Goal: Task Accomplishment & Management: Manage account settings

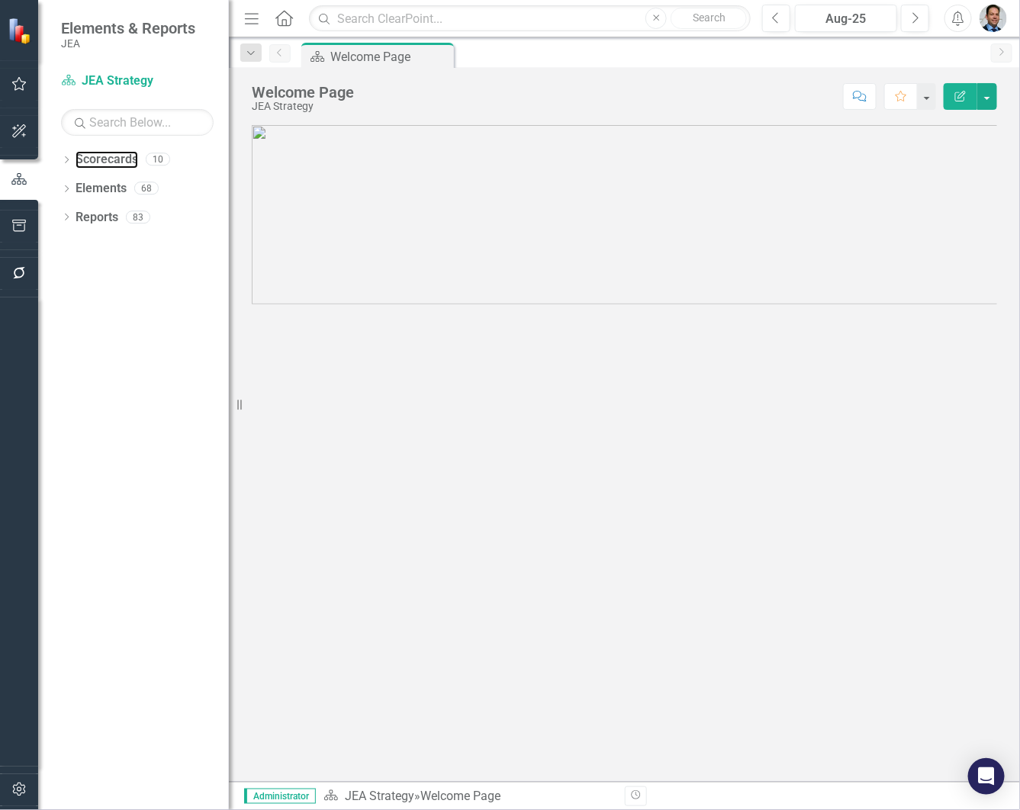
click at [119, 158] on link "Scorecards" at bounding box center [107, 160] width 63 height 18
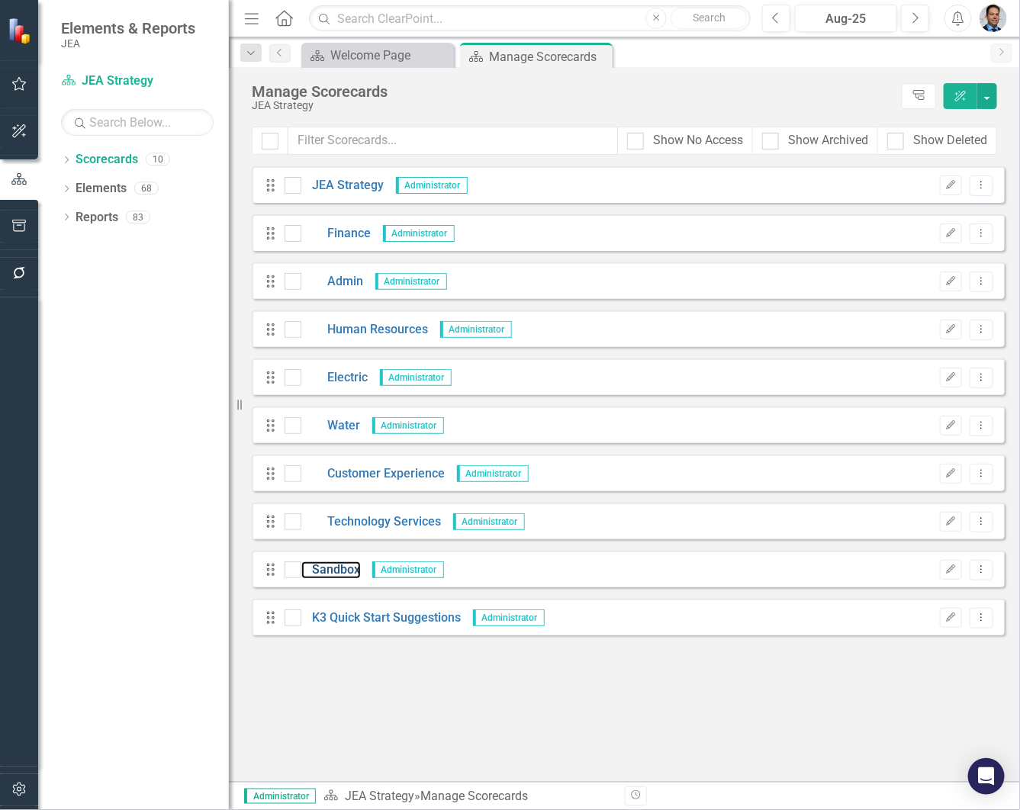
click at [318, 570] on link "Sandbox" at bounding box center [331, 571] width 60 height 18
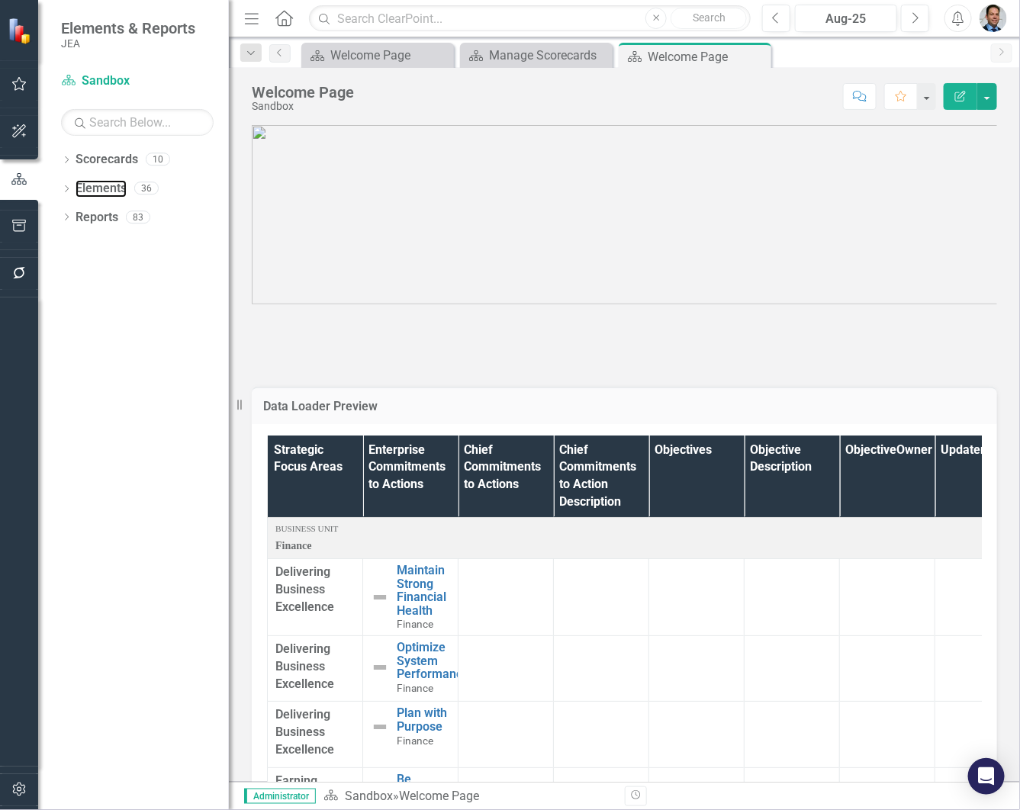
click at [103, 187] on link "Elements" at bounding box center [101, 189] width 51 height 18
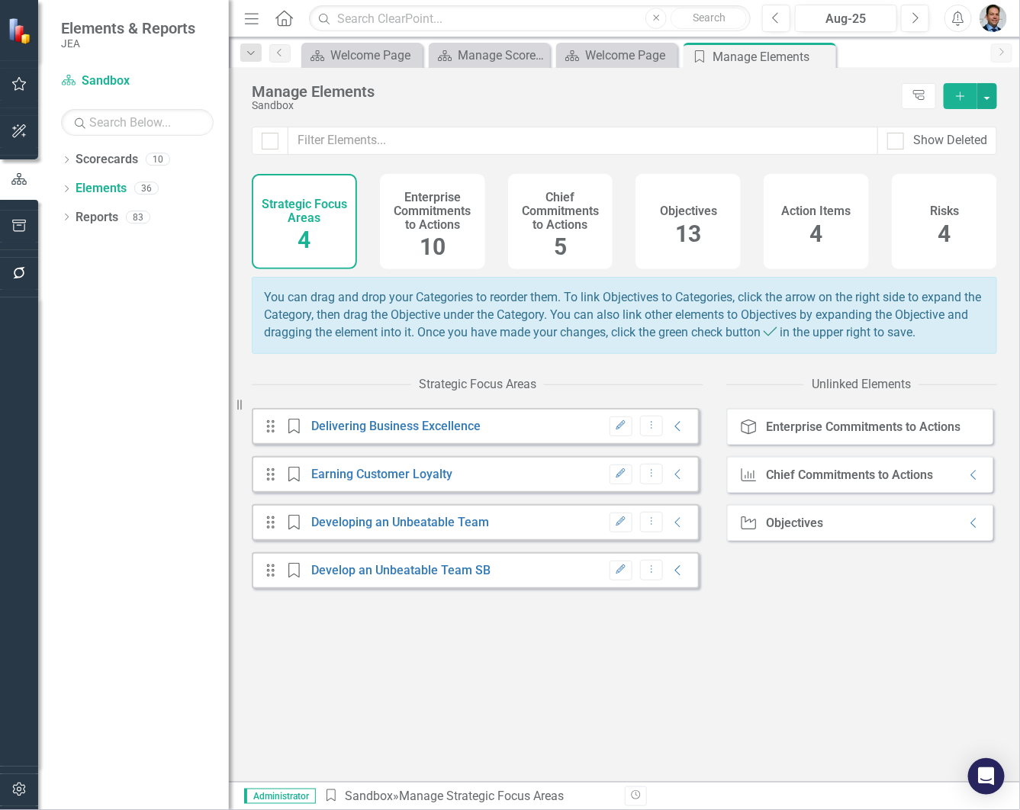
click at [555, 224] on h4 "Chief Commitments to Actions" at bounding box center [560, 211] width 87 height 40
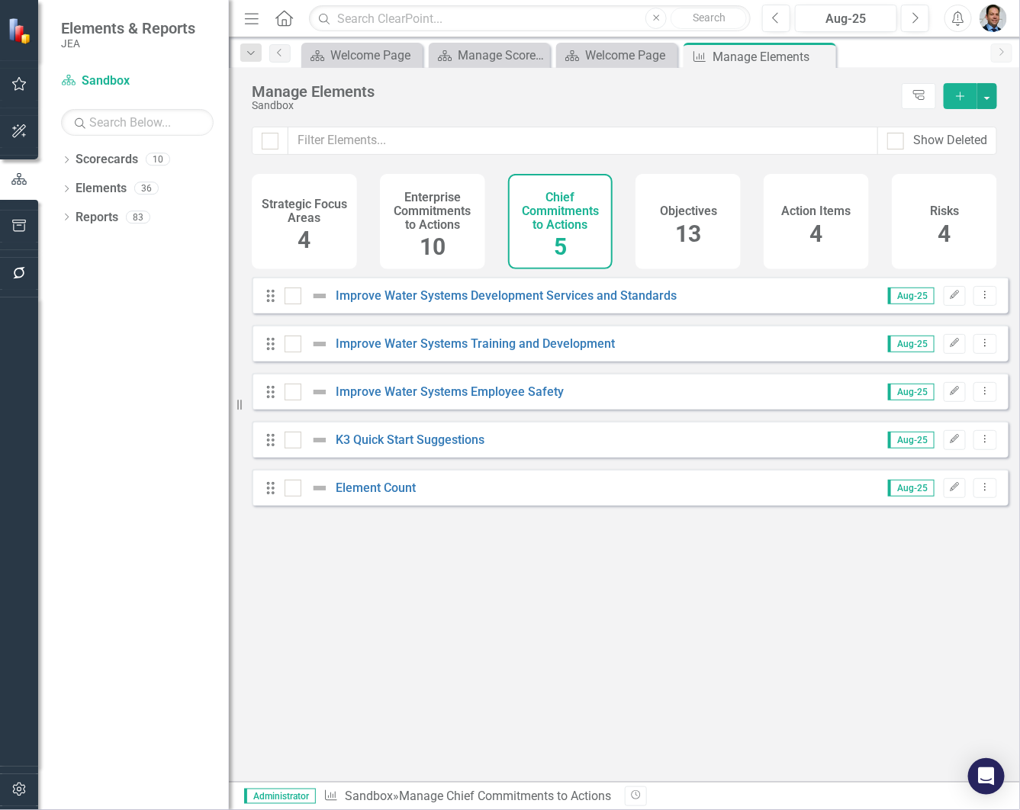
click at [433, 204] on h4 "Enterprise Commitments to Actions" at bounding box center [432, 211] width 87 height 40
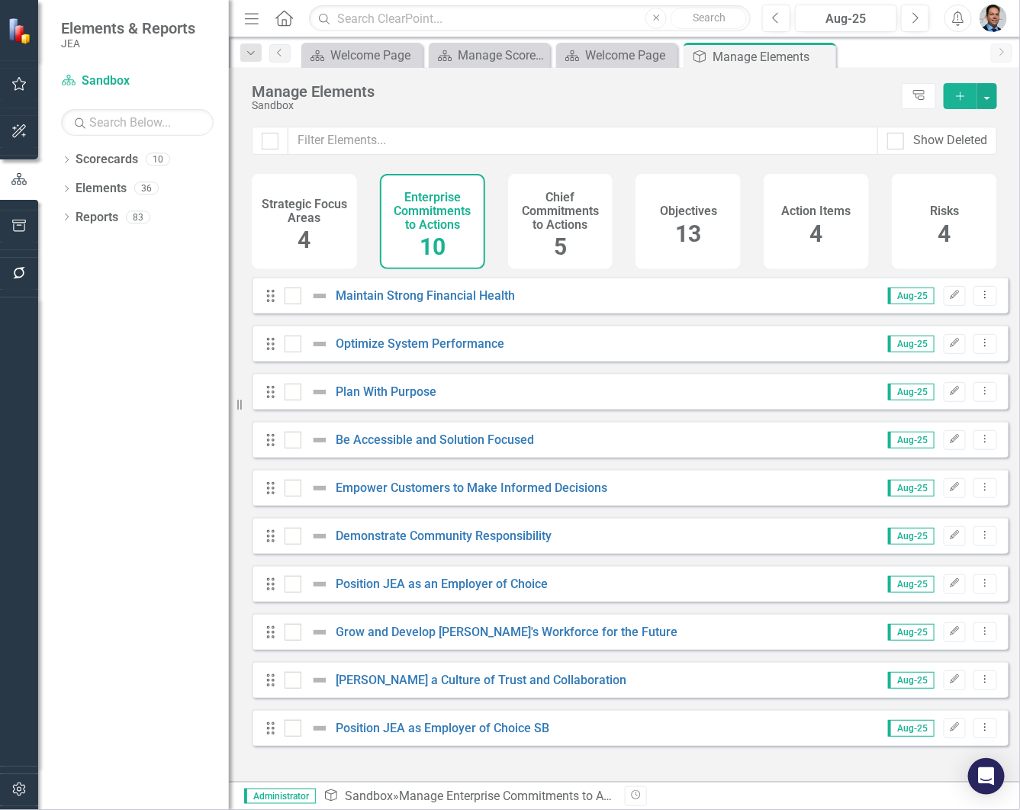
click at [304, 230] on span "4" at bounding box center [304, 240] width 13 height 27
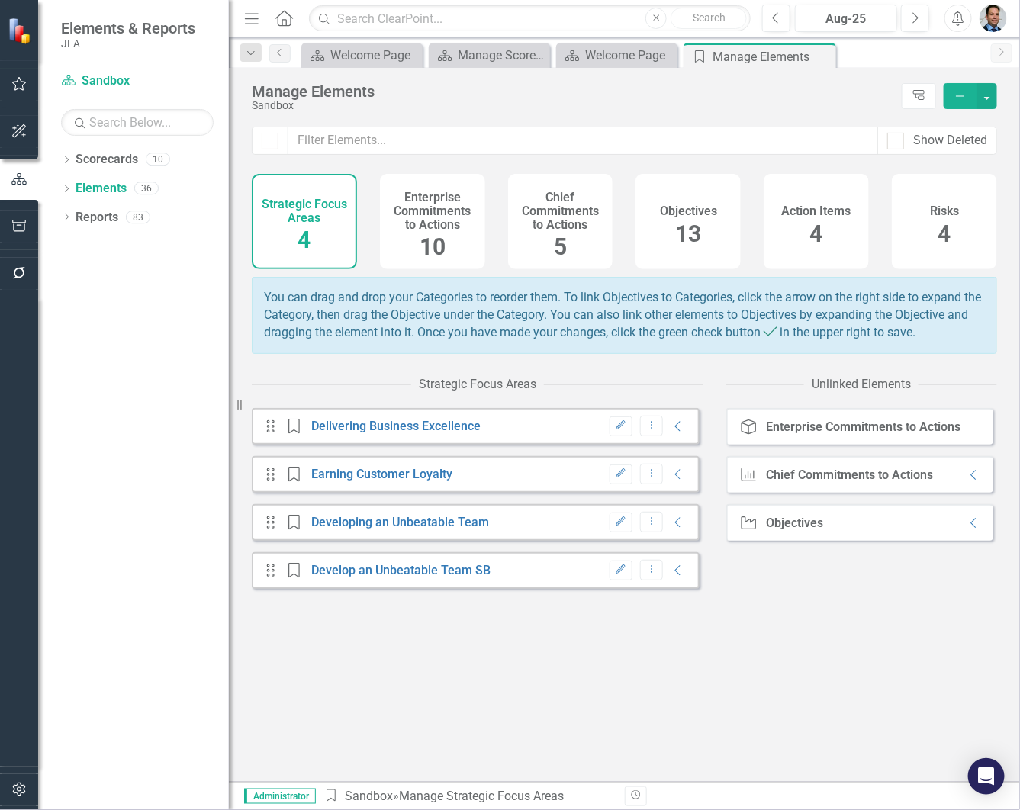
click at [272, 143] on div at bounding box center [270, 141] width 17 height 17
click at [272, 143] on input "checkbox" at bounding box center [267, 138] width 10 height 10
click at [265, 143] on div at bounding box center [270, 141] width 17 height 17
click at [265, 143] on input "checkbox" at bounding box center [267, 138] width 10 height 10
checkbox input "false"
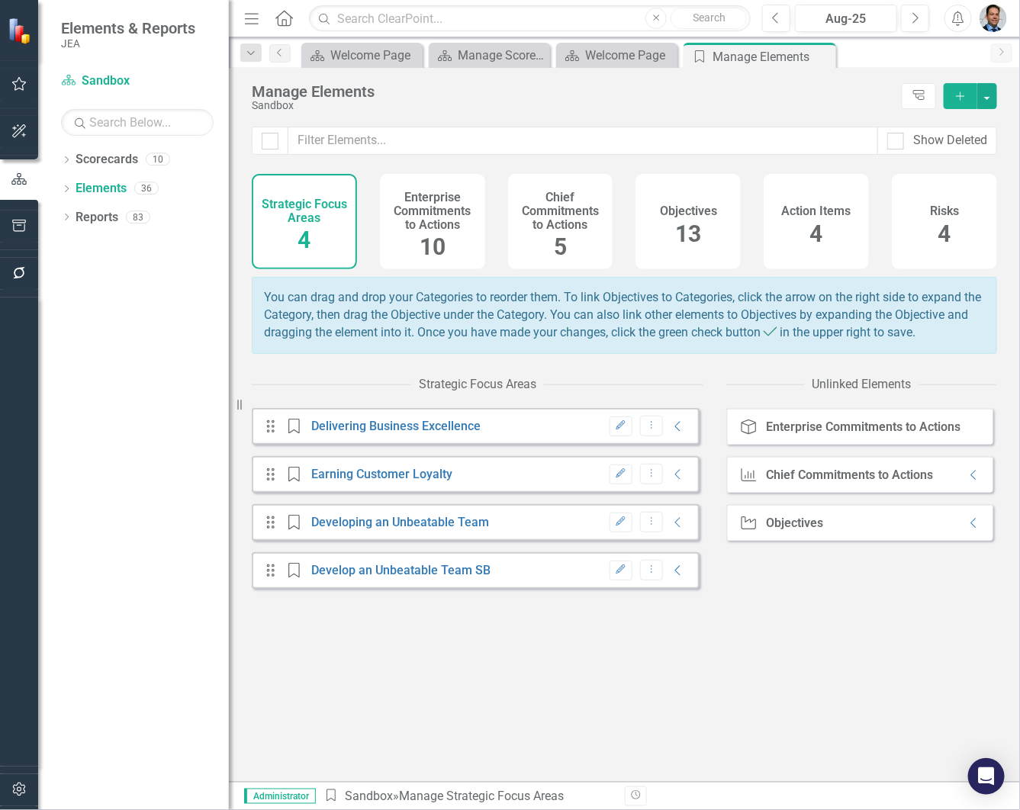
click at [645, 430] on icon "Dropdown Menu" at bounding box center [651, 425] width 13 height 10
click at [718, 379] on div "Strategic Focus Areas Drag Strategic Focus Area Delivering Business Excellence …" at bounding box center [624, 575] width 745 height 413
click at [407, 578] on link "Develop an Unbeatable Team SB" at bounding box center [400, 570] width 179 height 14
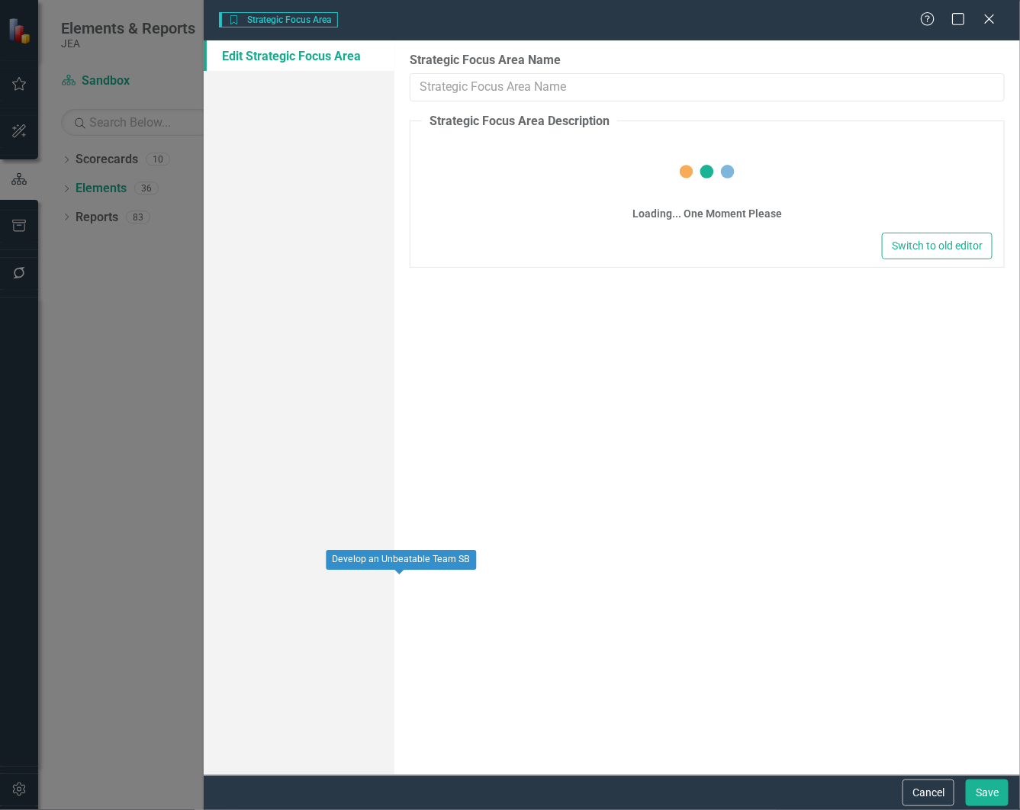
type input "Develop an Unbeatable Team SB"
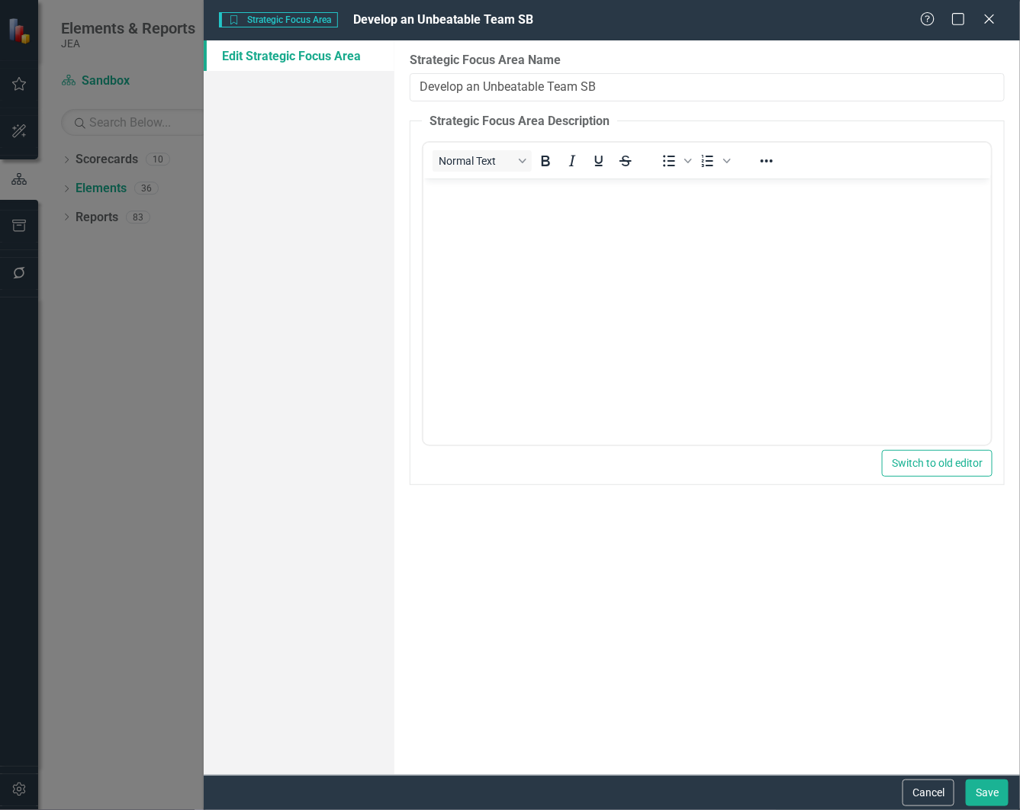
click at [997, 21] on icon "Close" at bounding box center [989, 19] width 15 height 12
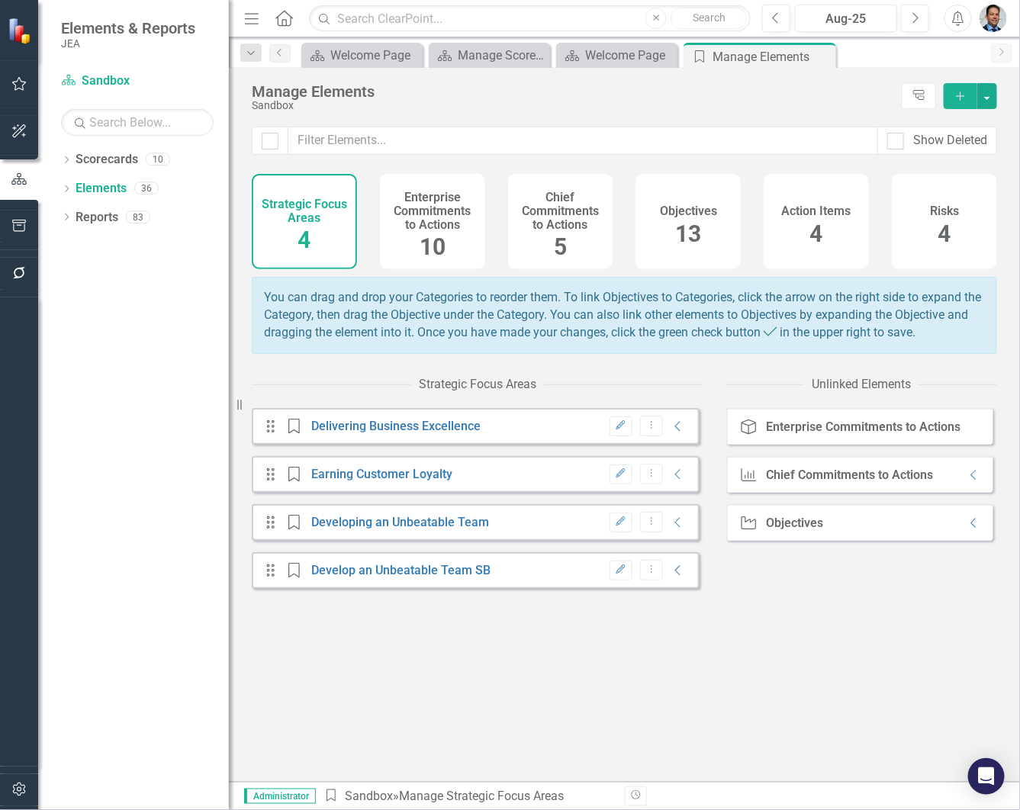
click at [555, 212] on h4 "Chief Commitments to Actions" at bounding box center [560, 211] width 87 height 40
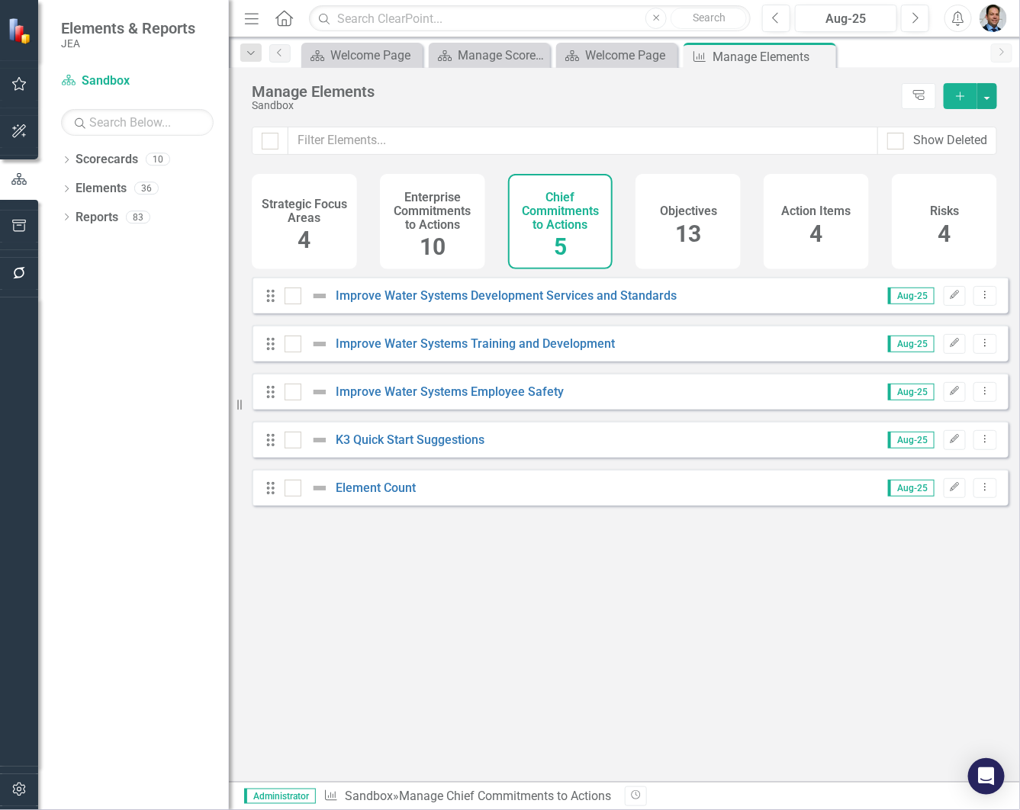
click at [956, 98] on icon "Add" at bounding box center [961, 96] width 14 height 11
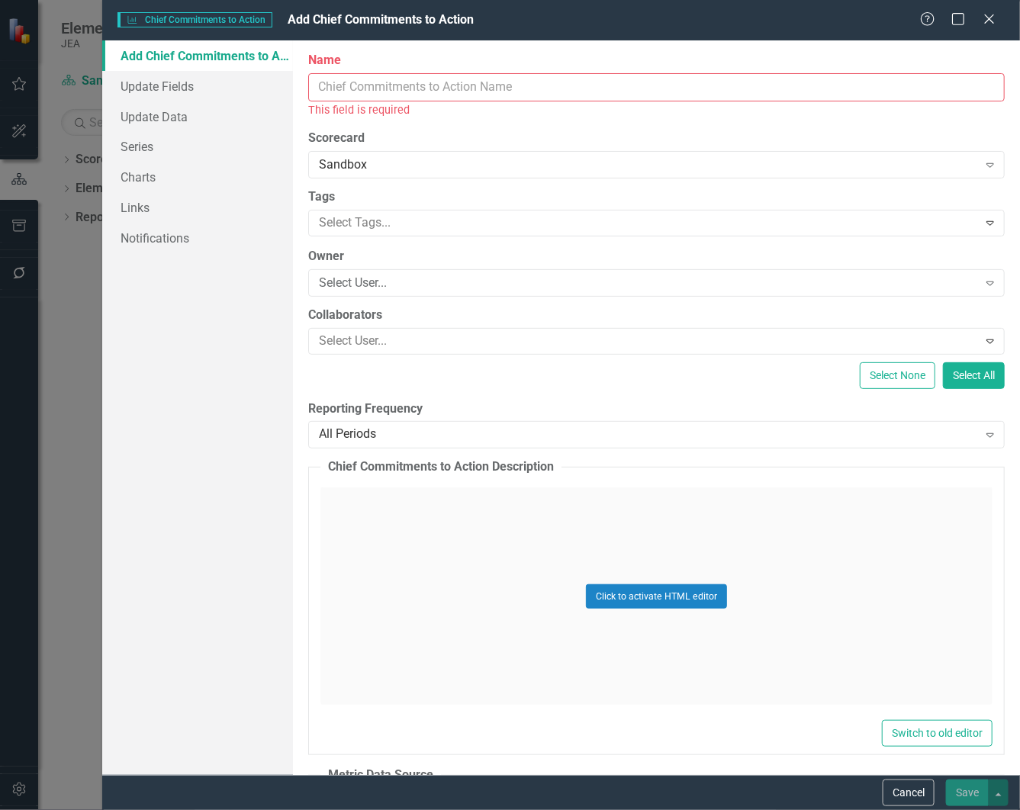
click at [563, 88] on input "Name" at bounding box center [656, 87] width 697 height 28
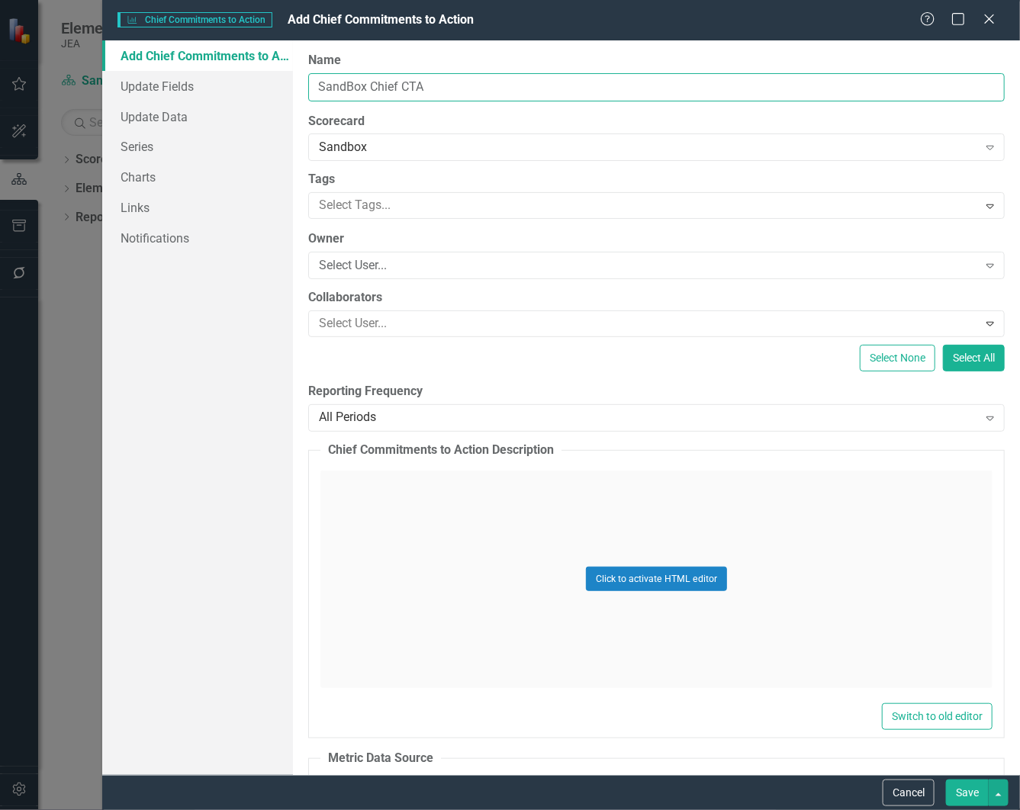
type input "SandBox Chief CTA"
click at [963, 792] on button "Save" at bounding box center [967, 793] width 43 height 27
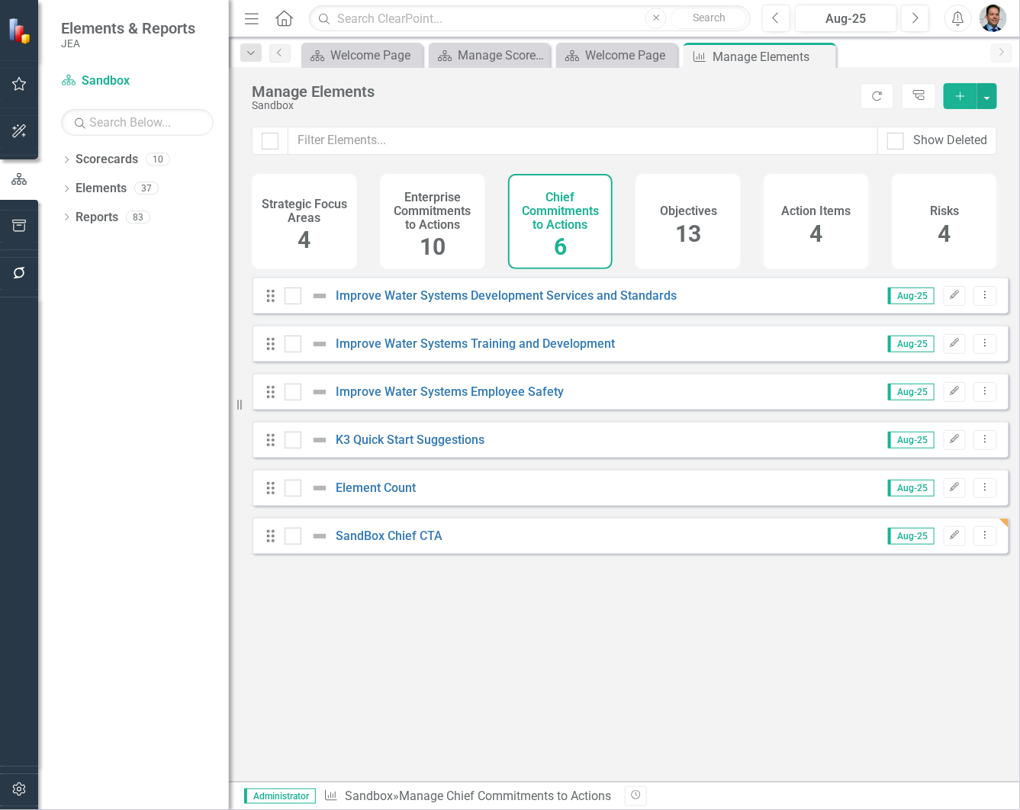
click at [441, 214] on h4 "Enterprise Commitments to Actions" at bounding box center [432, 211] width 87 height 40
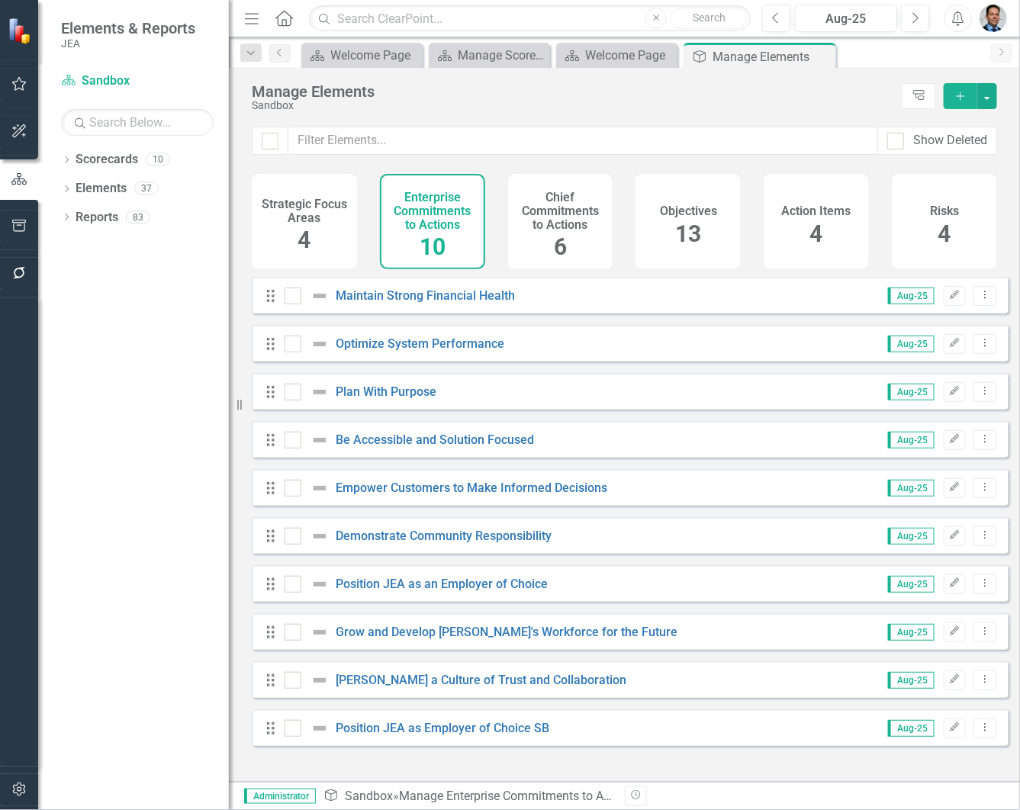
click at [325, 204] on h4 "Strategic Focus Areas" at bounding box center [304, 211] width 87 height 27
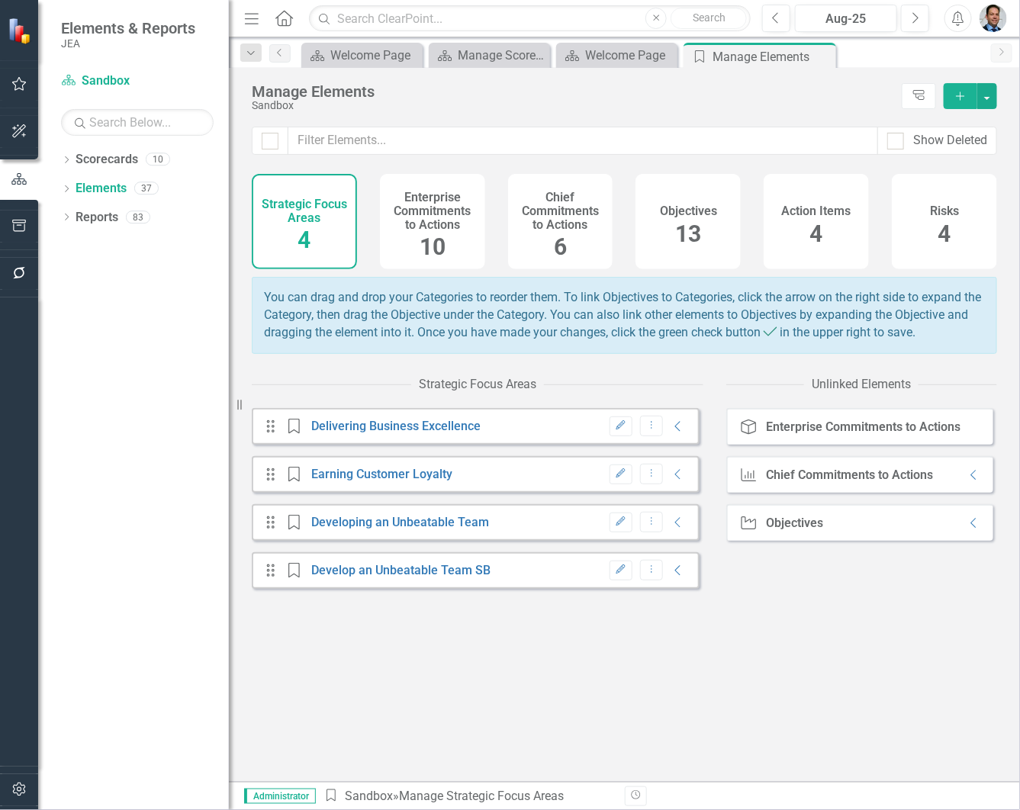
click at [671, 577] on icon "Collapse" at bounding box center [678, 571] width 15 height 12
click at [967, 481] on icon "Collapse" at bounding box center [974, 475] width 15 height 12
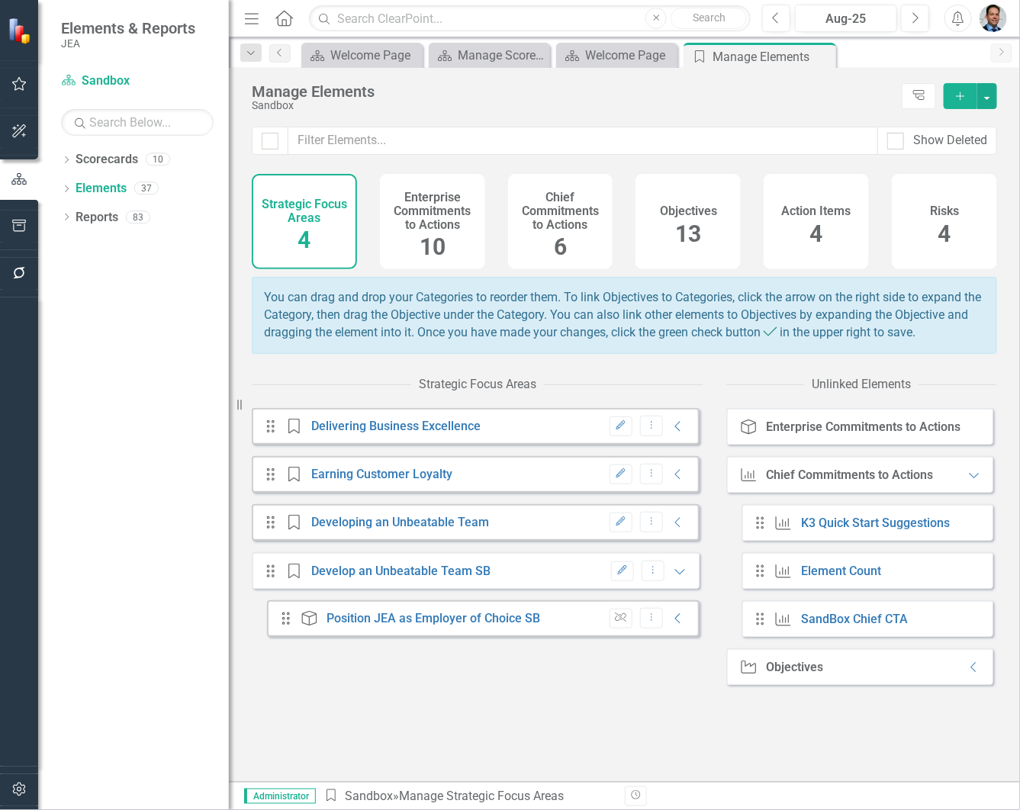
click at [671, 625] on icon "Collapse" at bounding box center [678, 619] width 15 height 12
click at [417, 626] on link "Position JEA as Employer of Choice SB" at bounding box center [434, 619] width 214 height 14
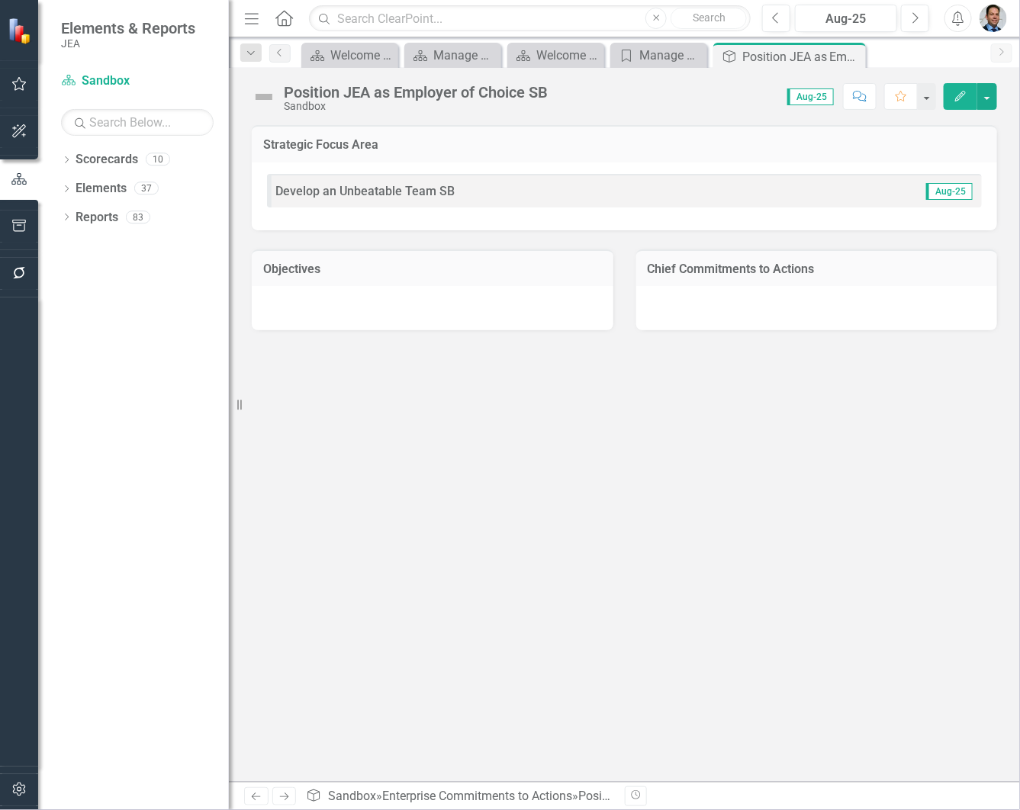
click at [786, 269] on h3 "Chief Commitments to Actions" at bounding box center [817, 269] width 339 height 14
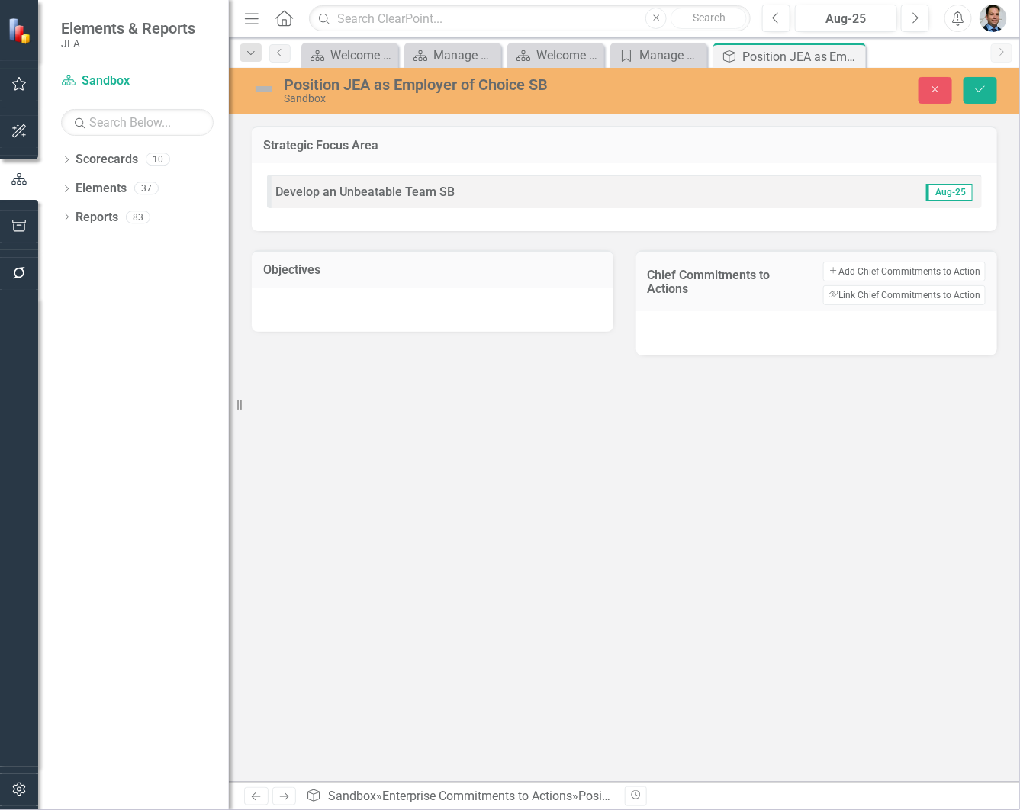
click at [909, 298] on button "Link Tag Link Chief Commitments to Action" at bounding box center [904, 295] width 163 height 20
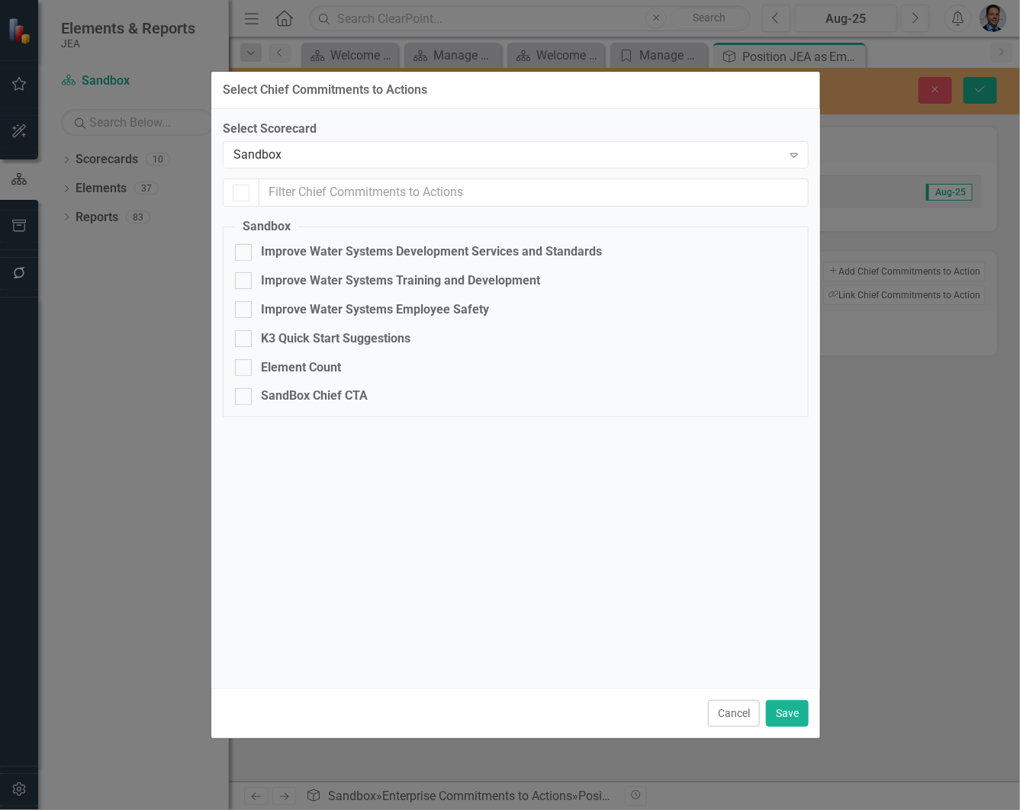
checkbox input "false"
click at [244, 393] on input "SandBox Chief CTA" at bounding box center [240, 393] width 10 height 10
checkbox input "true"
click at [786, 714] on button "Save" at bounding box center [787, 713] width 43 height 27
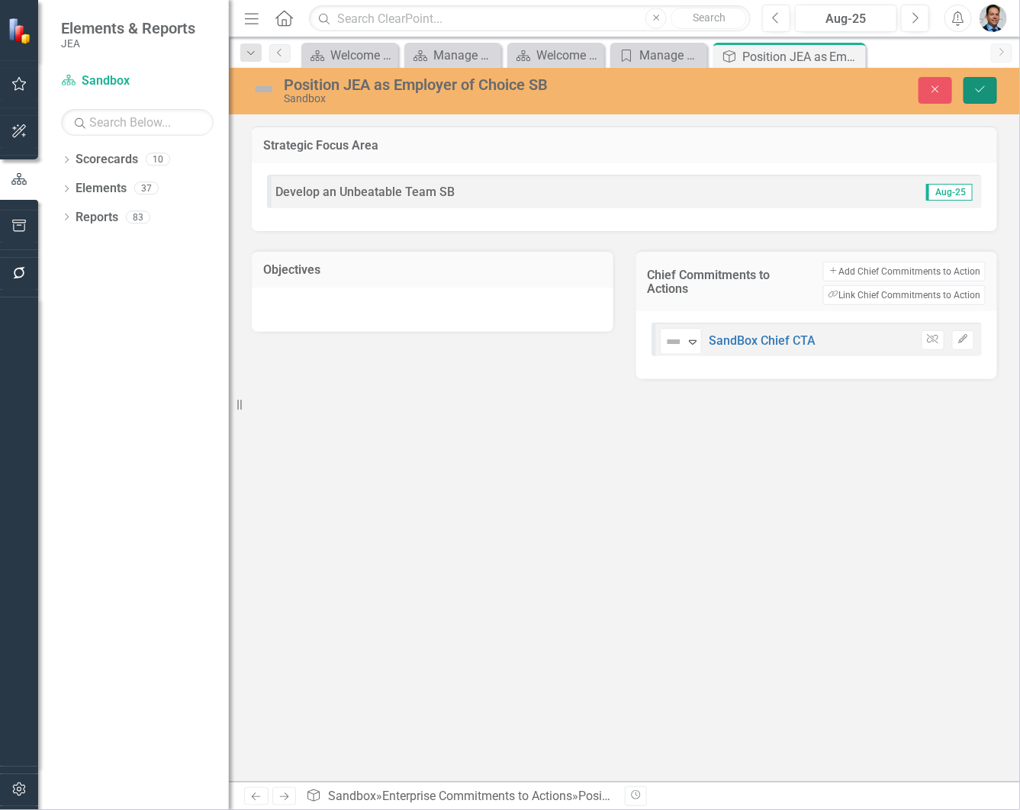
click at [974, 85] on icon "Save" at bounding box center [981, 89] width 14 height 11
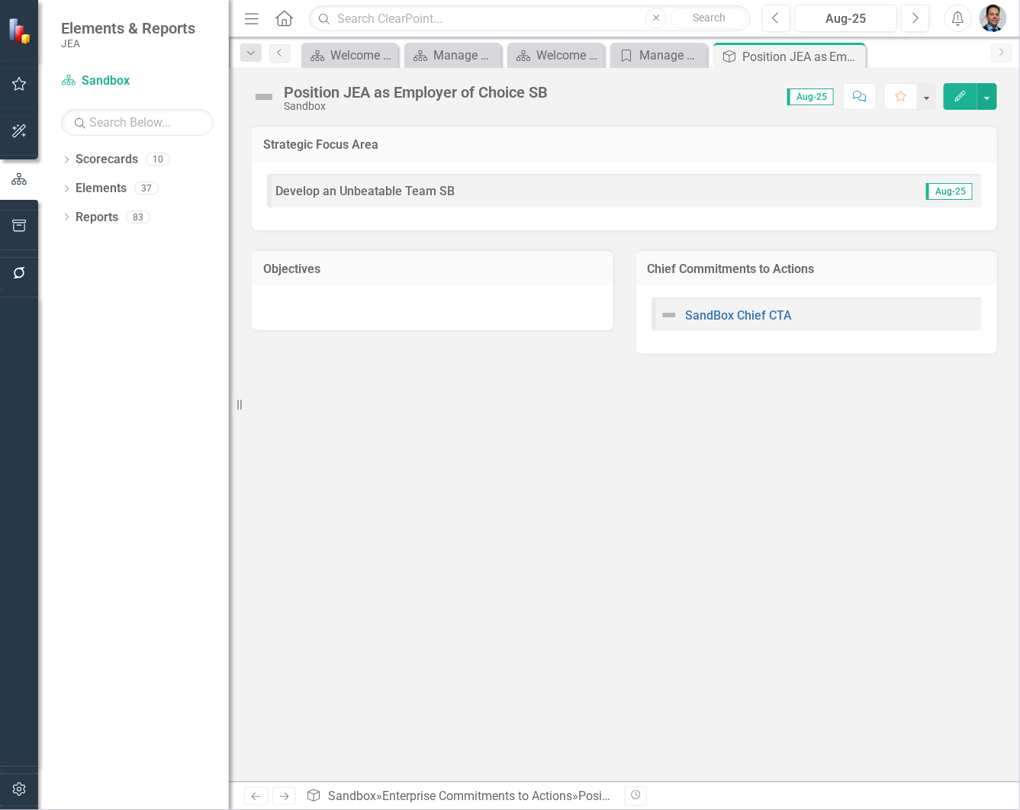
click at [475, 269] on h3 "Objectives" at bounding box center [432, 269] width 339 height 14
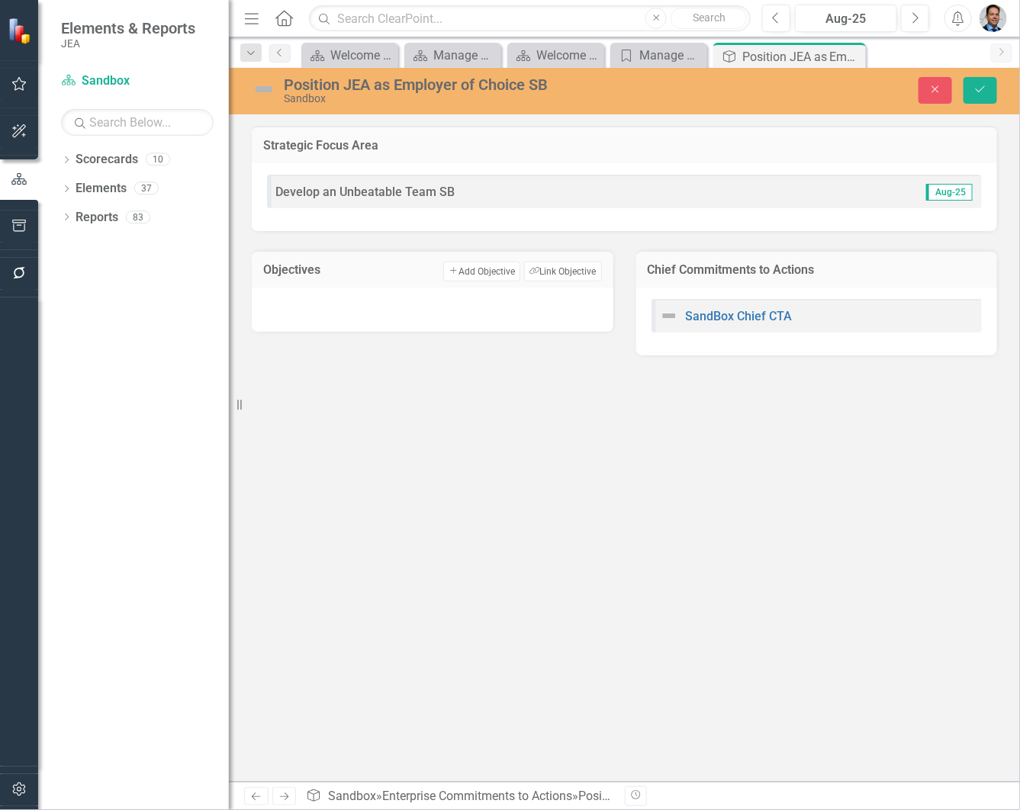
click at [550, 275] on button "Link Tag Link Objective" at bounding box center [562, 272] width 77 height 20
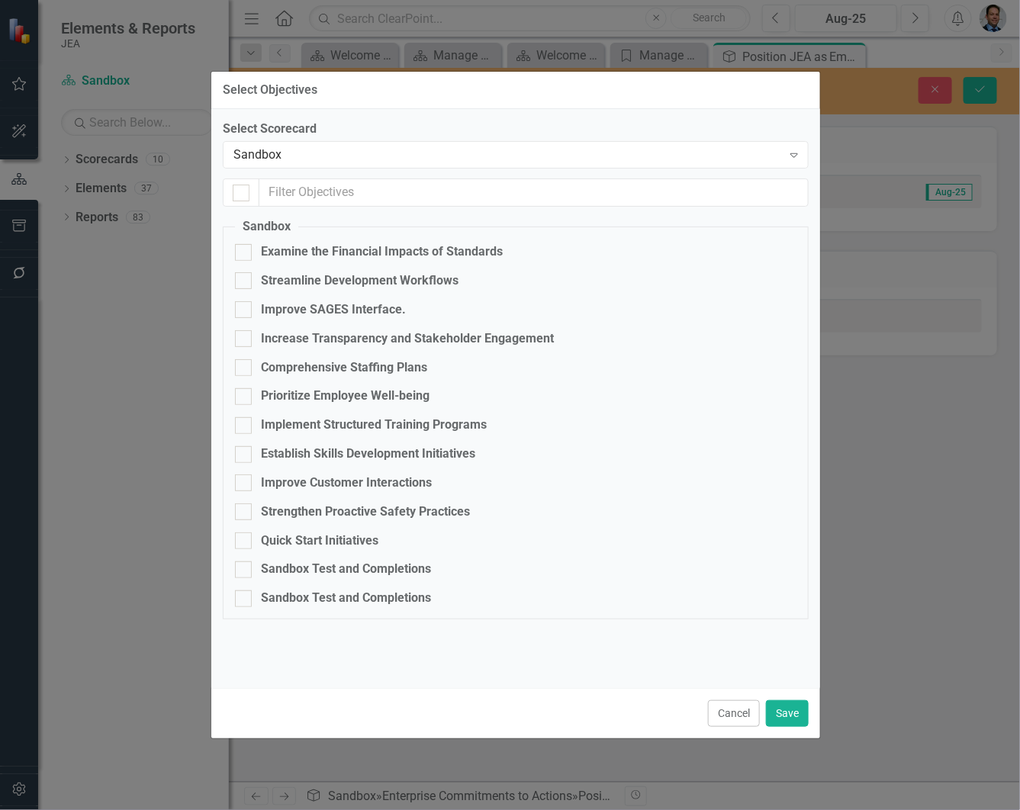
click at [246, 569] on div at bounding box center [243, 570] width 17 height 17
click at [245, 569] on input "Sandbox Test and Completions" at bounding box center [240, 567] width 10 height 10
checkbox input "true"
click at [790, 718] on button "Save" at bounding box center [787, 713] width 43 height 27
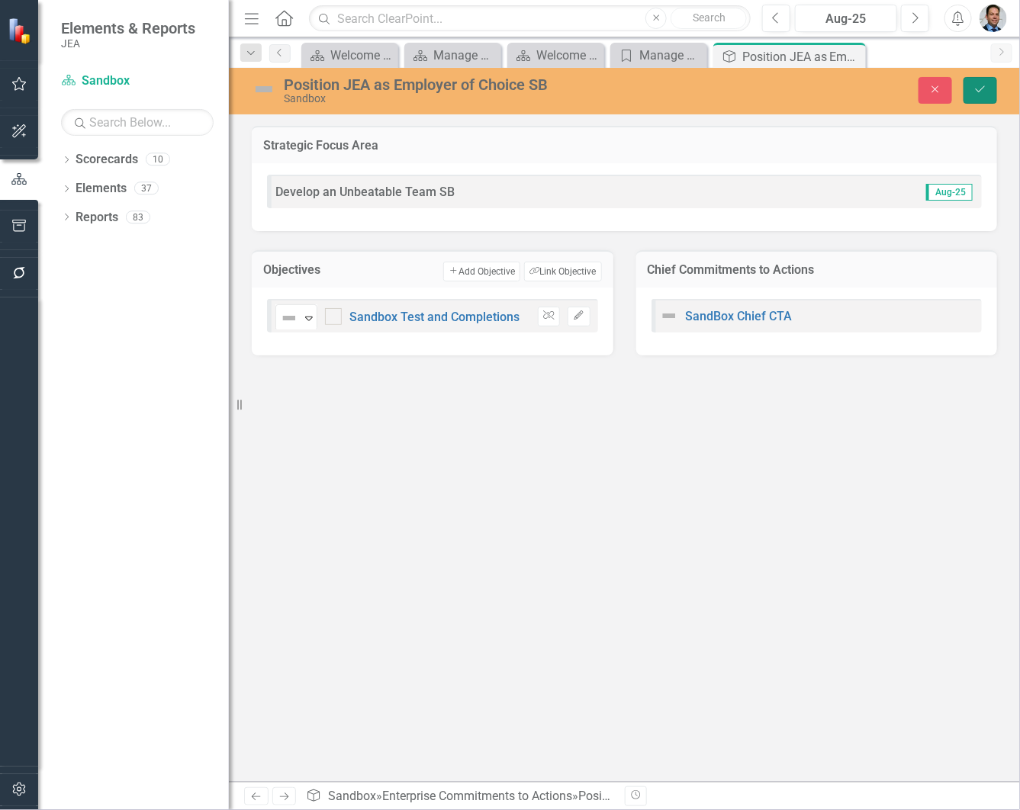
click at [977, 95] on button "Save" at bounding box center [981, 90] width 34 height 27
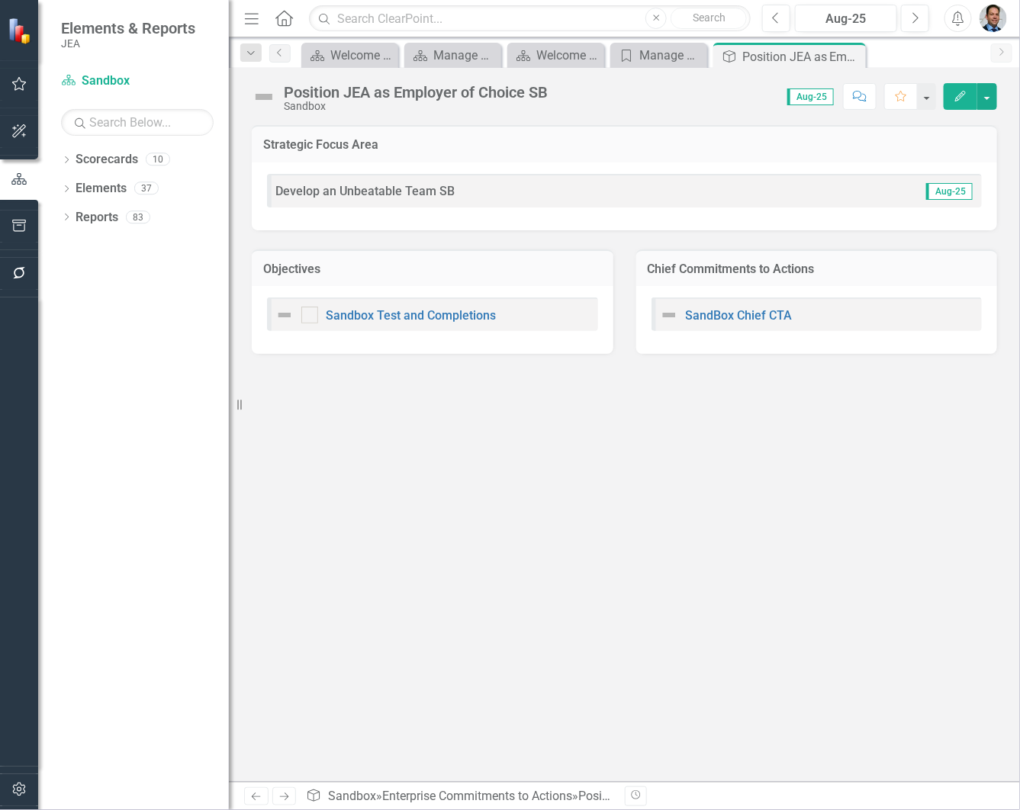
click at [737, 302] on div "SandBox Chief CTA" at bounding box center [817, 315] width 331 height 34
click at [730, 313] on link "SandBox Chief CTA" at bounding box center [739, 315] width 107 height 14
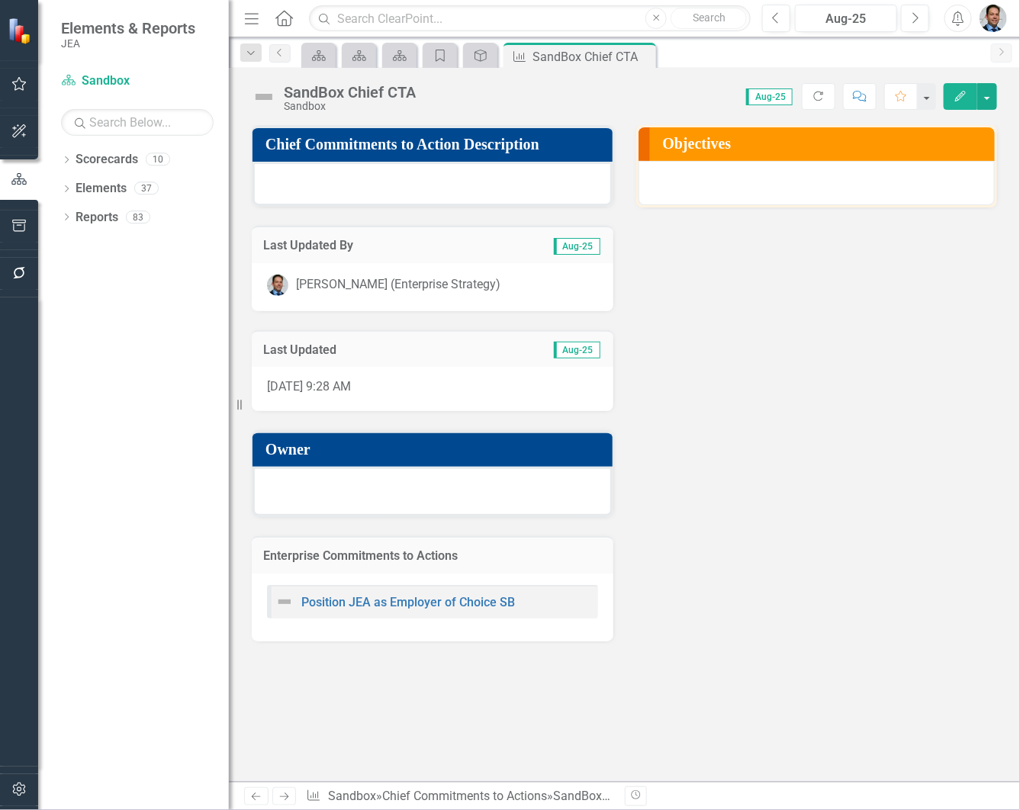
click at [783, 149] on h3 "Objectives" at bounding box center [825, 143] width 325 height 17
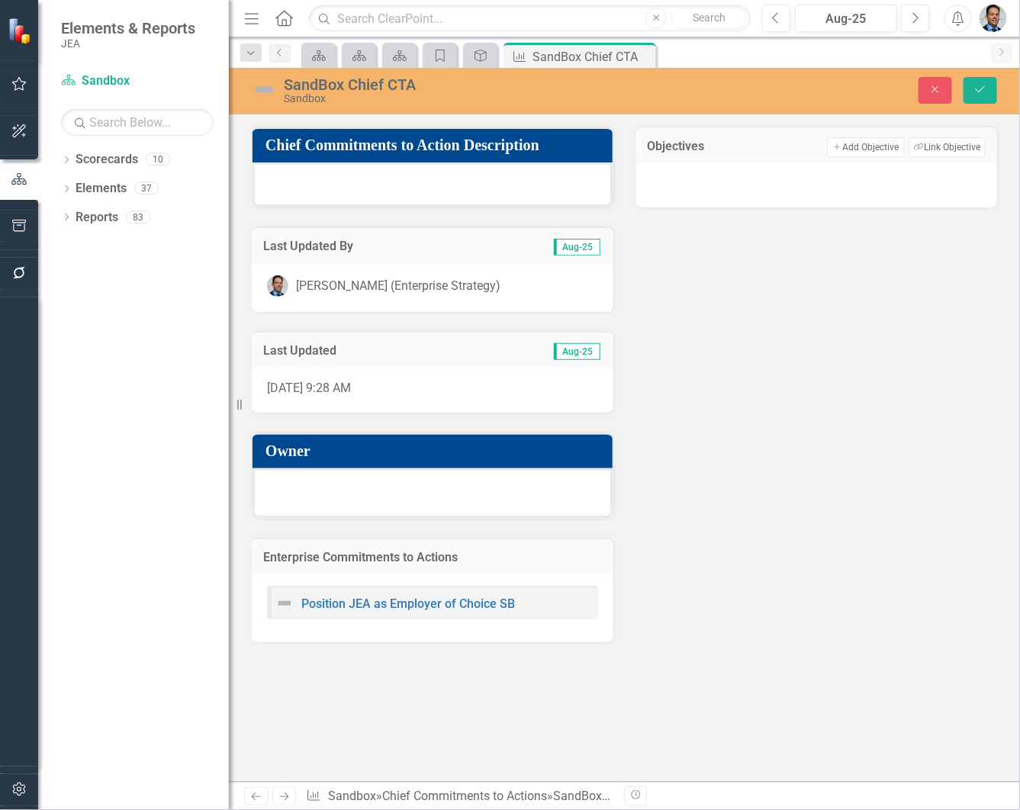
click at [938, 146] on button "Link Tag Link Objective" at bounding box center [947, 147] width 77 height 20
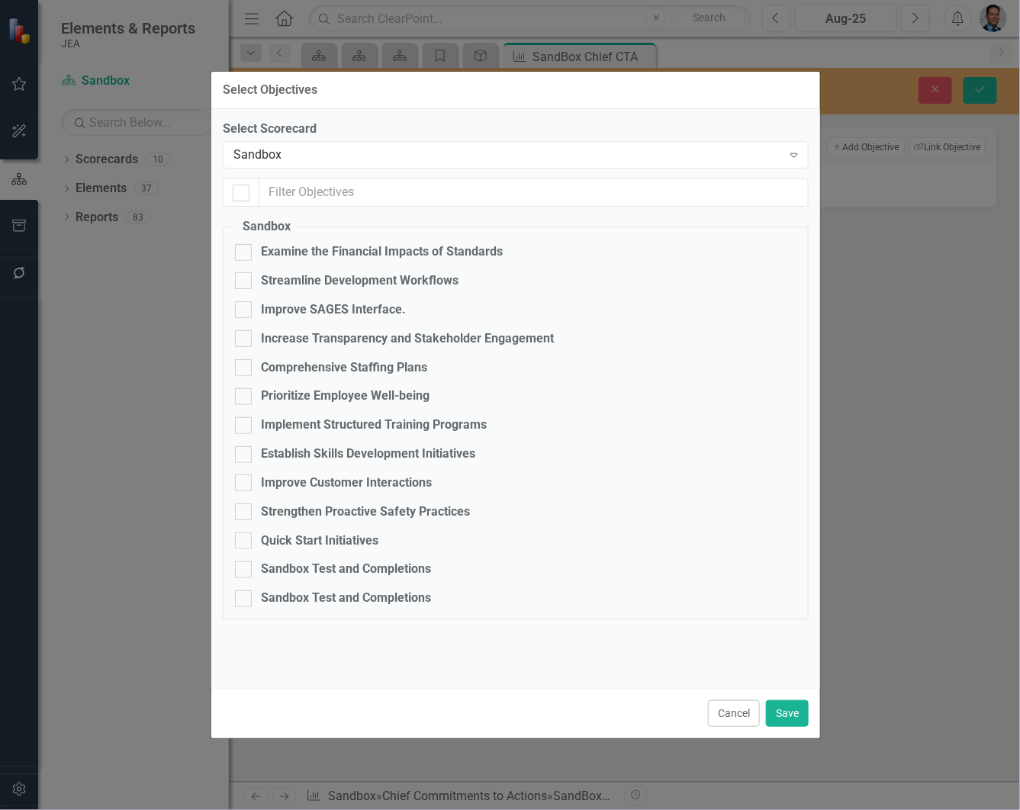
click at [349, 565] on div "Sandbox Test and Completions" at bounding box center [346, 570] width 170 height 18
click at [245, 565] on input "Sandbox Test and Completions" at bounding box center [240, 567] width 10 height 10
checkbox input "true"
click at [780, 708] on button "Save" at bounding box center [787, 713] width 43 height 27
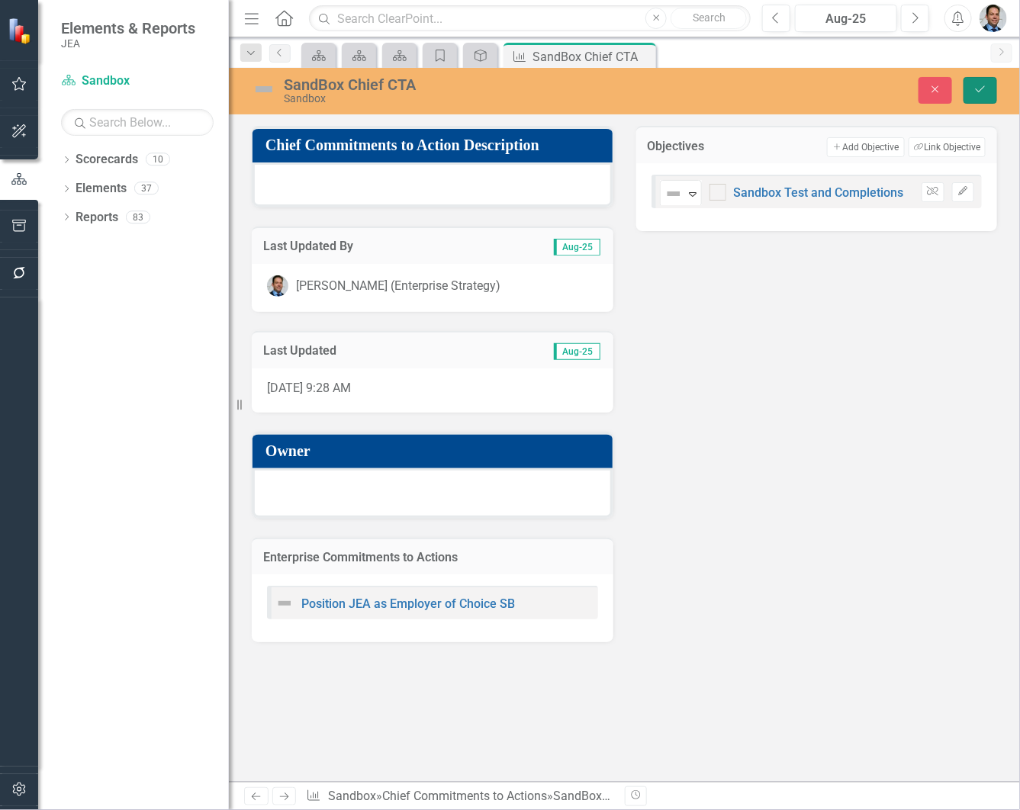
click at [990, 92] on button "Save" at bounding box center [981, 90] width 34 height 27
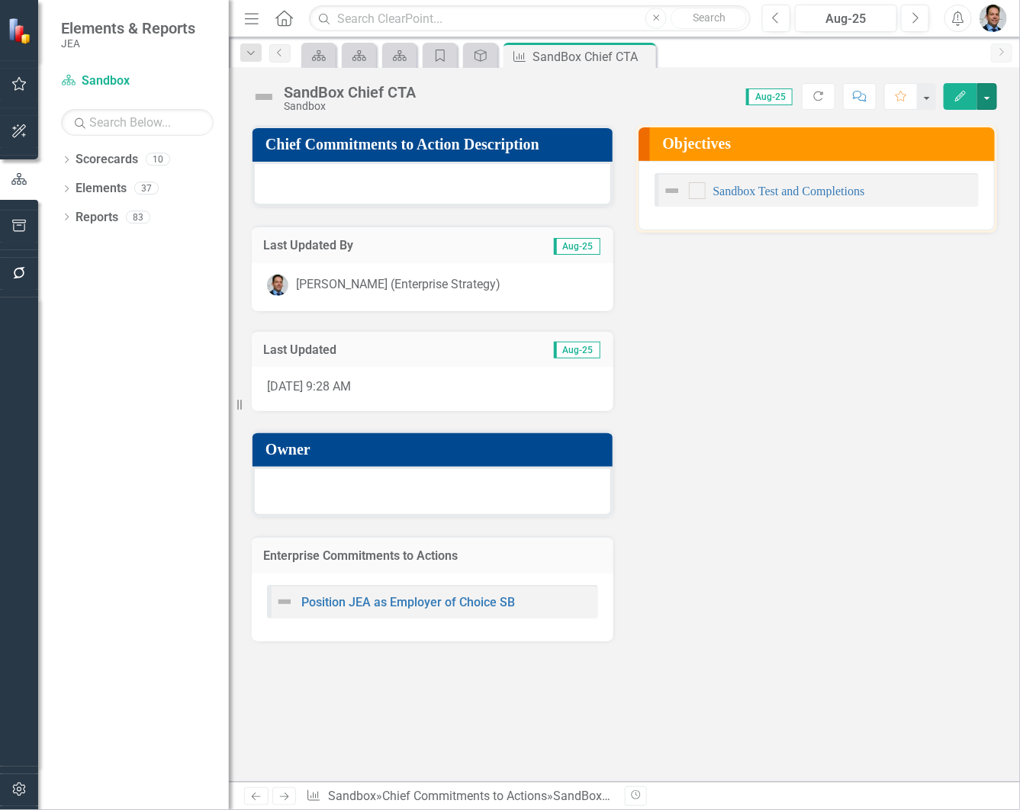
click at [983, 98] on button "button" at bounding box center [987, 96] width 20 height 27
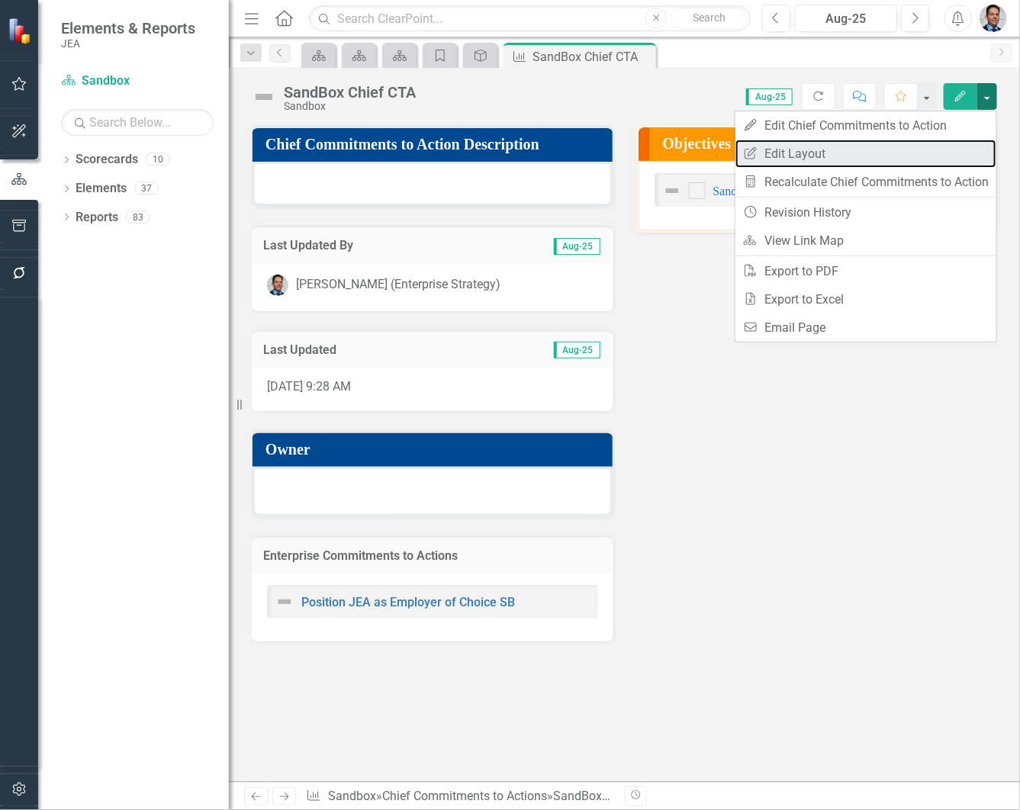
click at [816, 155] on link "Edit Report Edit Layout" at bounding box center [865, 154] width 261 height 28
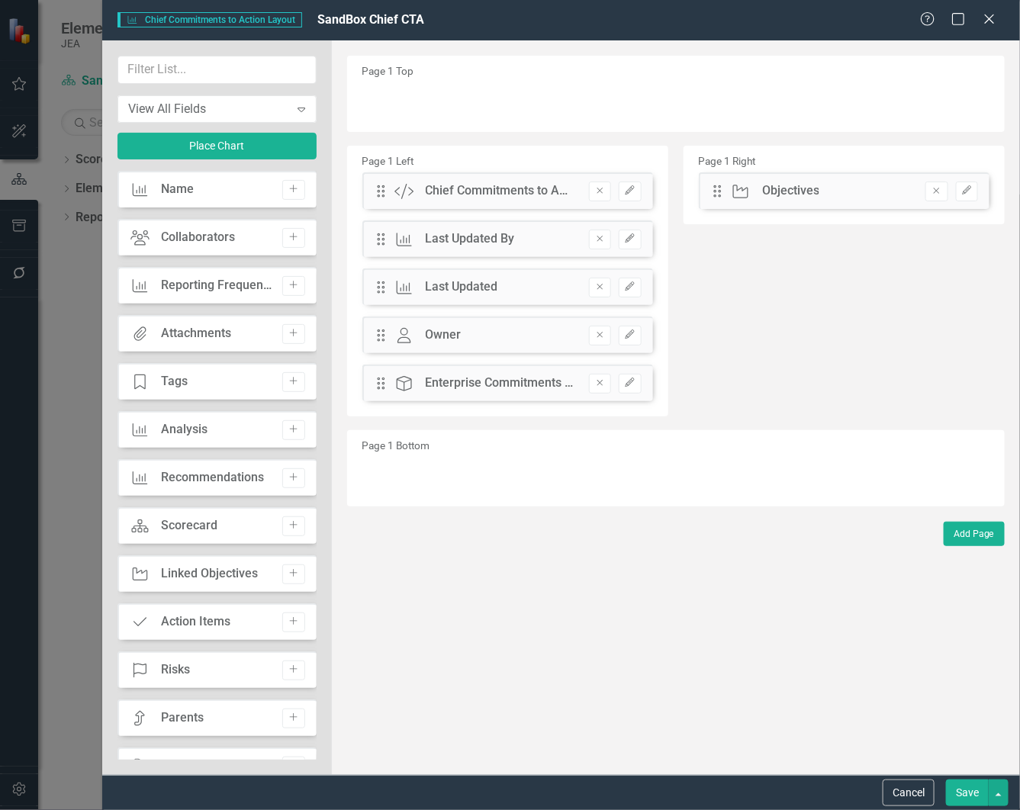
click at [965, 191] on icon "Edit" at bounding box center [966, 190] width 11 height 9
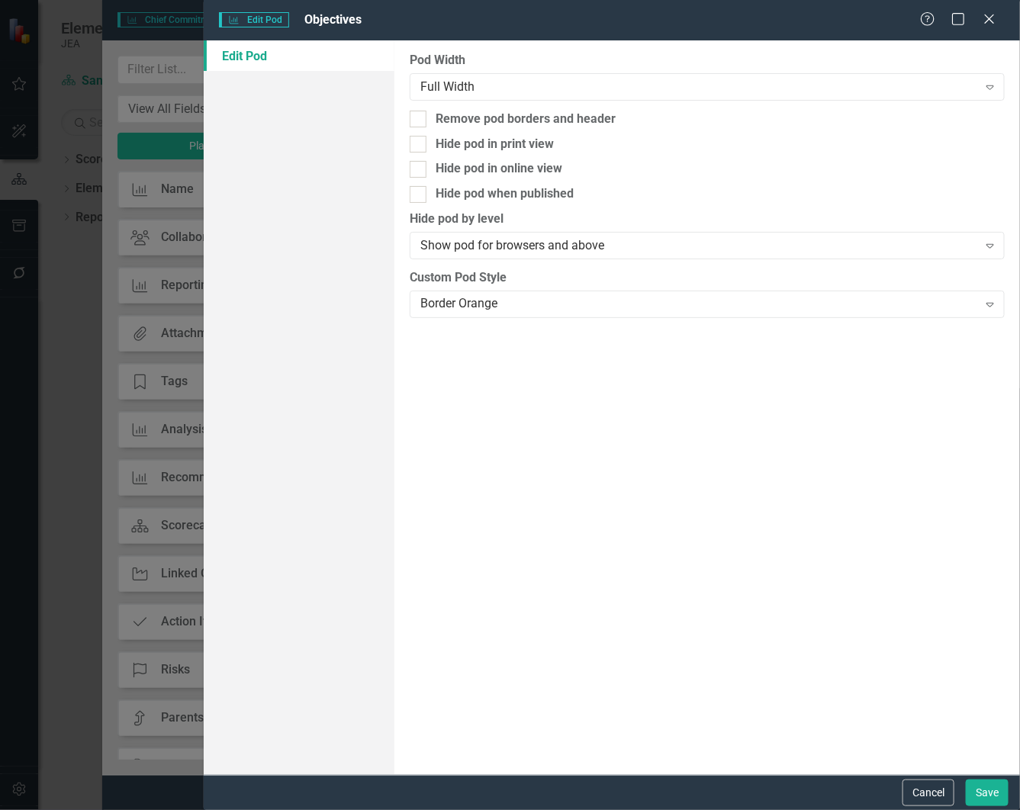
click at [515, 311] on div "Border Orange" at bounding box center [698, 304] width 557 height 18
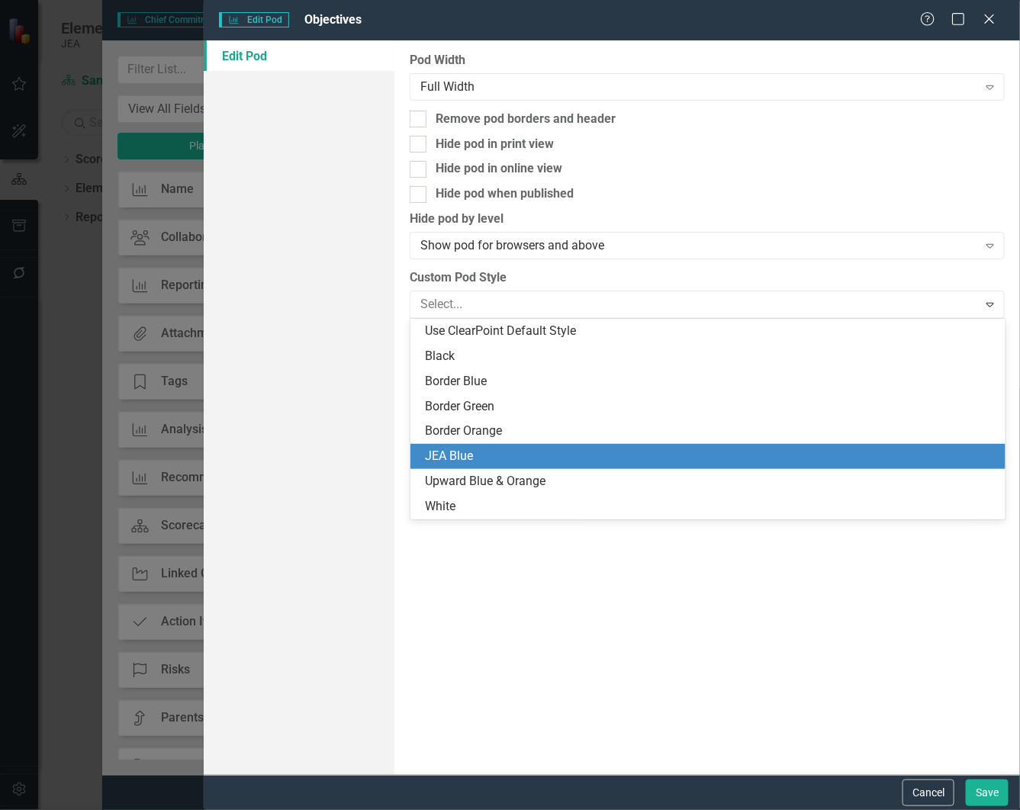
click at [489, 449] on div "JEA Blue" at bounding box center [711, 457] width 571 height 18
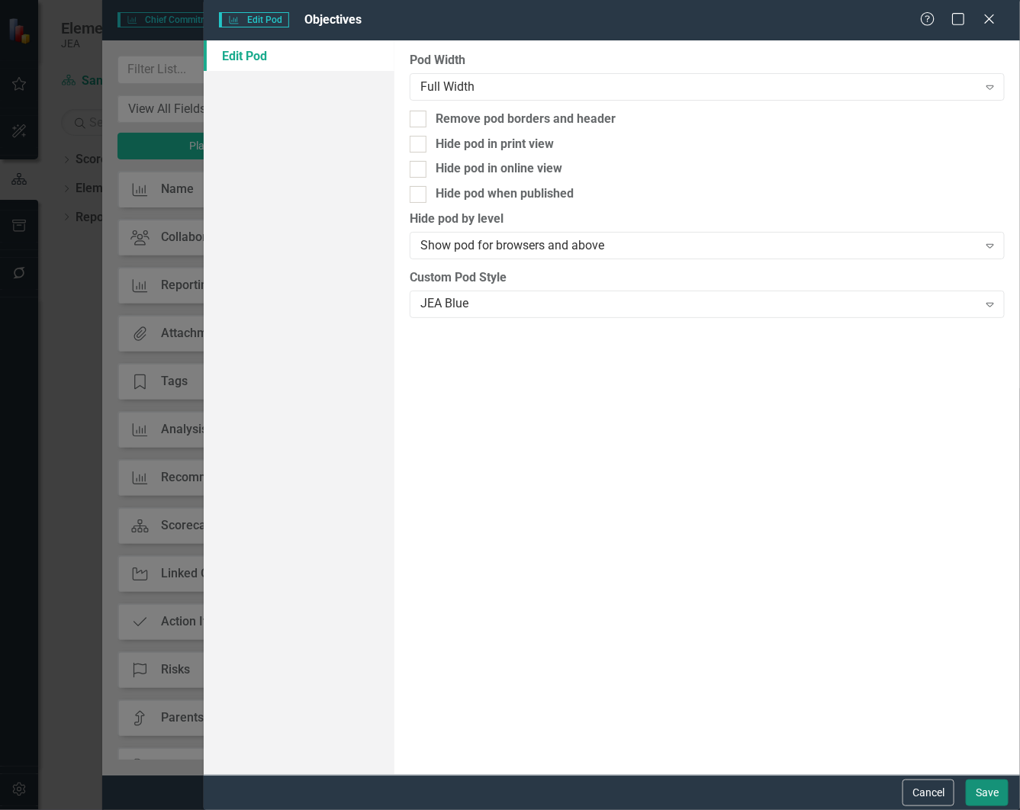
click at [985, 787] on button "Save" at bounding box center [987, 793] width 43 height 27
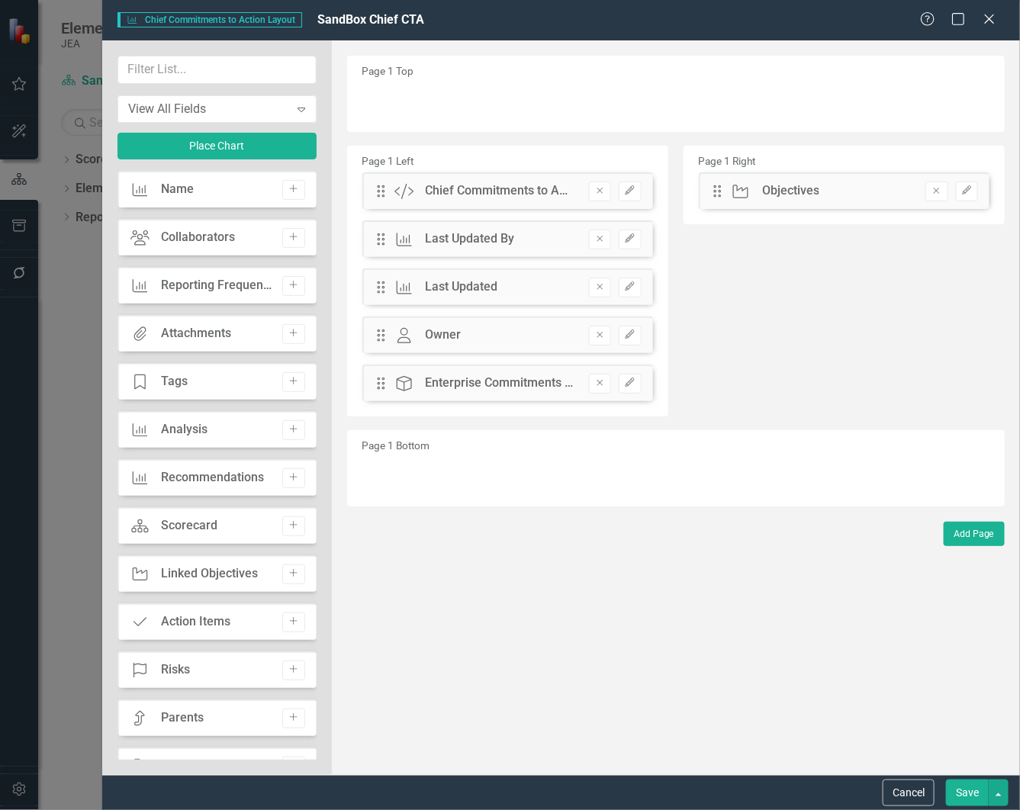
click at [958, 792] on button "Save" at bounding box center [967, 793] width 43 height 27
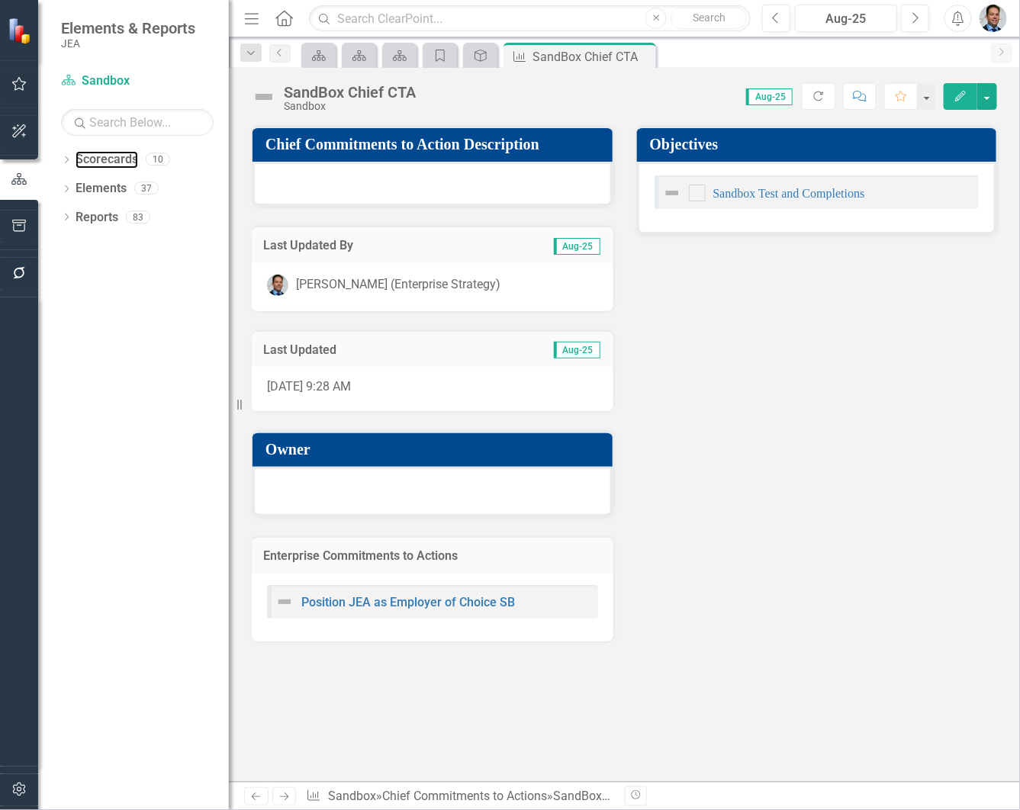
click at [95, 159] on link "Scorecards" at bounding box center [107, 160] width 63 height 18
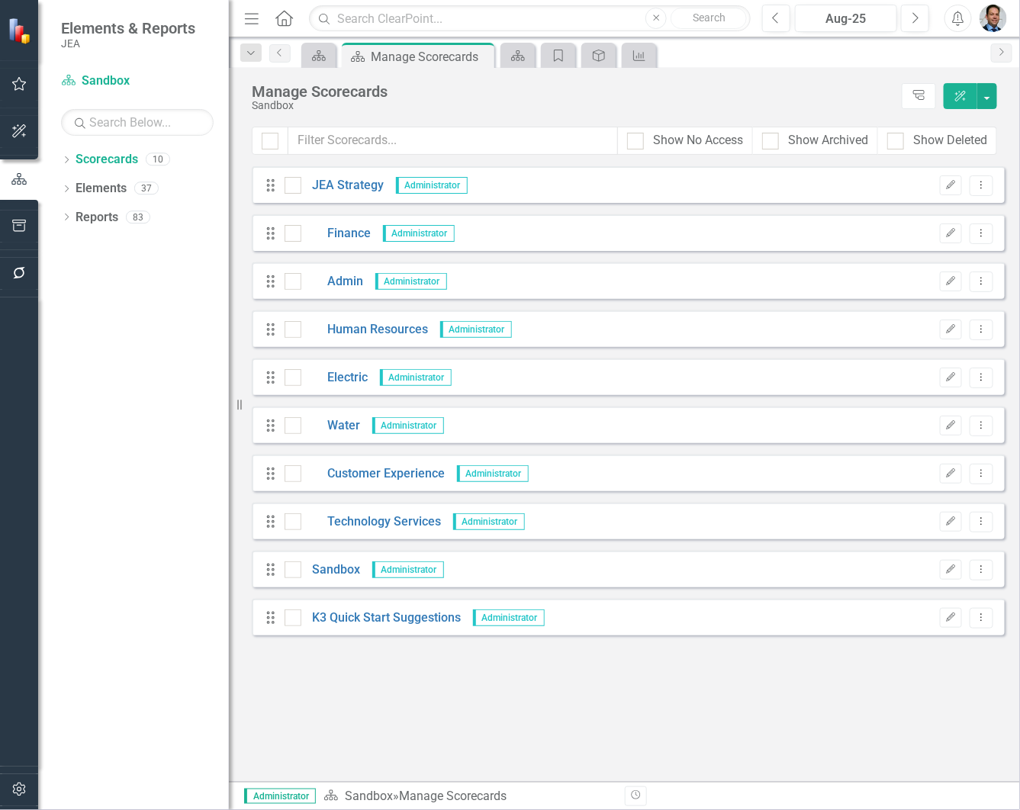
click at [69, 159] on icon "Dropdown" at bounding box center [66, 161] width 11 height 8
click at [107, 185] on link "JEA Strategy" at bounding box center [156, 189] width 145 height 18
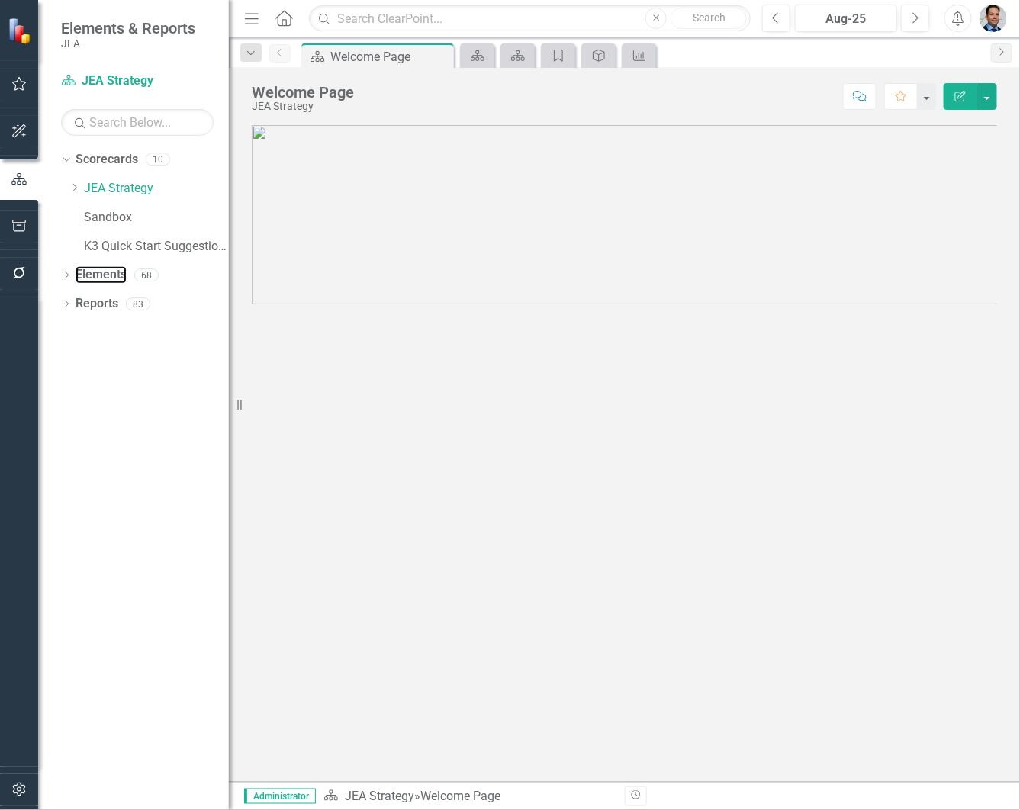
click at [92, 272] on link "Elements" at bounding box center [101, 275] width 51 height 18
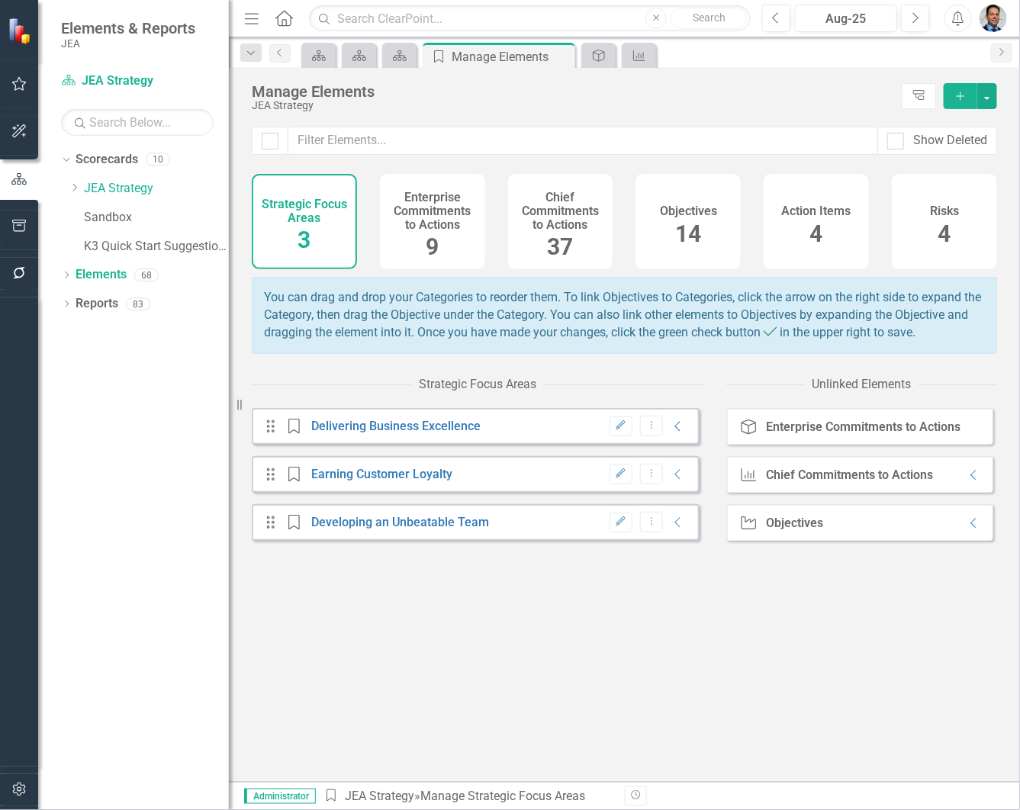
click at [418, 207] on h4 "Enterprise Commitments to Actions" at bounding box center [432, 211] width 87 height 40
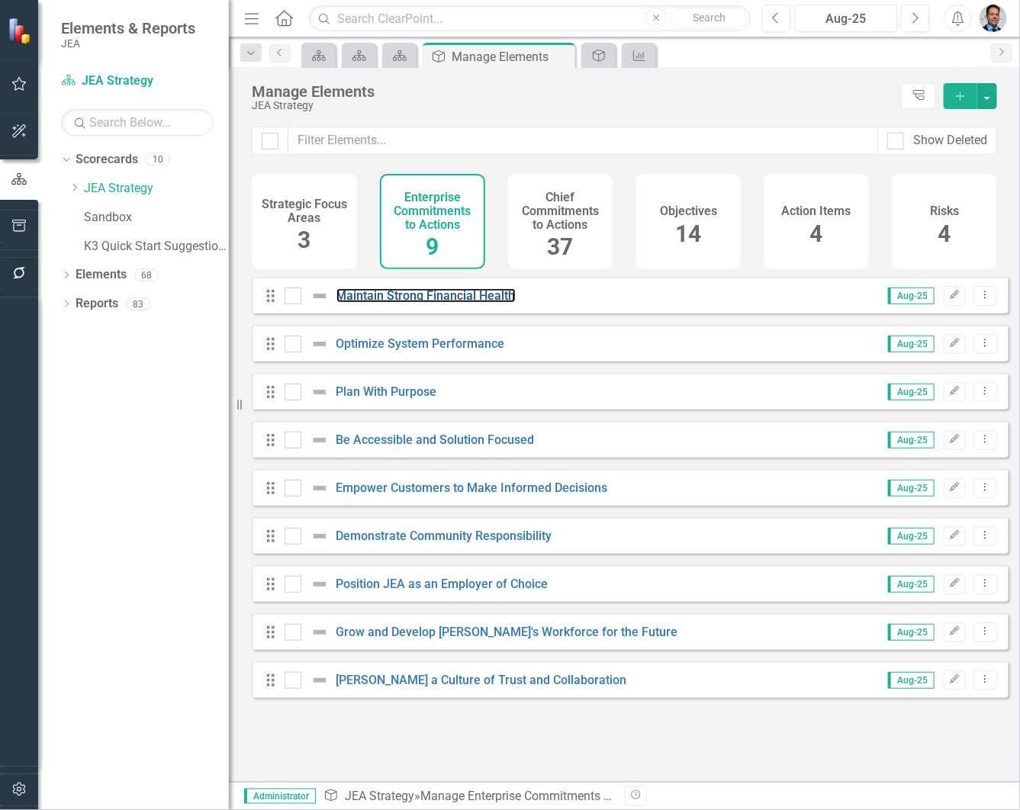
click at [420, 303] on link "Maintain Strong Financial Health" at bounding box center [425, 295] width 179 height 14
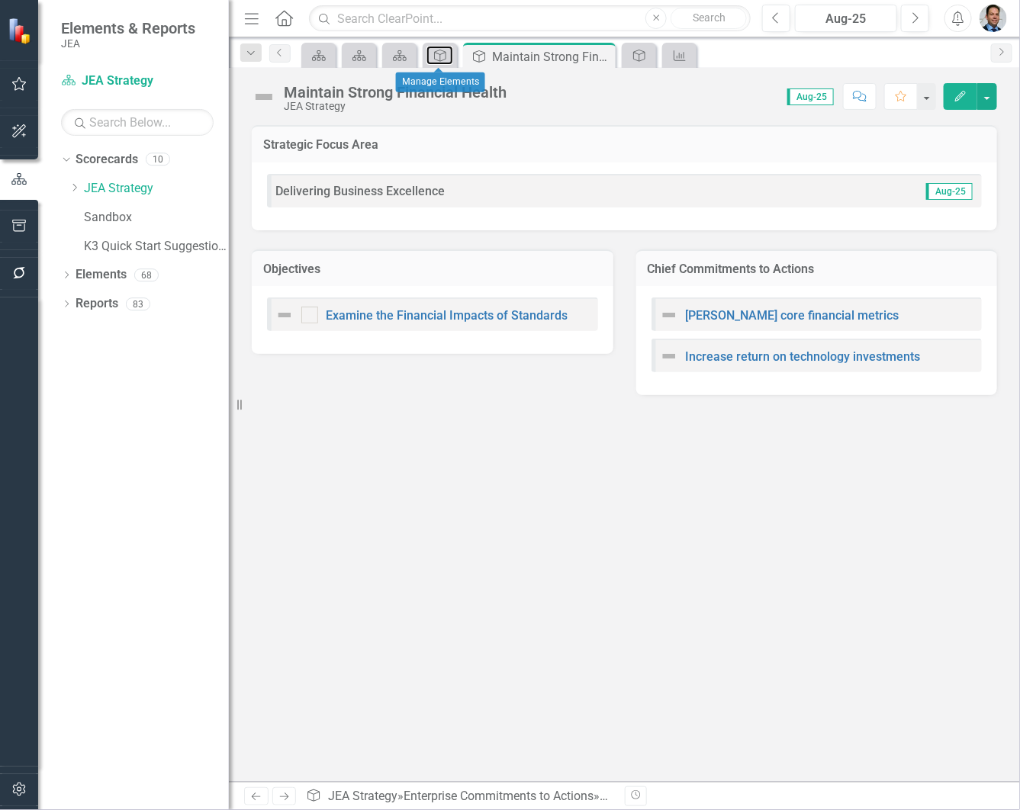
click at [443, 54] on icon "Enterprise Commitments to Action" at bounding box center [440, 56] width 15 height 12
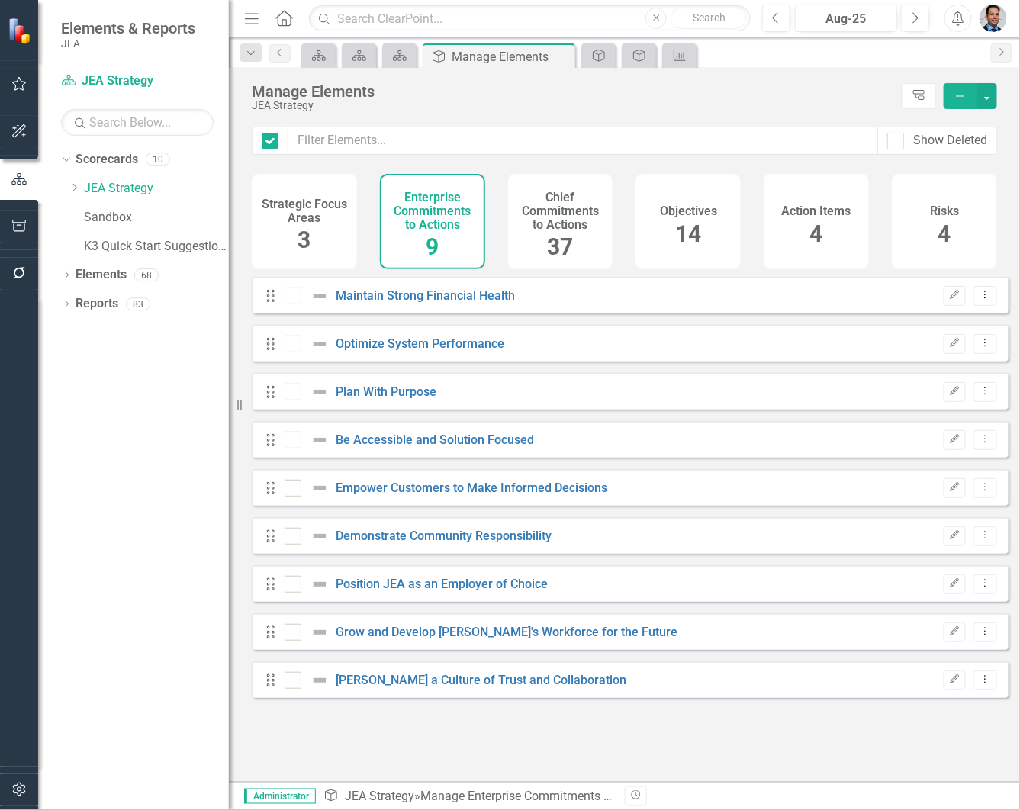
checkbox input "false"
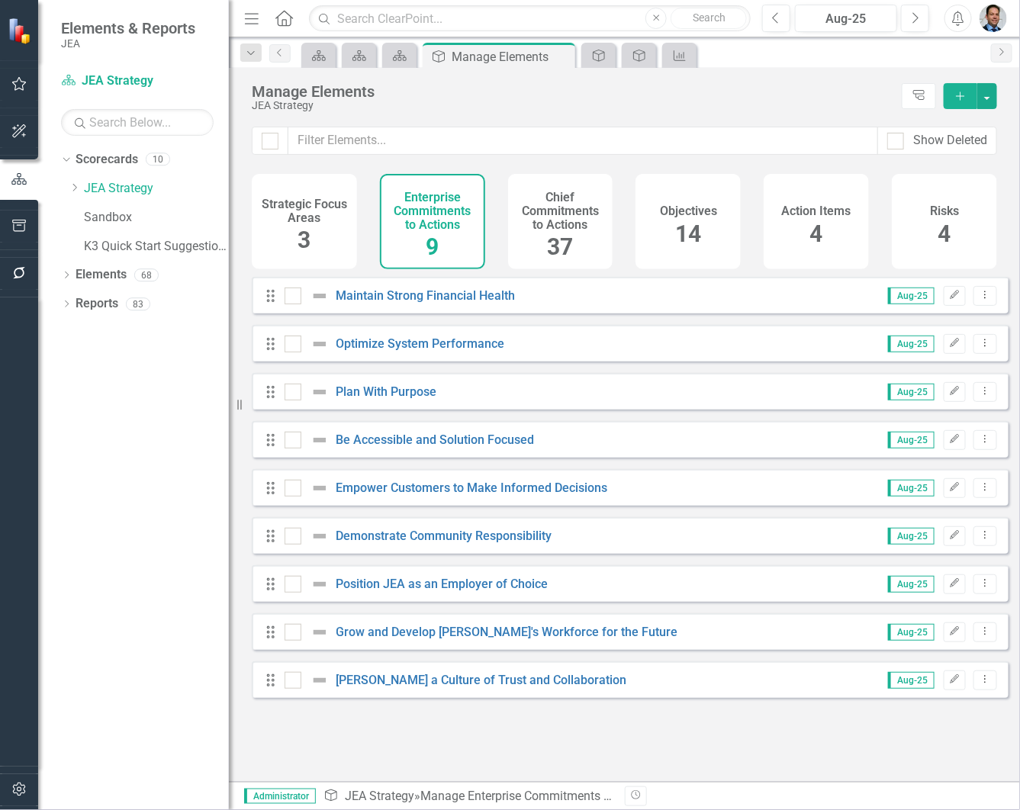
click at [307, 210] on h4 "Strategic Focus Areas" at bounding box center [304, 211] width 87 height 27
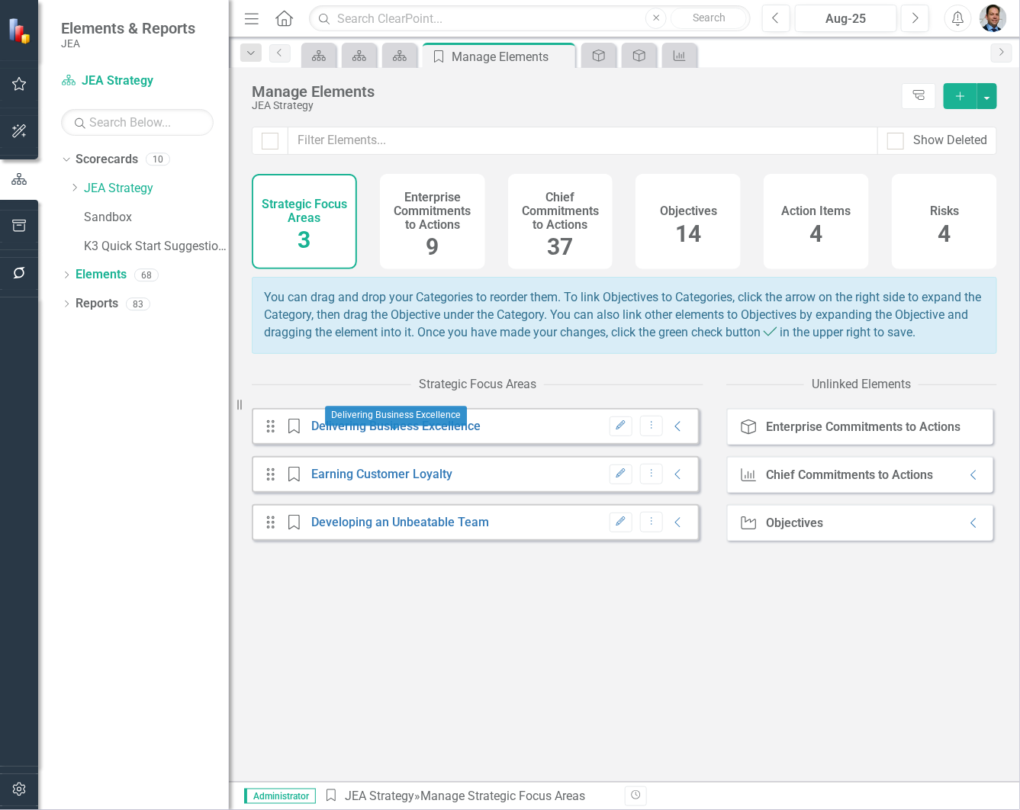
click at [332, 433] on link "Delivering Business Excellence" at bounding box center [395, 426] width 169 height 14
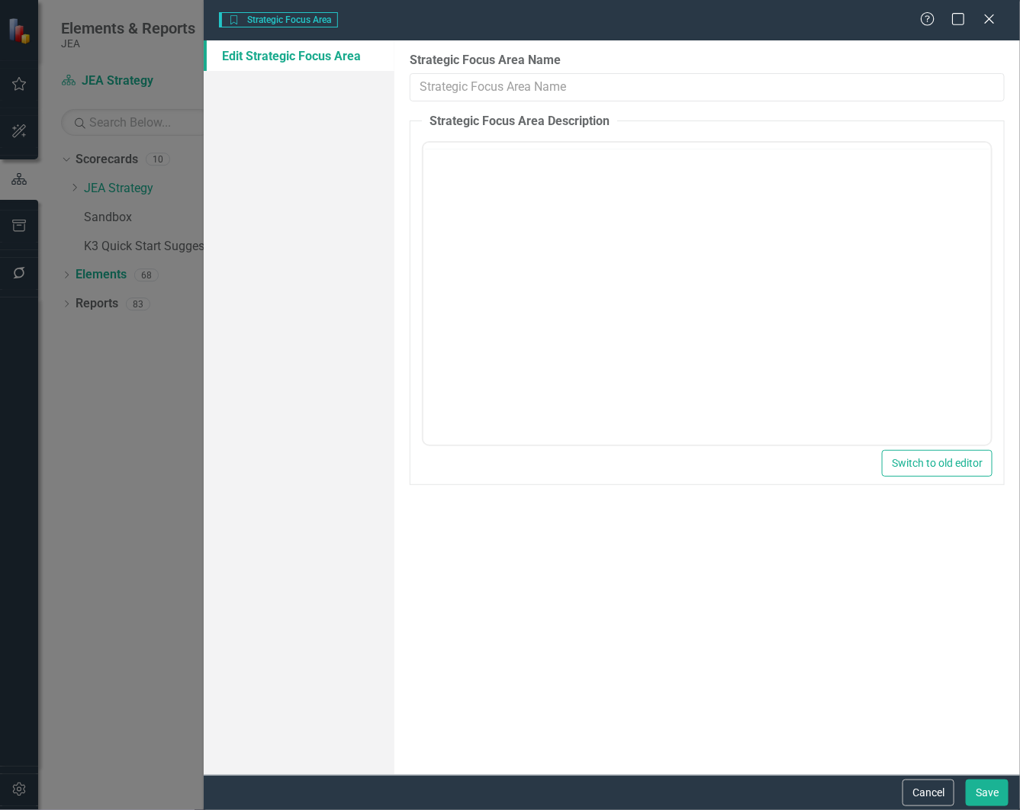
type input "Delivering Business Excellence"
click at [983, 18] on icon "Close" at bounding box center [989, 19] width 15 height 12
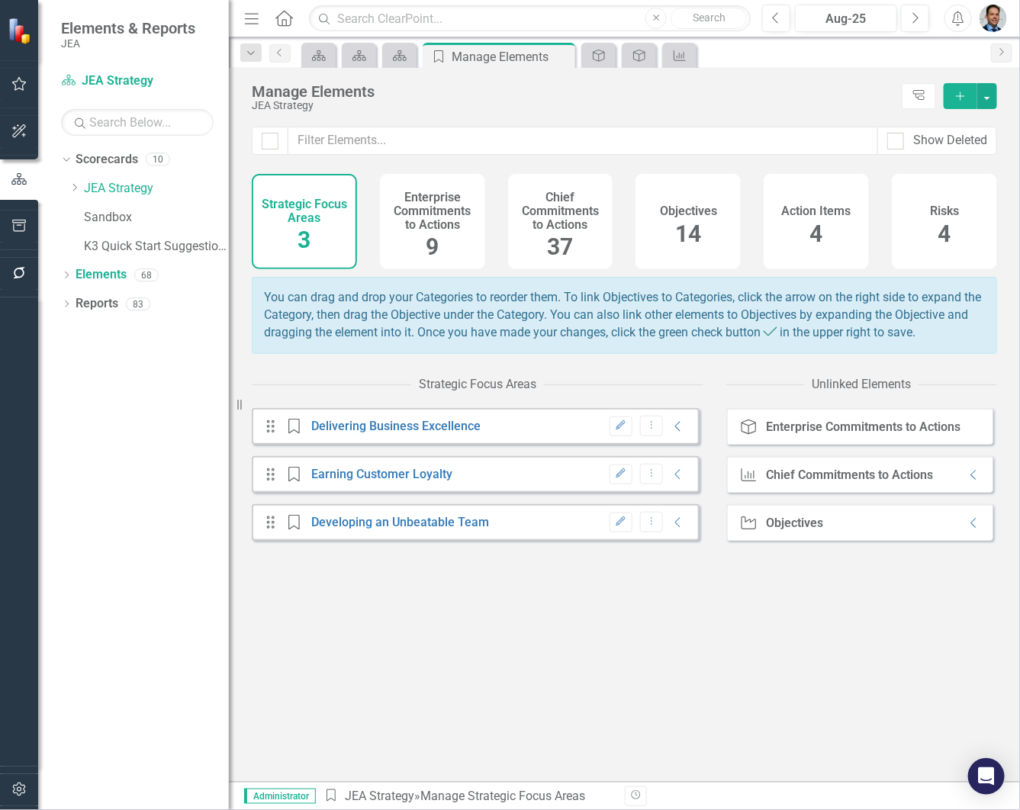
click at [671, 433] on icon "Collapse" at bounding box center [678, 426] width 15 height 12
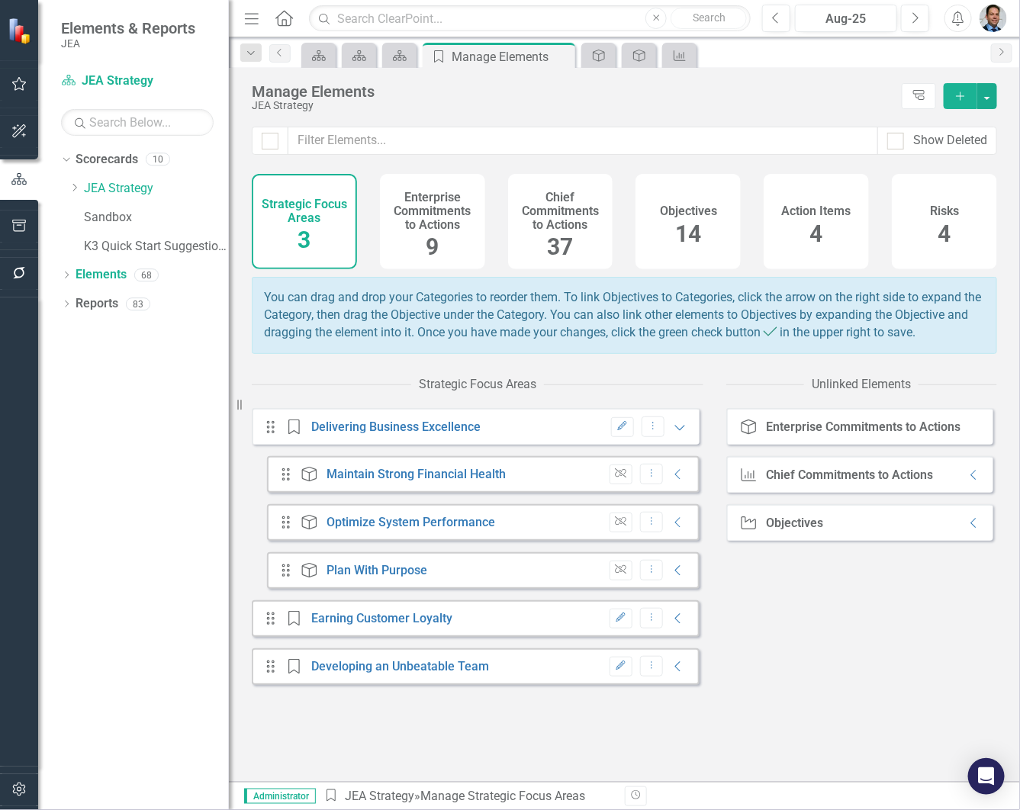
click at [672, 433] on icon "Expanded" at bounding box center [679, 427] width 15 height 12
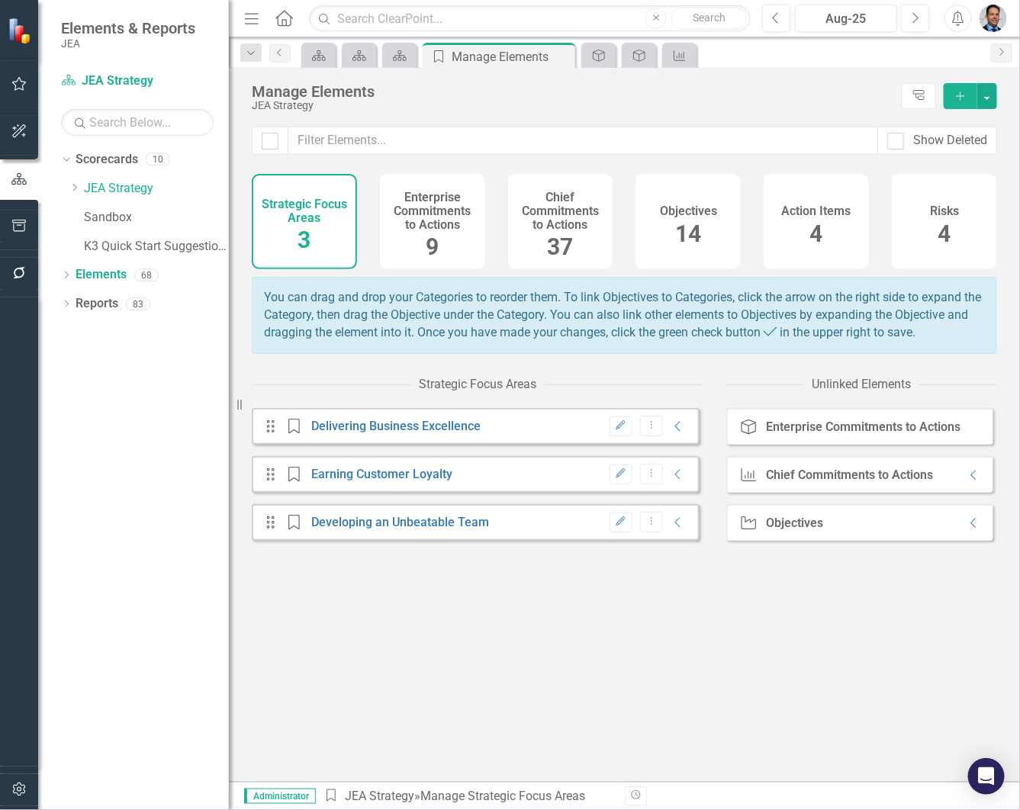
click at [69, 305] on icon "Dropdown" at bounding box center [66, 305] width 11 height 8
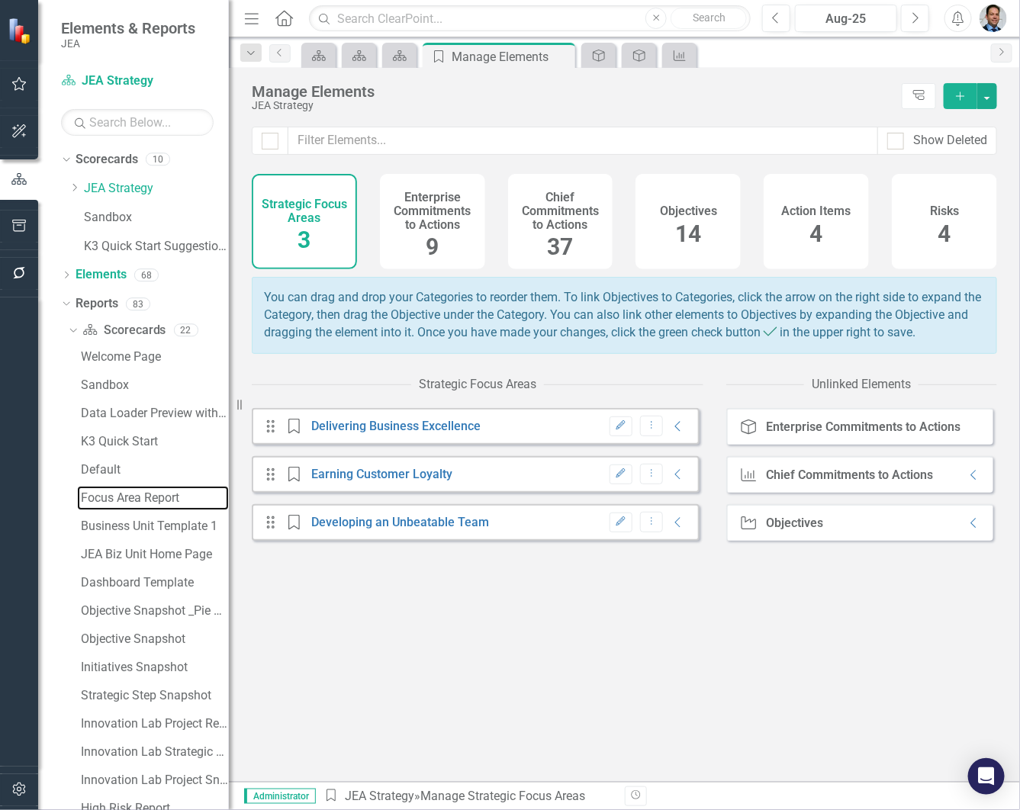
click at [143, 497] on div "Focus Area Report" at bounding box center [155, 498] width 148 height 14
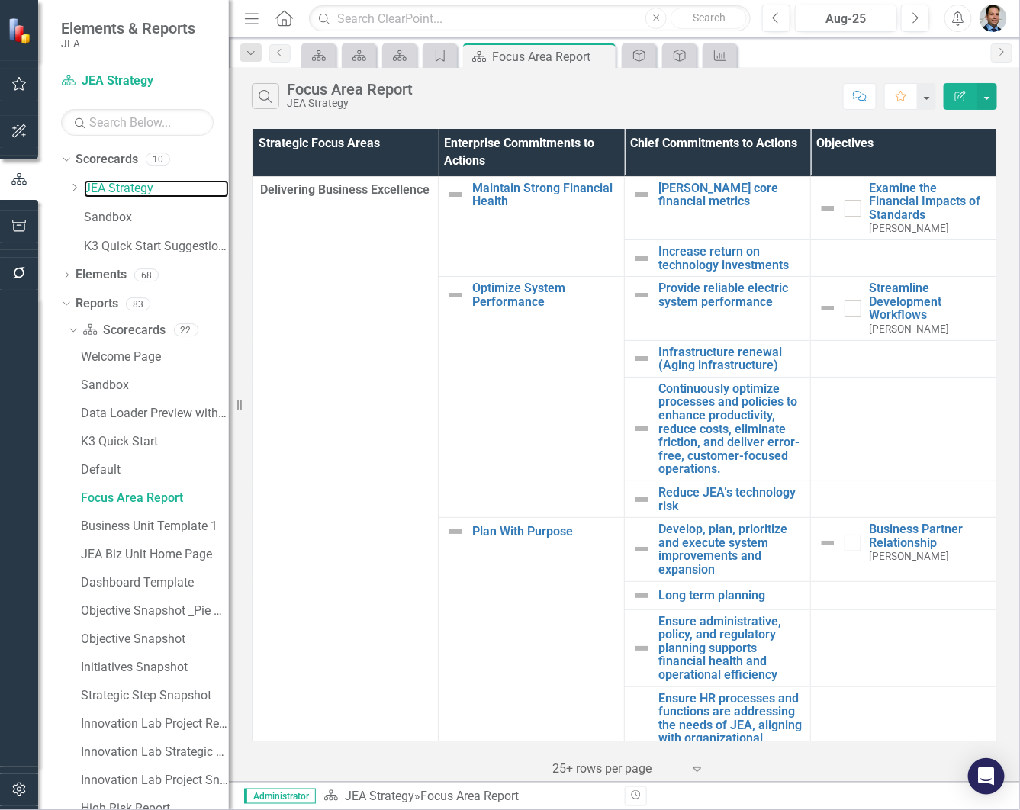
click at [99, 182] on link "JEA Strategy" at bounding box center [156, 189] width 145 height 18
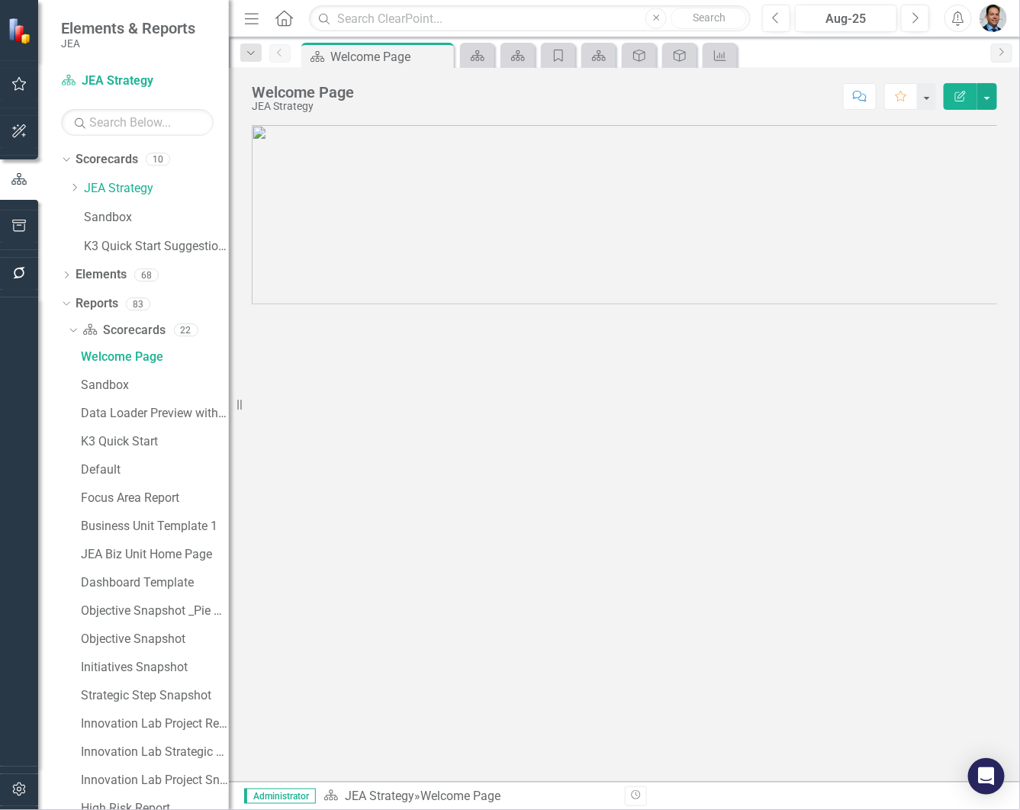
click at [960, 96] on icon "Edit Report" at bounding box center [961, 96] width 14 height 11
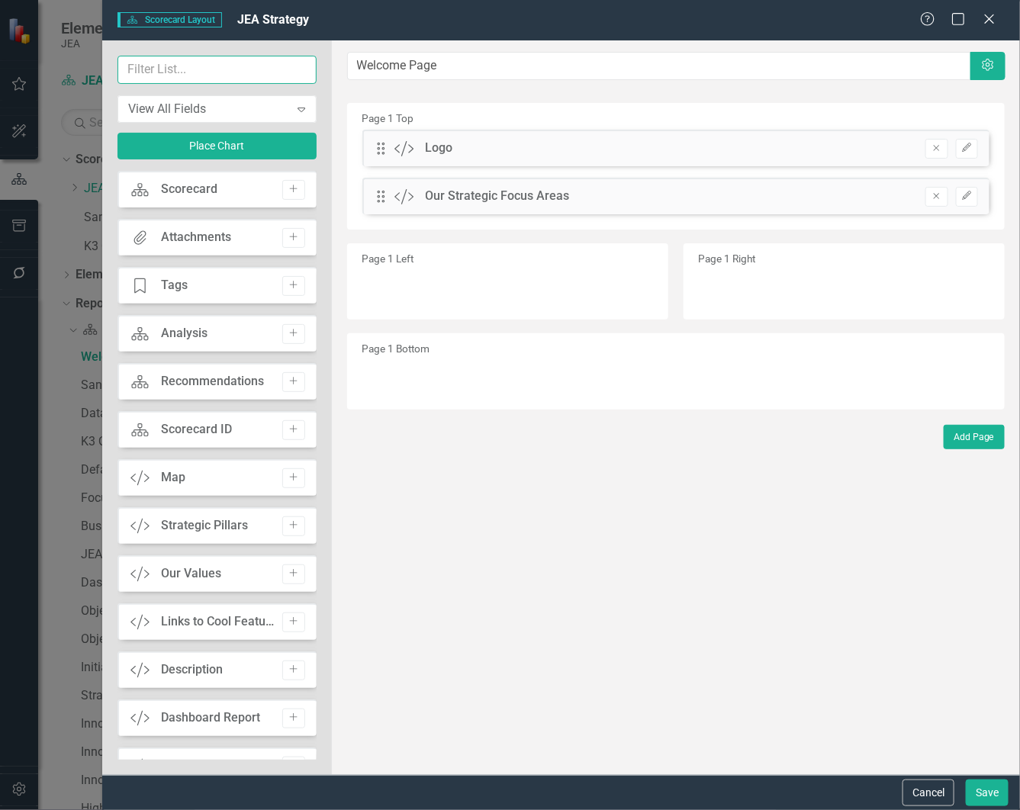
click at [184, 66] on input "text" at bounding box center [216, 70] width 199 height 28
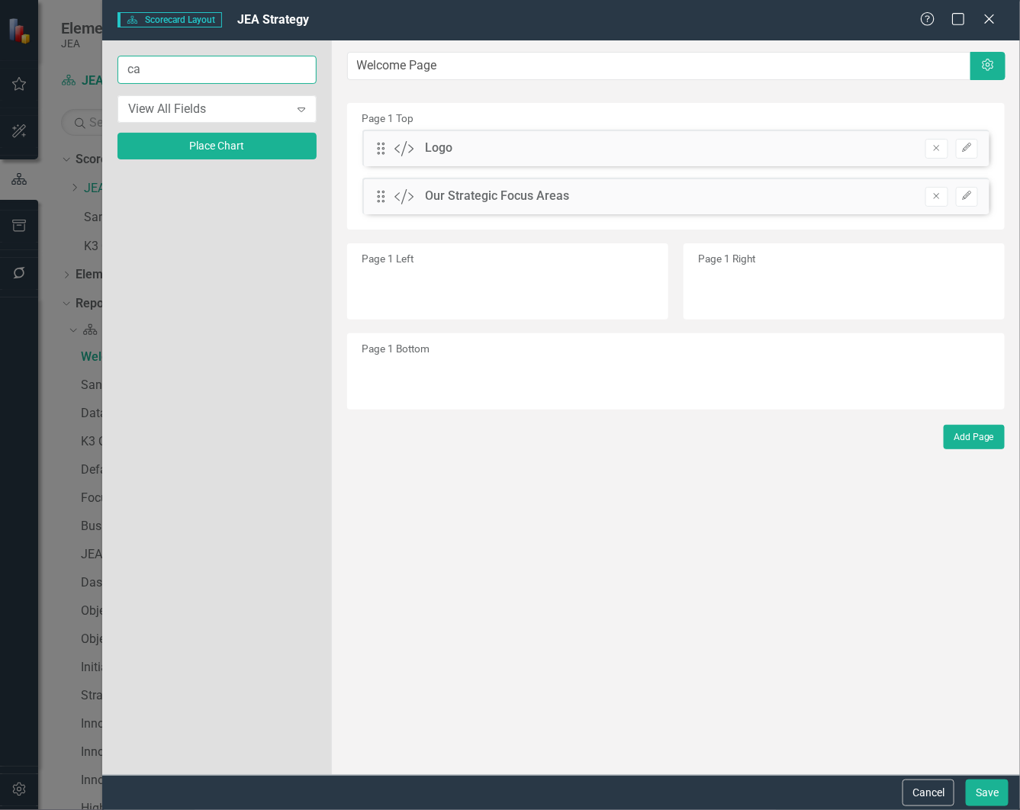
type input "c"
type input "foc"
click at [290, 195] on button "Add" at bounding box center [293, 190] width 22 height 20
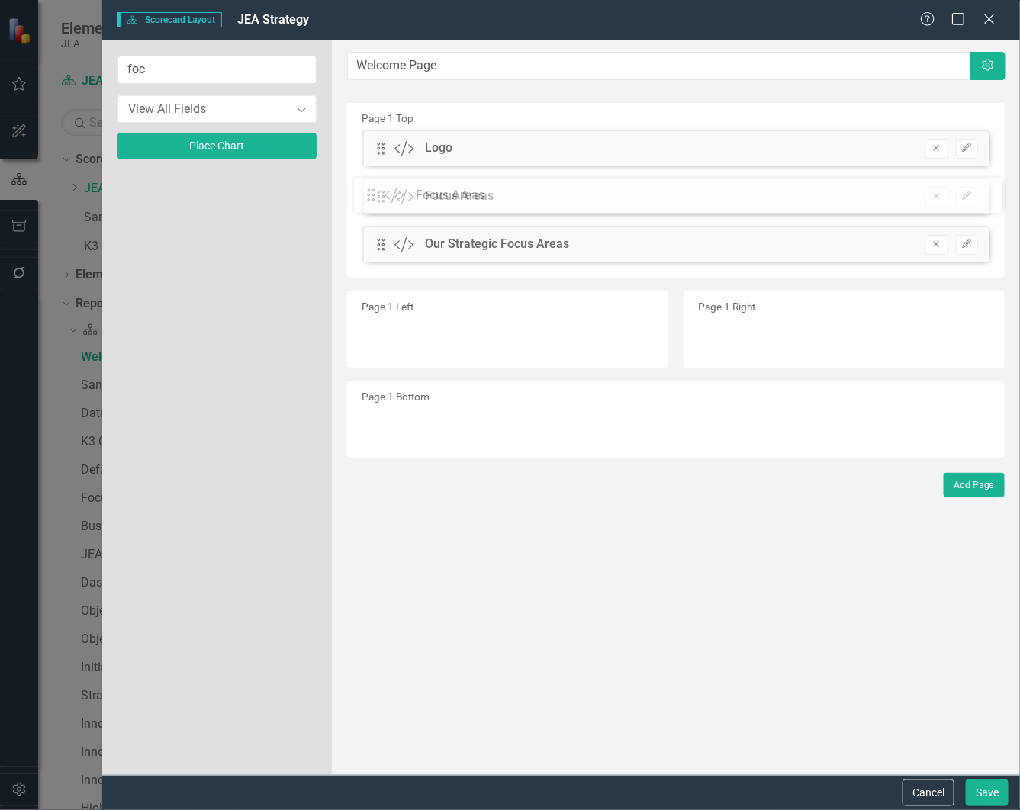
drag, startPoint x: 380, startPoint y: 153, endPoint x: 378, endPoint y: 199, distance: 46.6
click at [982, 798] on button "Save" at bounding box center [987, 793] width 43 height 27
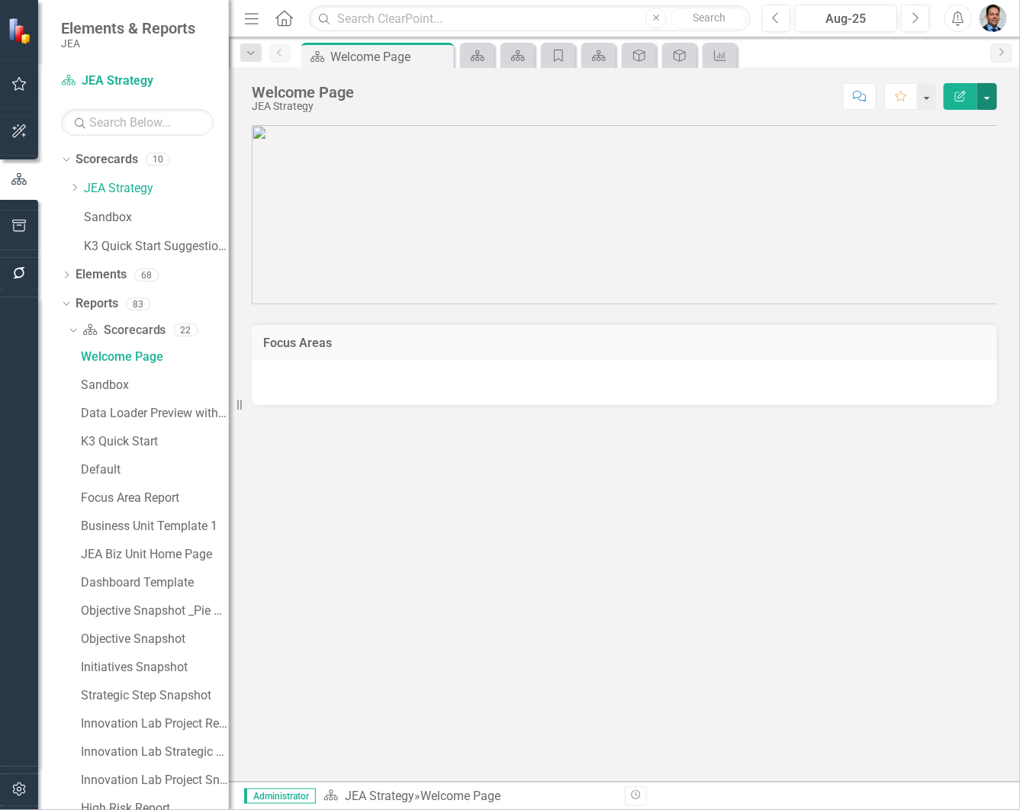
click at [986, 96] on button "button" at bounding box center [987, 96] width 20 height 27
click at [932, 124] on link "Edit Edit Scorecard" at bounding box center [935, 125] width 124 height 28
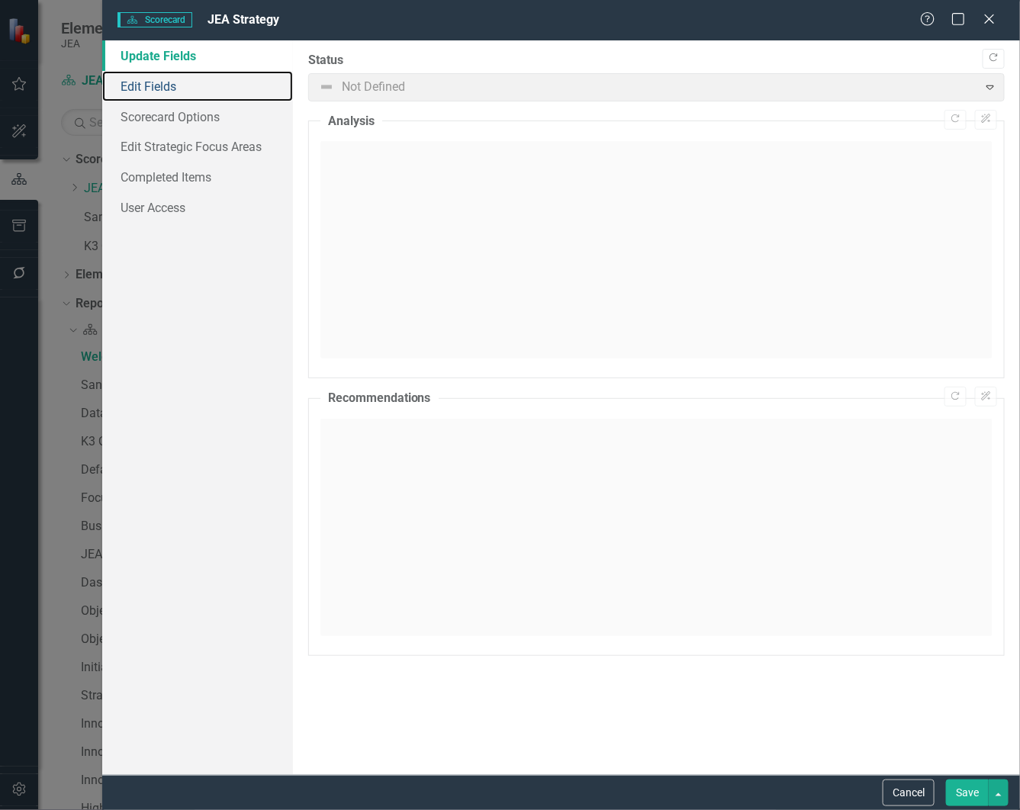
click at [154, 90] on link "Edit Fields" at bounding box center [197, 86] width 191 height 31
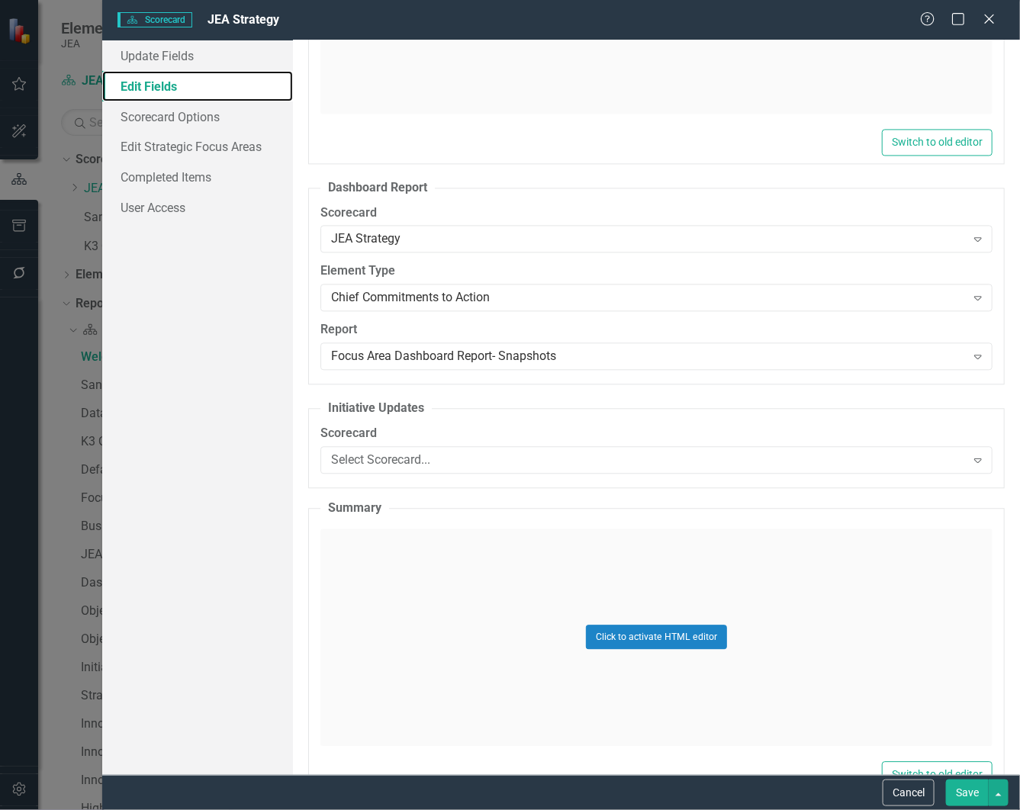
scroll to position [3147, 0]
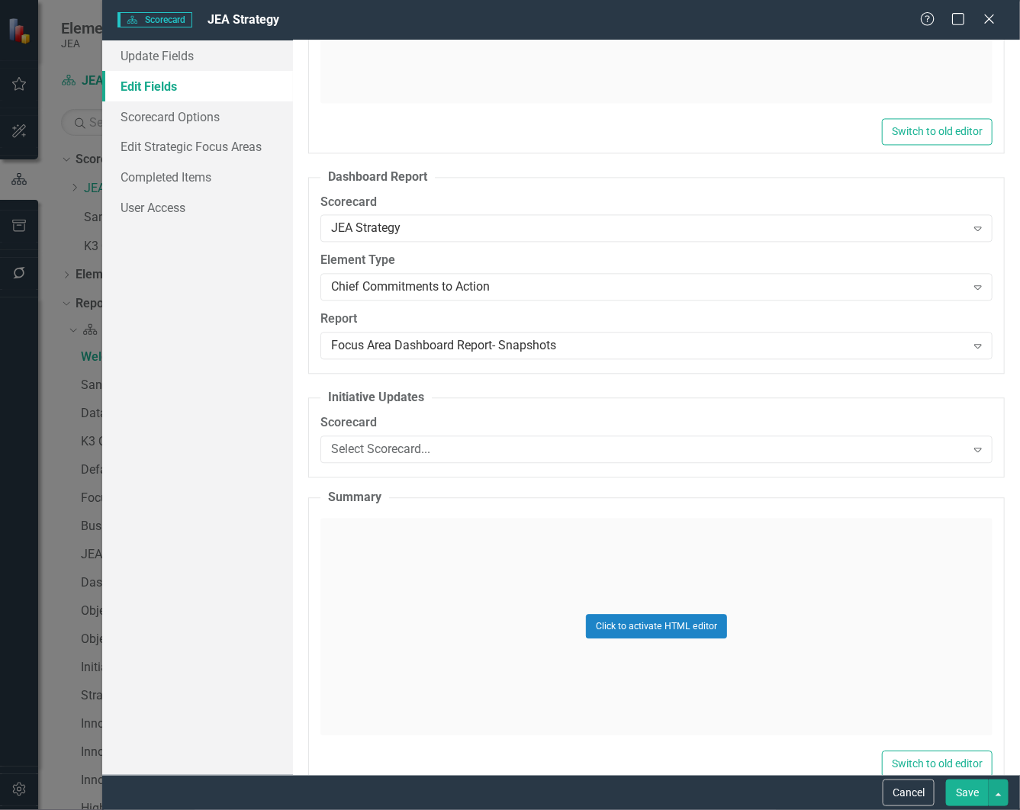
click at [610, 291] on div "Chief Commitments to Action" at bounding box center [648, 287] width 635 height 18
click at [577, 262] on label "Element Type" at bounding box center [656, 261] width 672 height 18
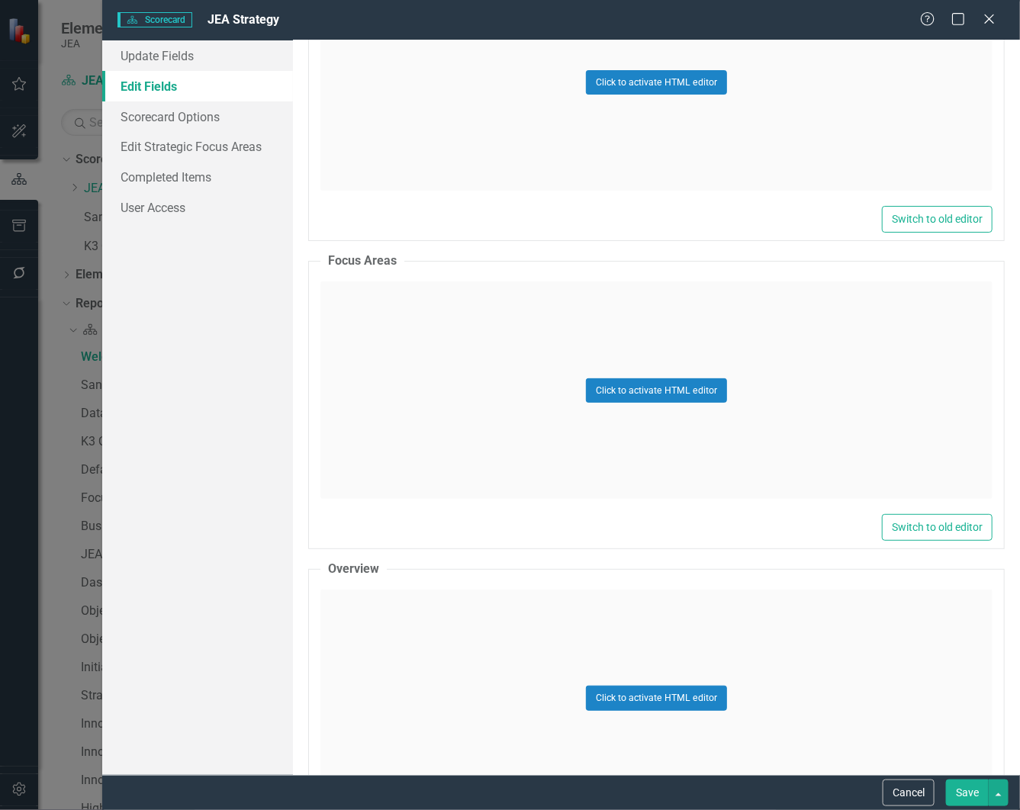
scroll to position [4005, 0]
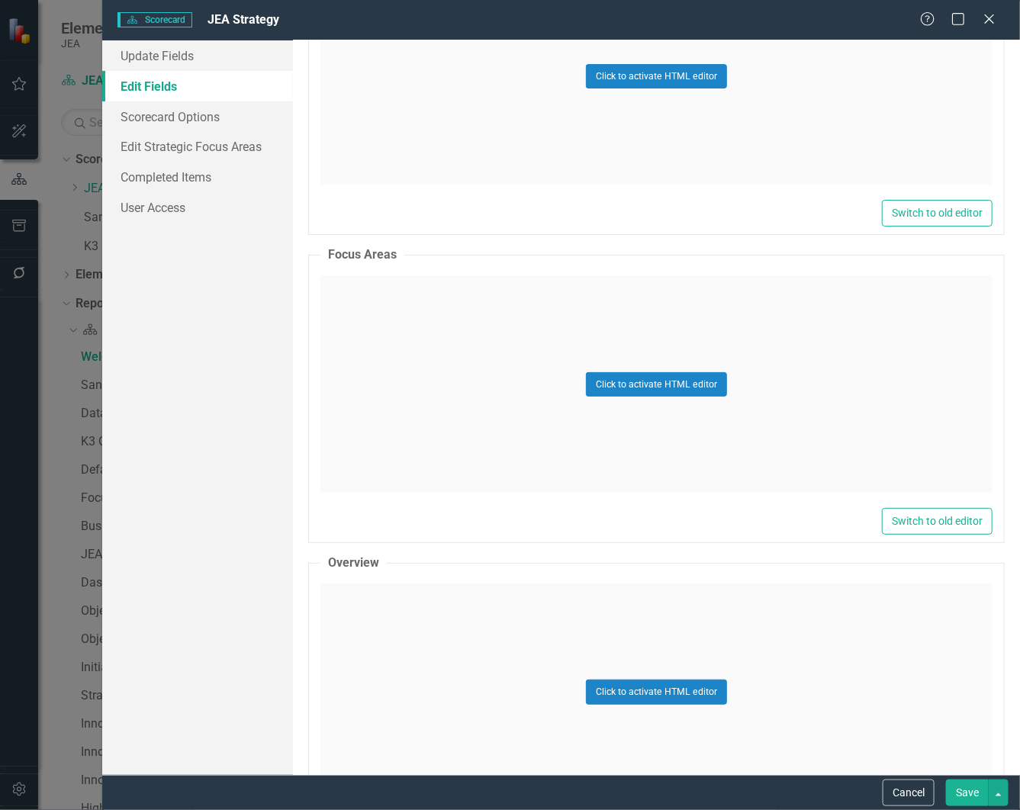
click at [990, 21] on icon "Close" at bounding box center [989, 19] width 15 height 12
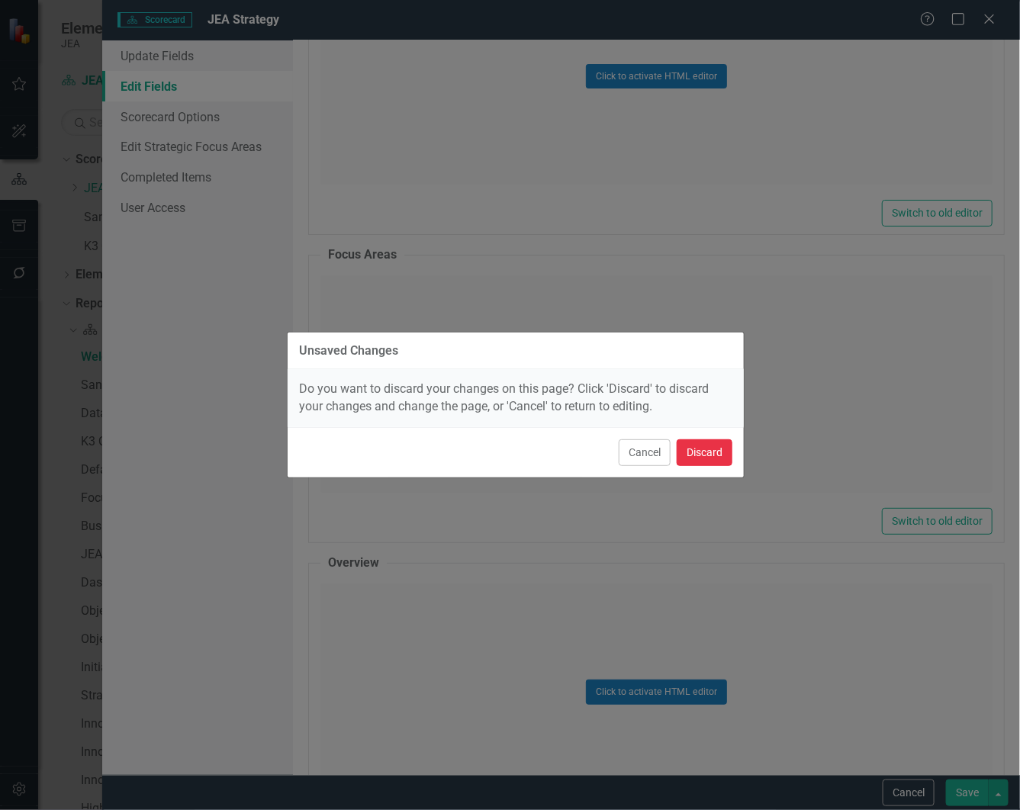
click at [700, 449] on button "Discard" at bounding box center [705, 452] width 56 height 27
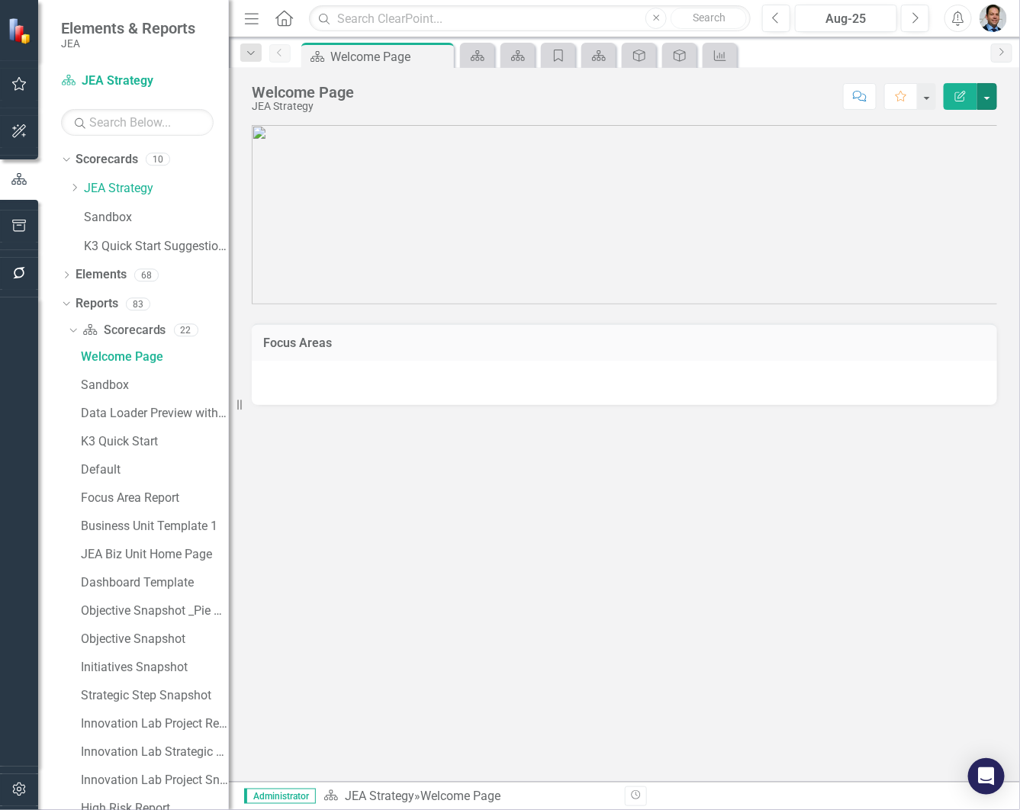
click at [986, 96] on button "button" at bounding box center [987, 96] width 20 height 27
click at [928, 150] on link "Edit Report Edit Layout" at bounding box center [935, 154] width 124 height 28
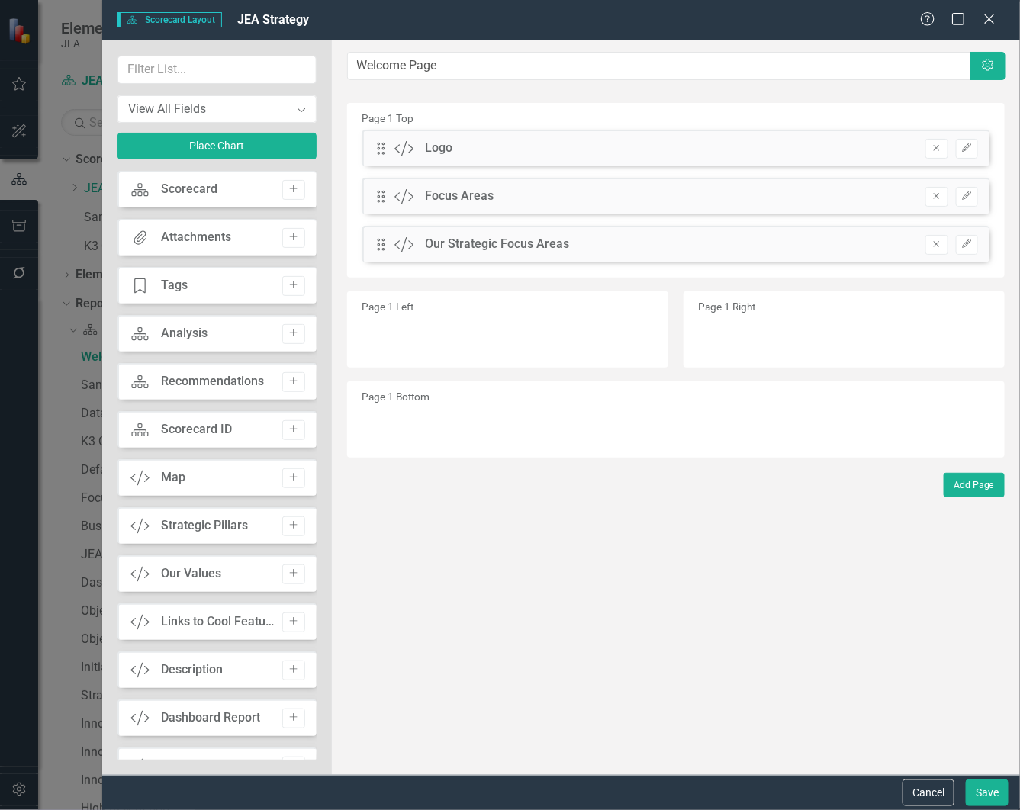
click at [932, 196] on icon "Remove" at bounding box center [936, 195] width 11 height 9
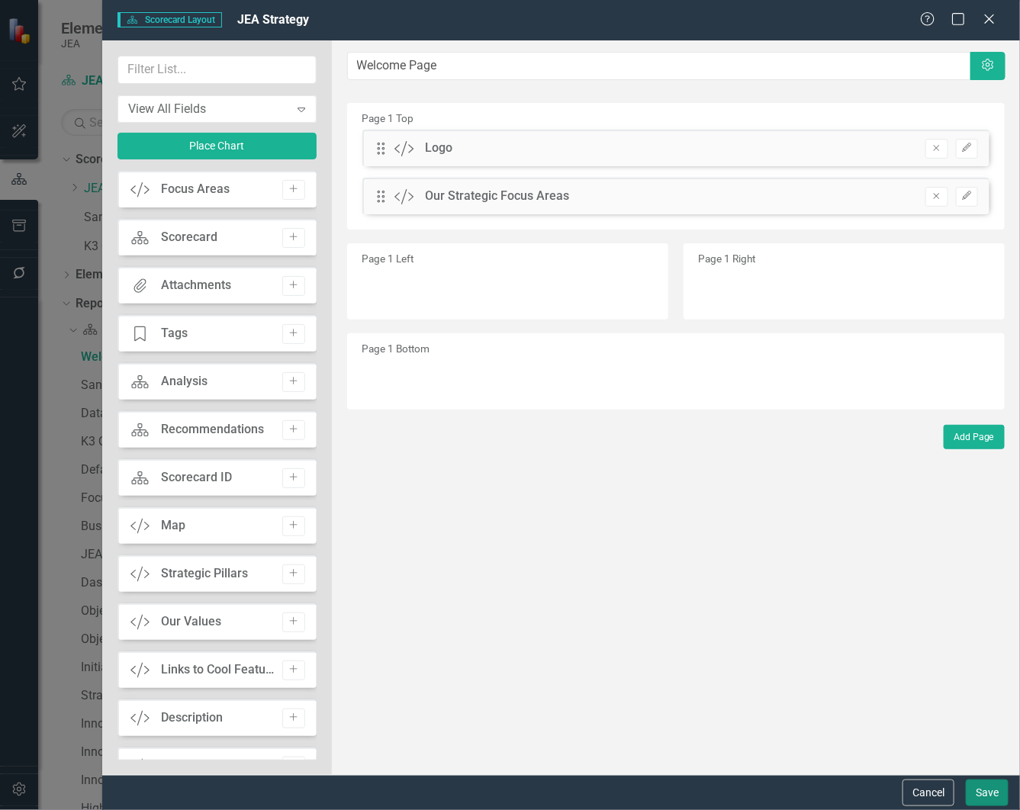
click at [985, 797] on button "Save" at bounding box center [987, 793] width 43 height 27
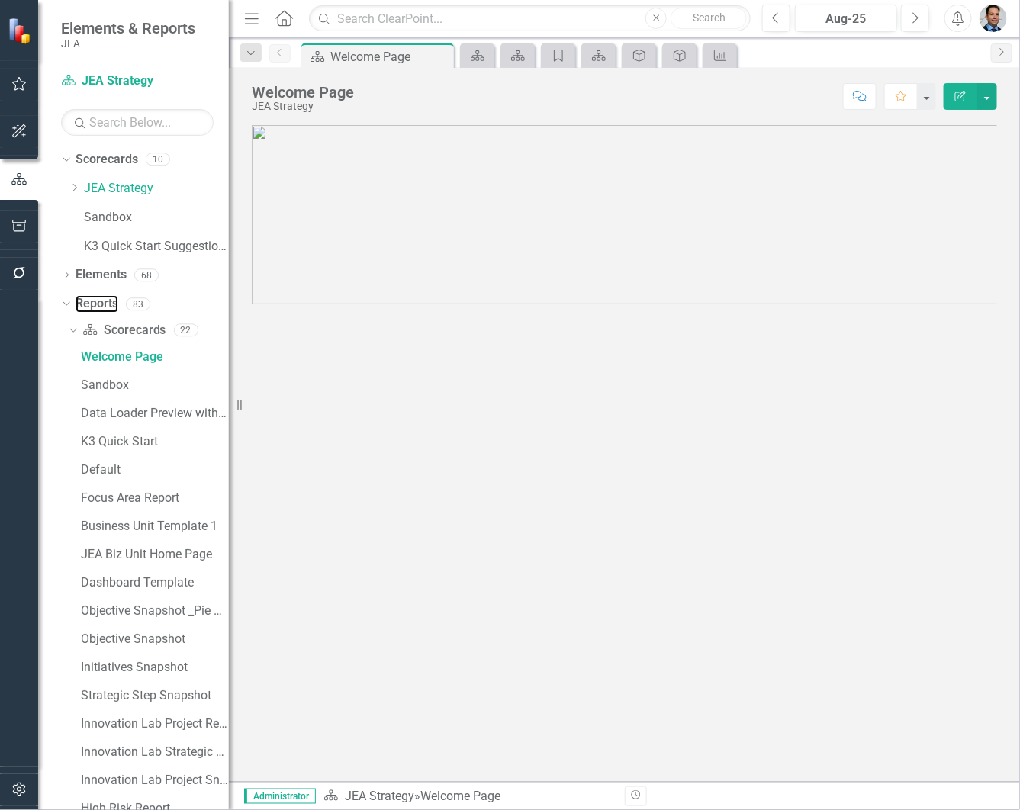
click at [82, 301] on link "Reports" at bounding box center [97, 304] width 43 height 18
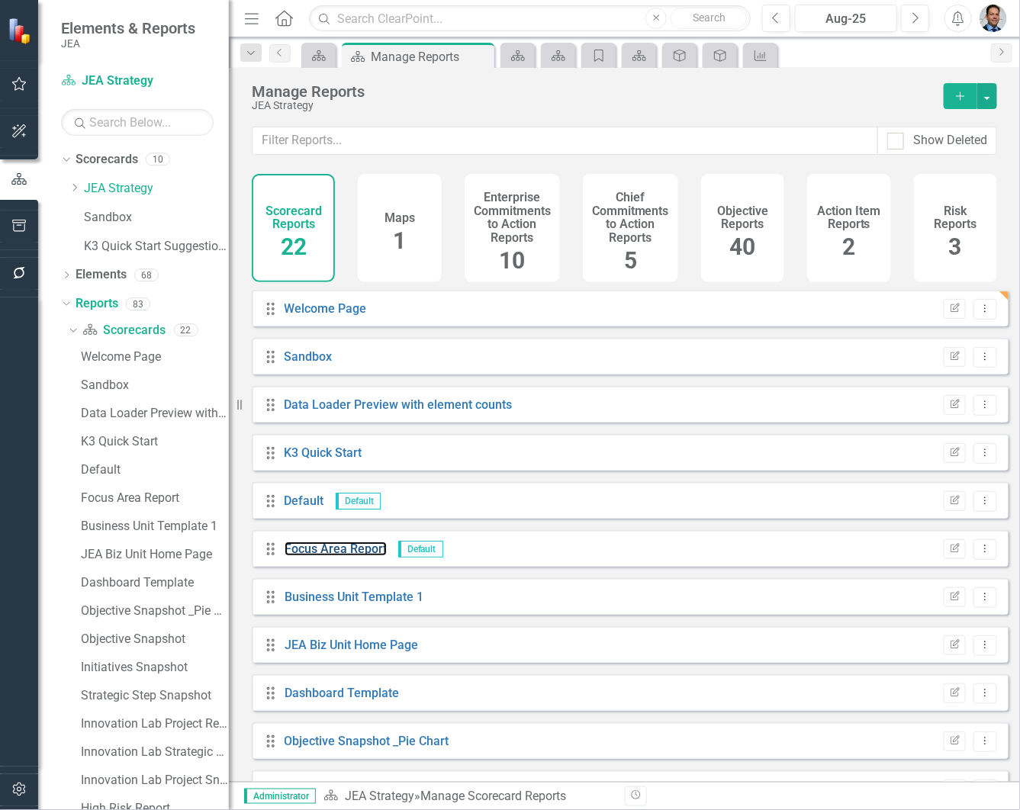
click at [321, 556] on link "Focus Area Report" at bounding box center [336, 549] width 102 height 14
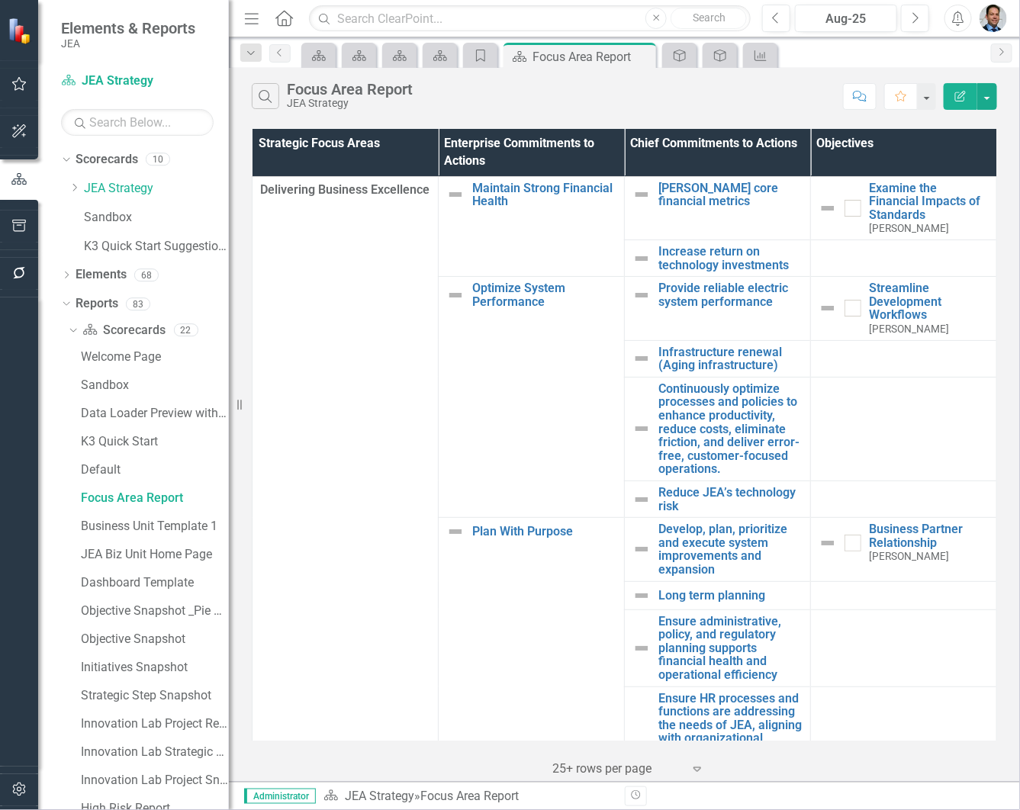
click at [0, 0] on icon "Close" at bounding box center [0, 0] width 0 height 0
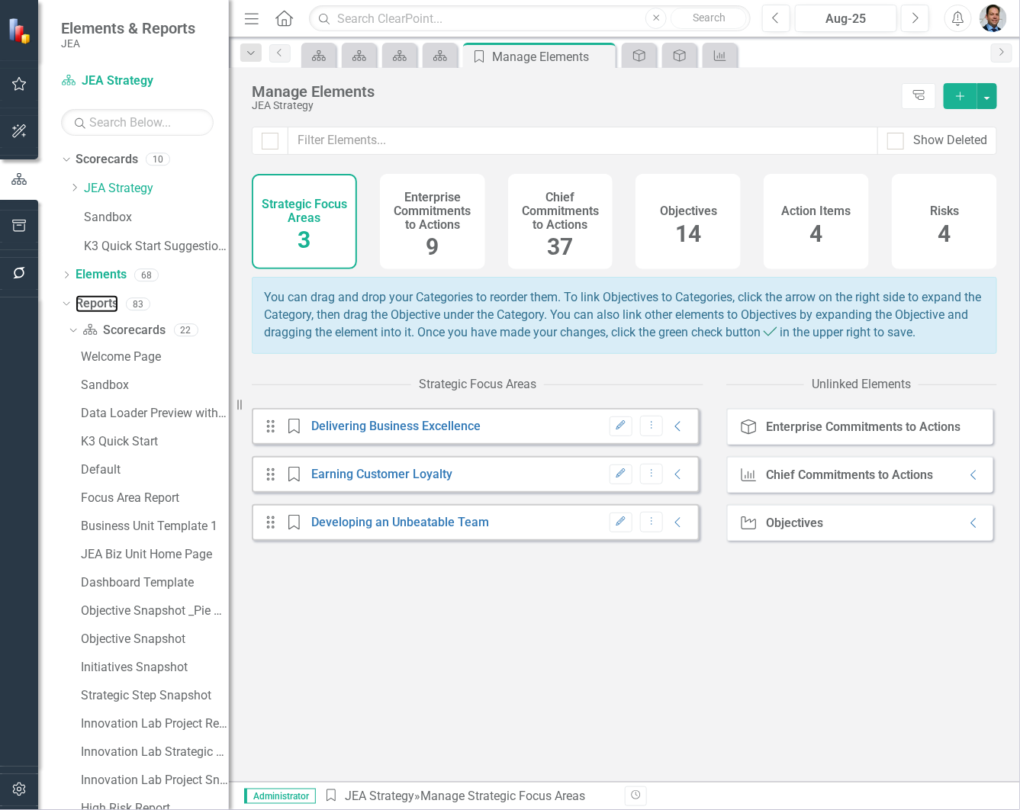
click at [107, 305] on link "Reports" at bounding box center [97, 304] width 43 height 18
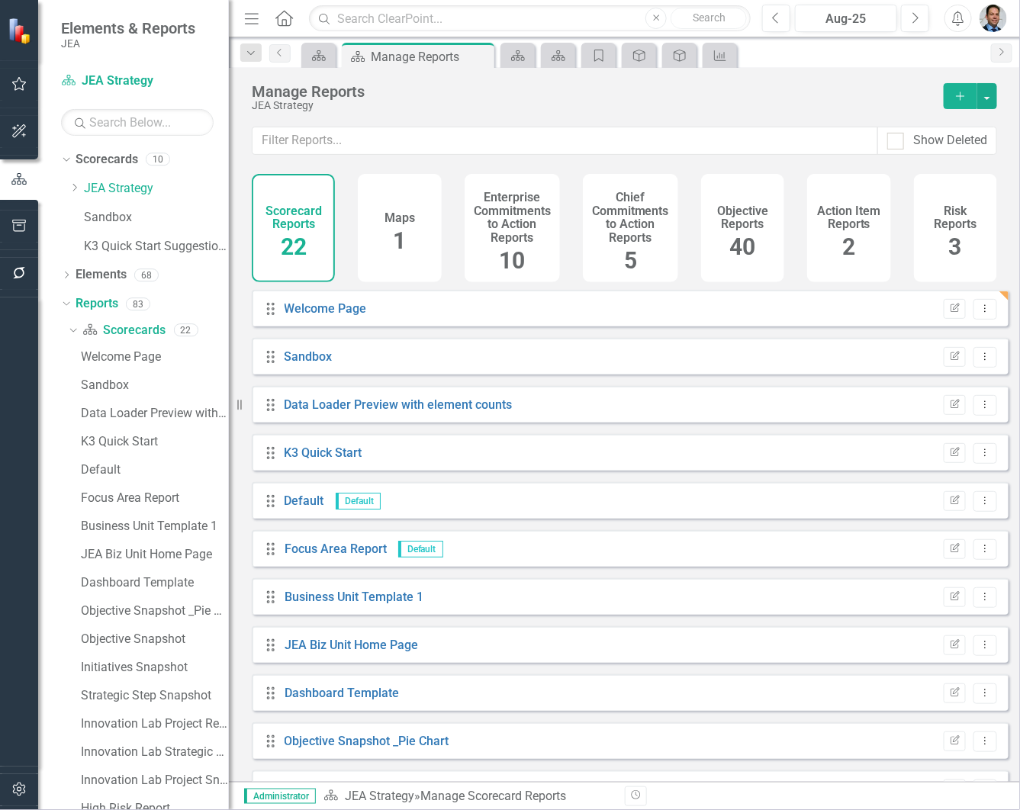
click at [957, 97] on icon "Add" at bounding box center [961, 96] width 14 height 11
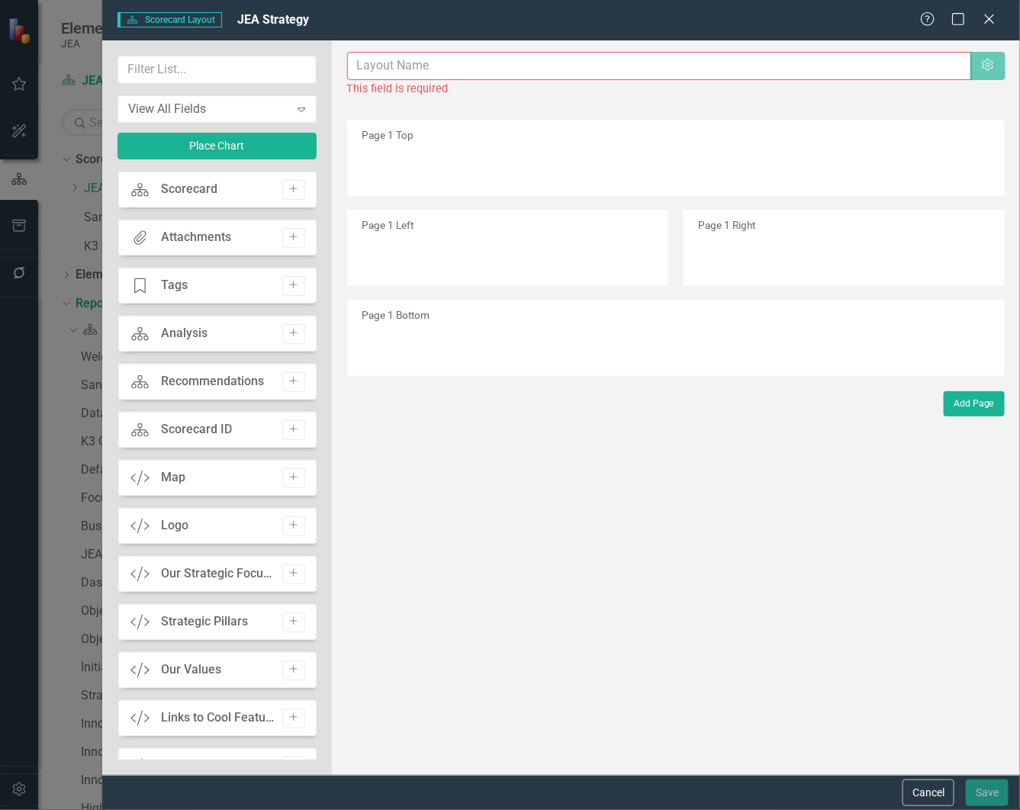
click at [993, 18] on icon "Close" at bounding box center [989, 19] width 15 height 12
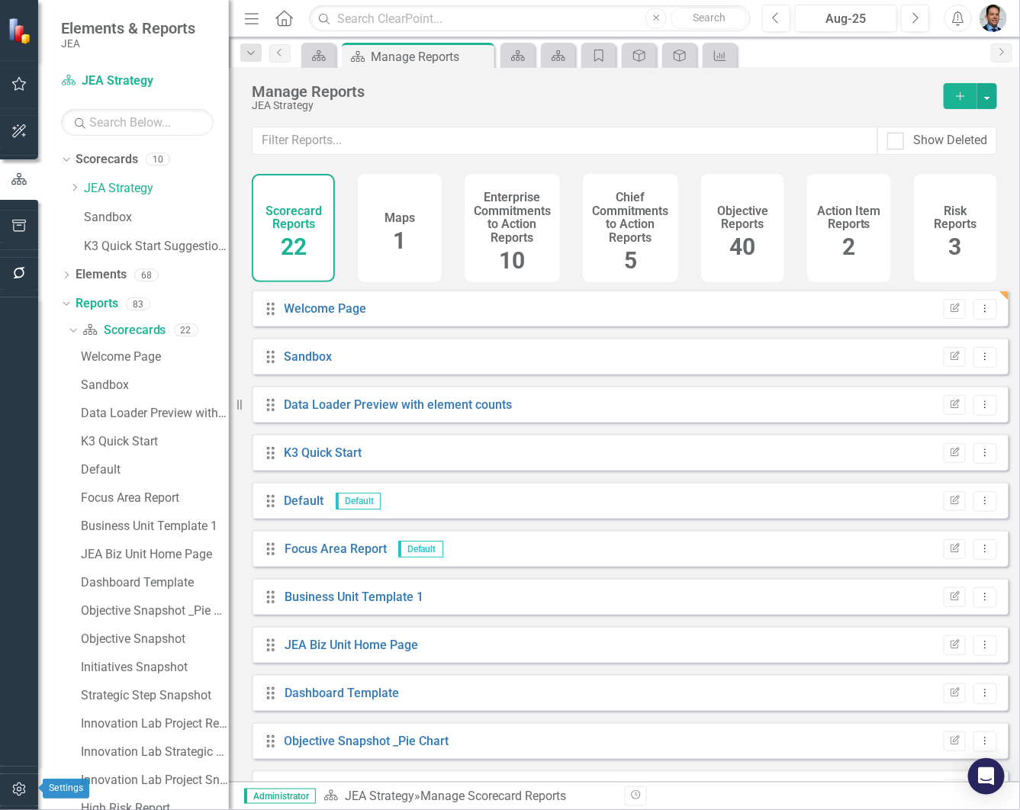
click at [21, 786] on icon "button" at bounding box center [18, 790] width 13 height 14
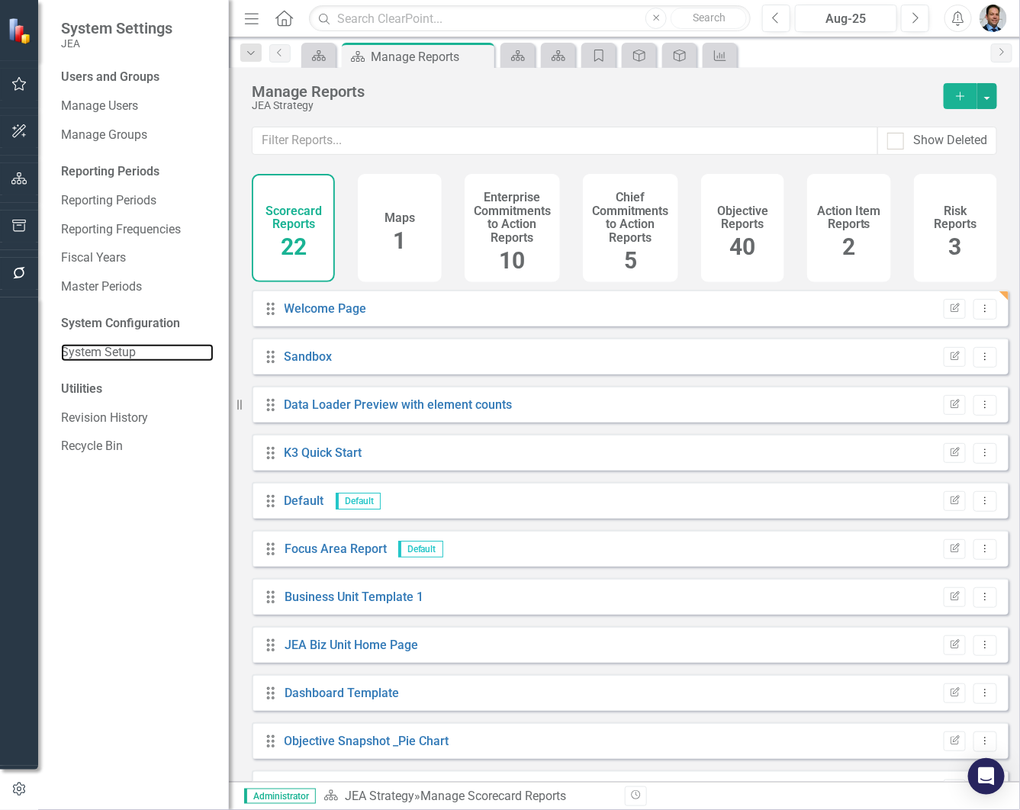
click at [107, 351] on link "System Setup" at bounding box center [137, 353] width 153 height 18
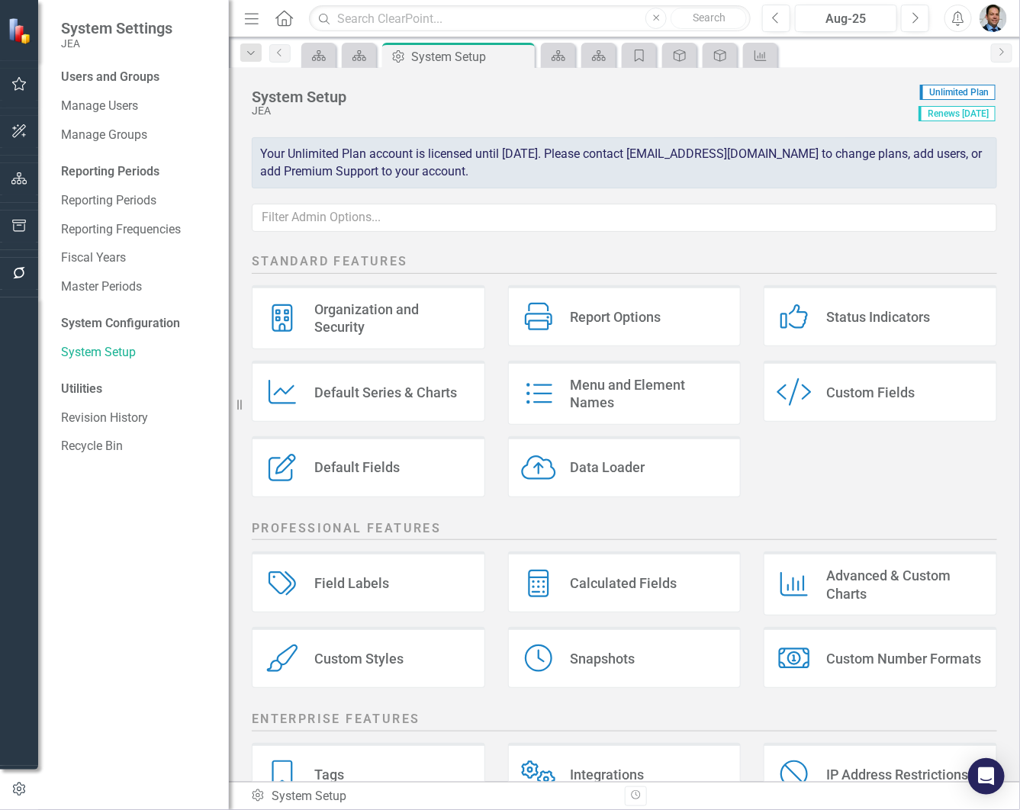
click at [855, 578] on div "Advanced & Custom Charts" at bounding box center [905, 585] width 158 height 36
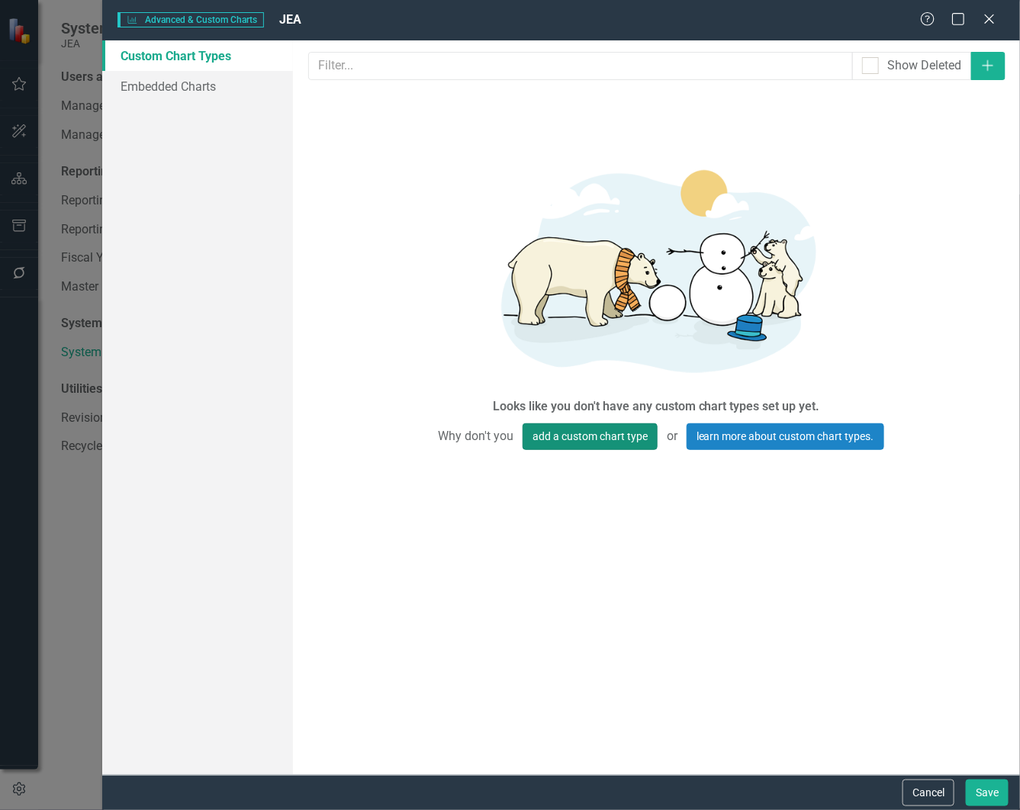
click at [577, 433] on button "add a custom chart type" at bounding box center [590, 436] width 135 height 27
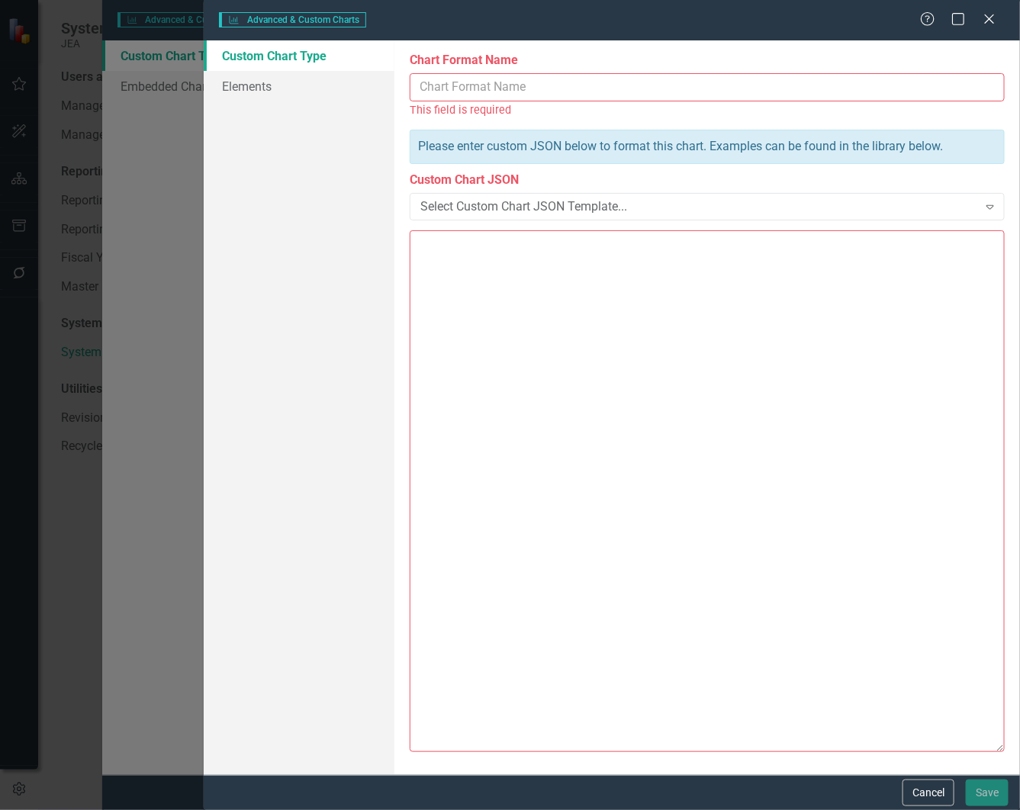
click at [456, 89] on input "Chart Format Name" at bounding box center [707, 87] width 595 height 28
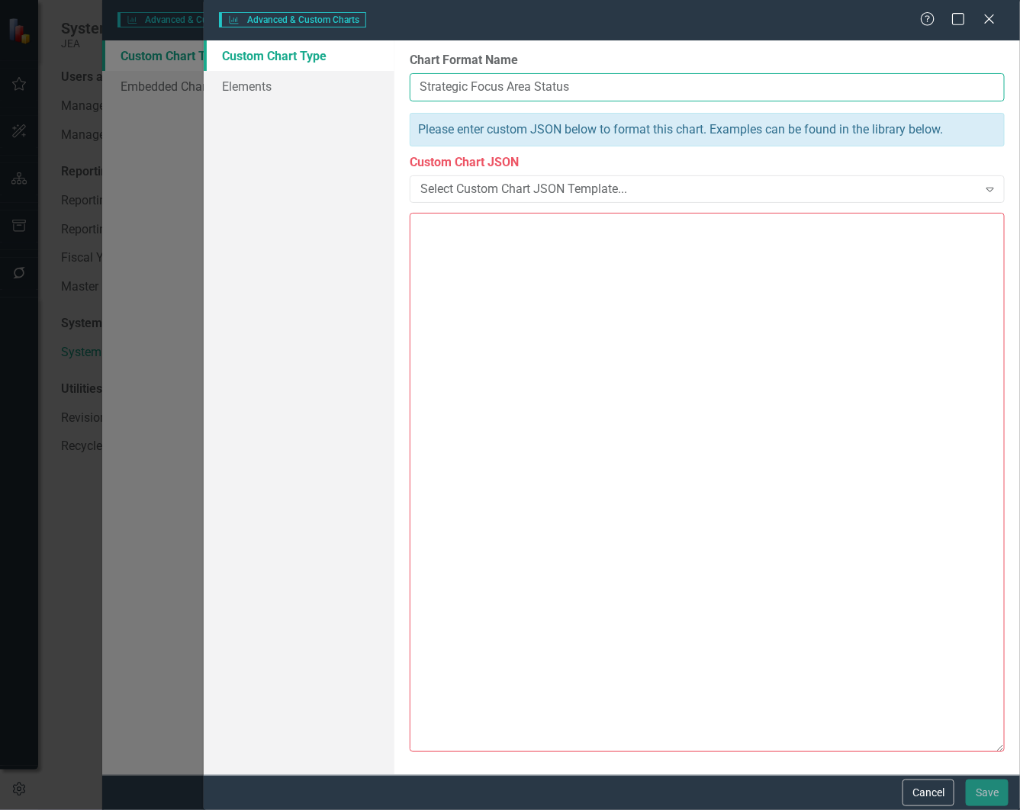
type input "Strategic Focus Area Status"
click at [993, 192] on icon "Expand" at bounding box center [990, 189] width 15 height 12
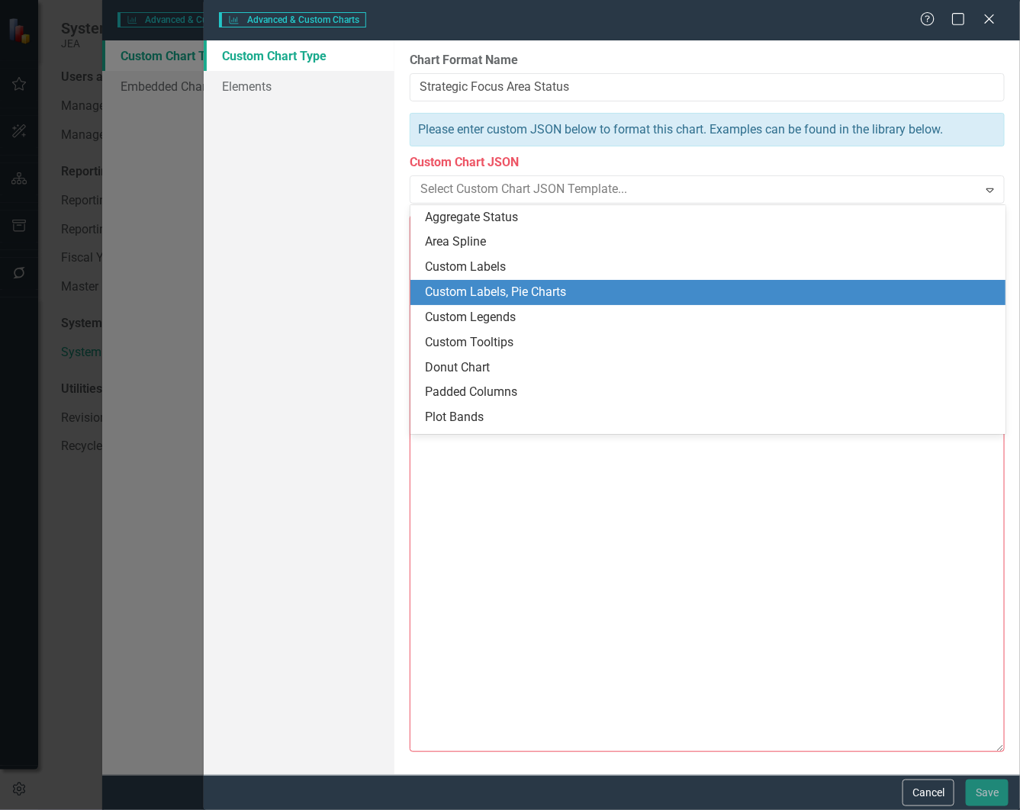
click at [488, 294] on div "Custom Labels, Pie Charts" at bounding box center [711, 293] width 571 height 18
type textarea "{ "colors": [ "#6b8eb2", "#6bb28e", "#8e6bb2", "#8eb26b", "#b26b8e", "#b28e6b",…"
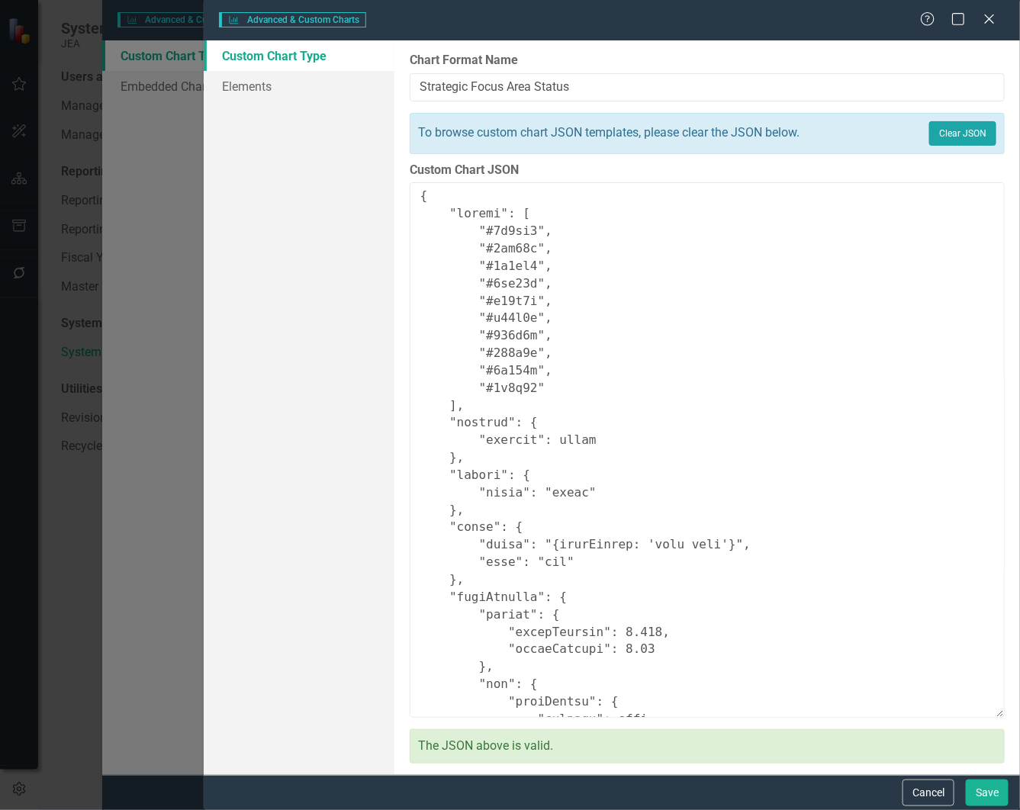
click at [964, 136] on button "Clear JSON" at bounding box center [962, 133] width 67 height 24
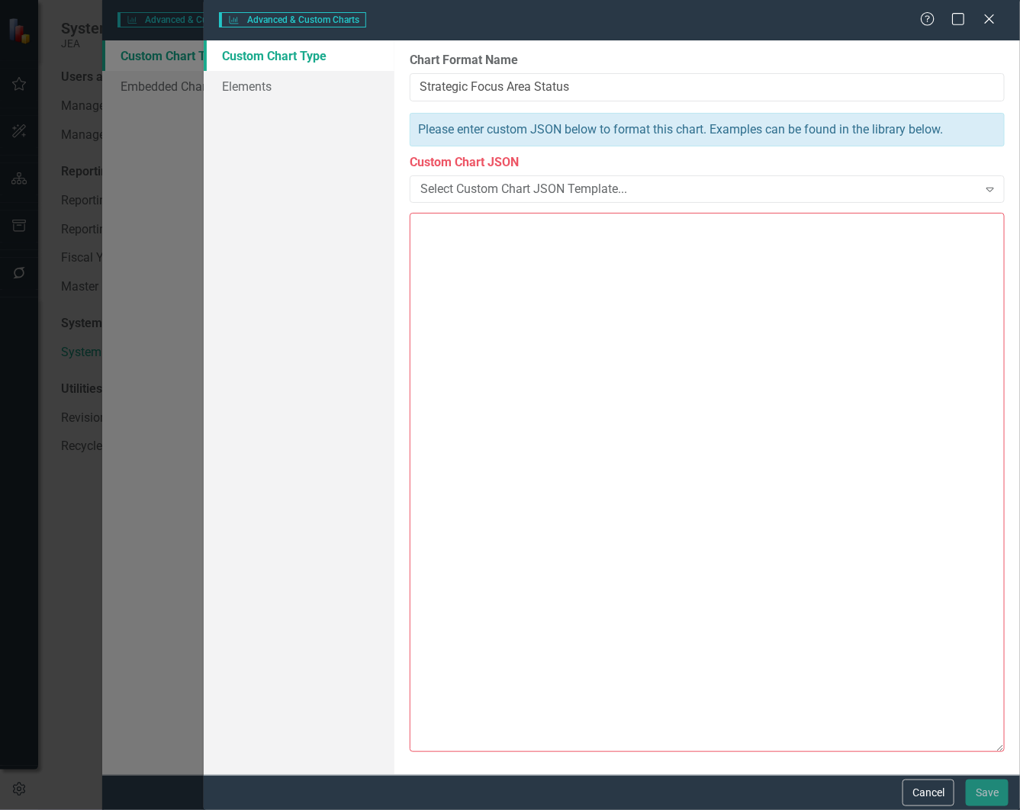
click at [992, 191] on icon "Expand" at bounding box center [990, 189] width 15 height 12
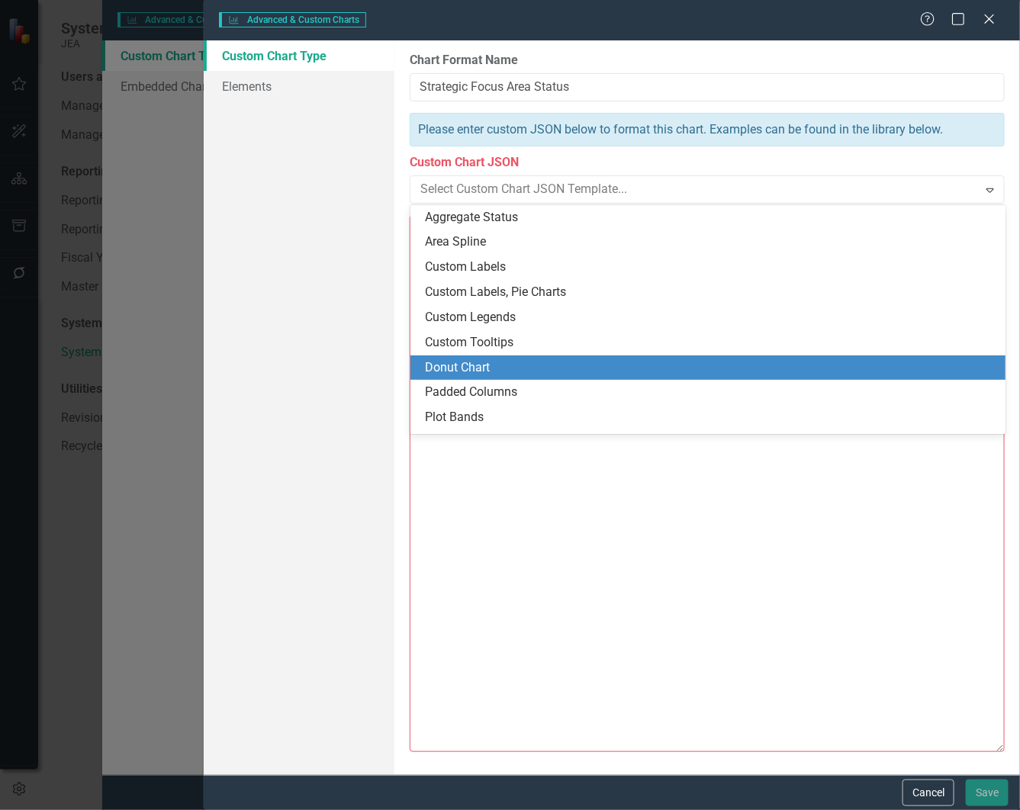
click at [509, 368] on div "Donut Chart" at bounding box center [711, 368] width 571 height 18
type textarea "{ "colors": [ "#6b8eb2", "#6bb28e", "#8e6bb2", "#8eb26b", "#b26b8e", "#b28e6b",…"
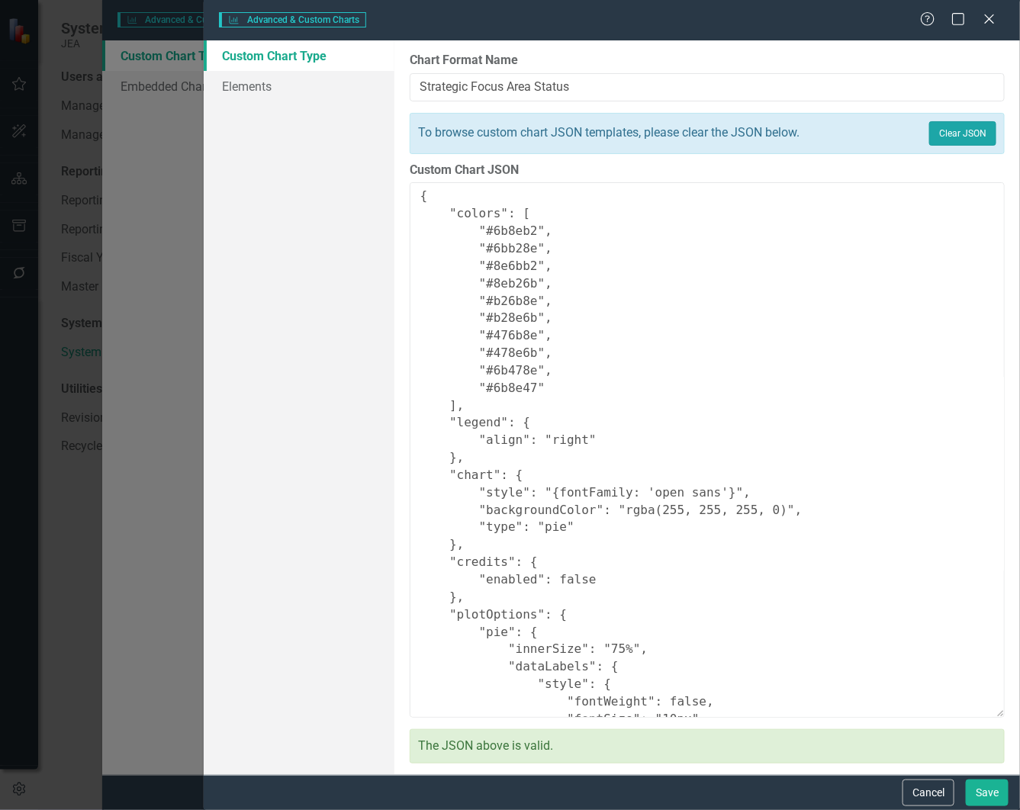
click at [937, 127] on button "Clear JSON" at bounding box center [962, 133] width 67 height 24
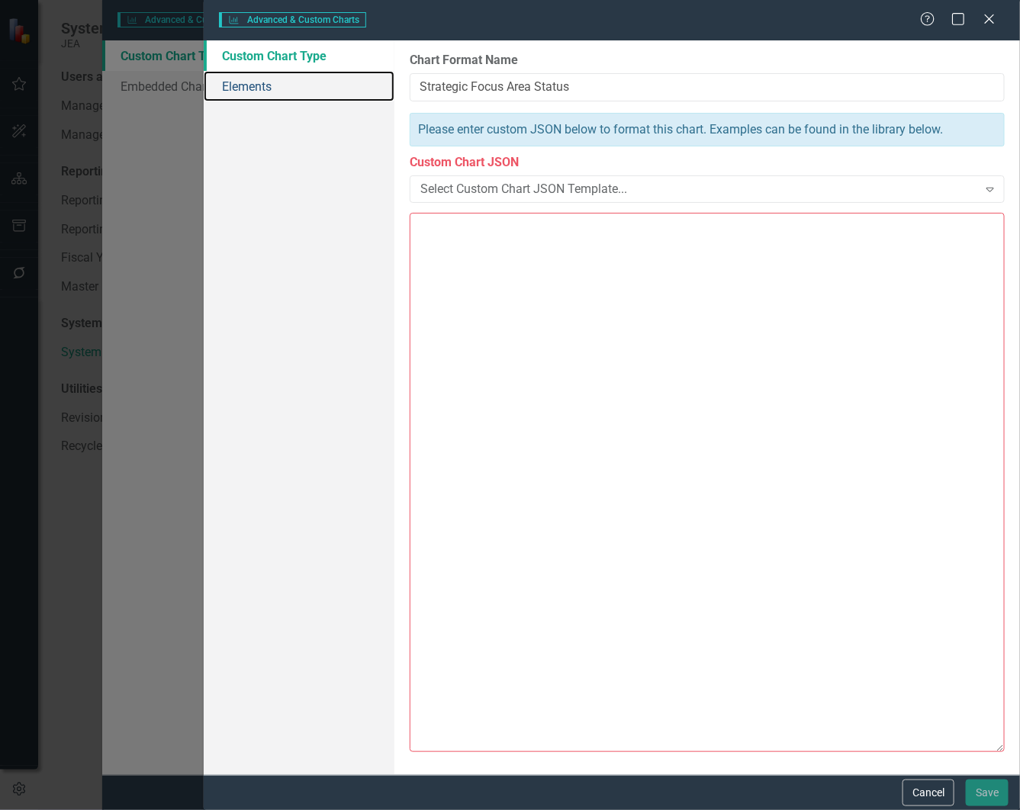
click at [246, 79] on link "Elements" at bounding box center [299, 86] width 191 height 31
click at [986, 188] on icon at bounding box center [990, 190] width 8 height 5
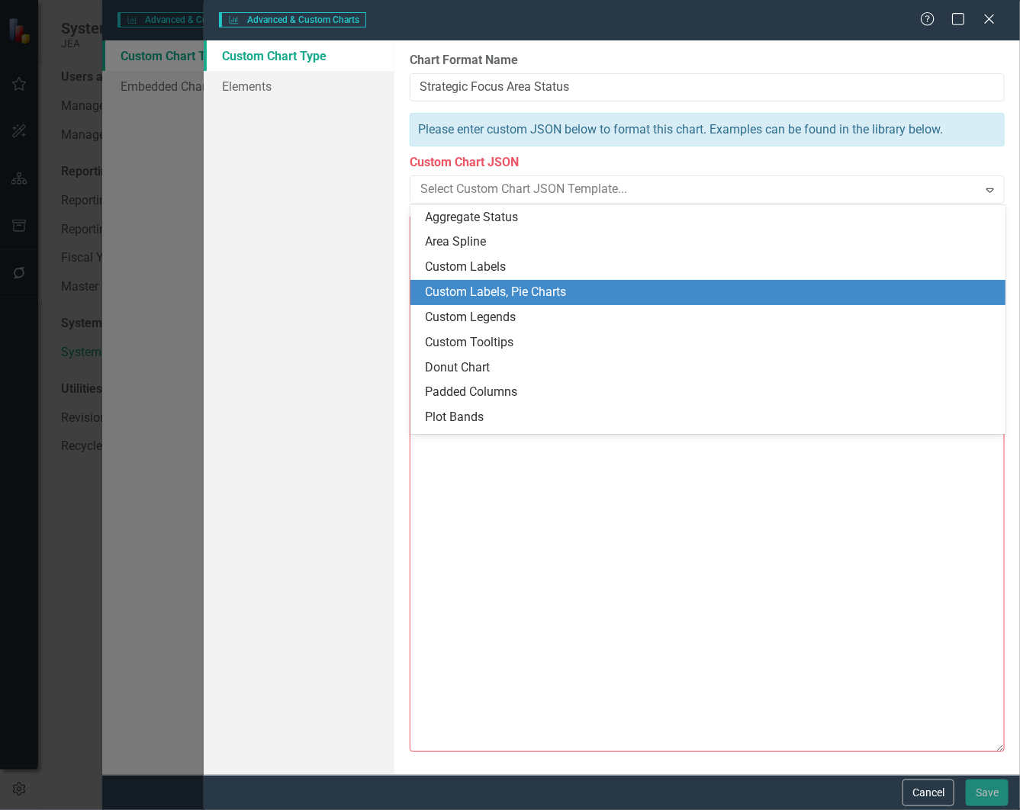
click at [497, 294] on div "Custom Labels, Pie Charts" at bounding box center [711, 293] width 571 height 18
type textarea "{ "colors": [ "#6b8eb2", "#6bb28e", "#8e6bb2", "#8eb26b", "#b26b8e", "#b28e6b",…"
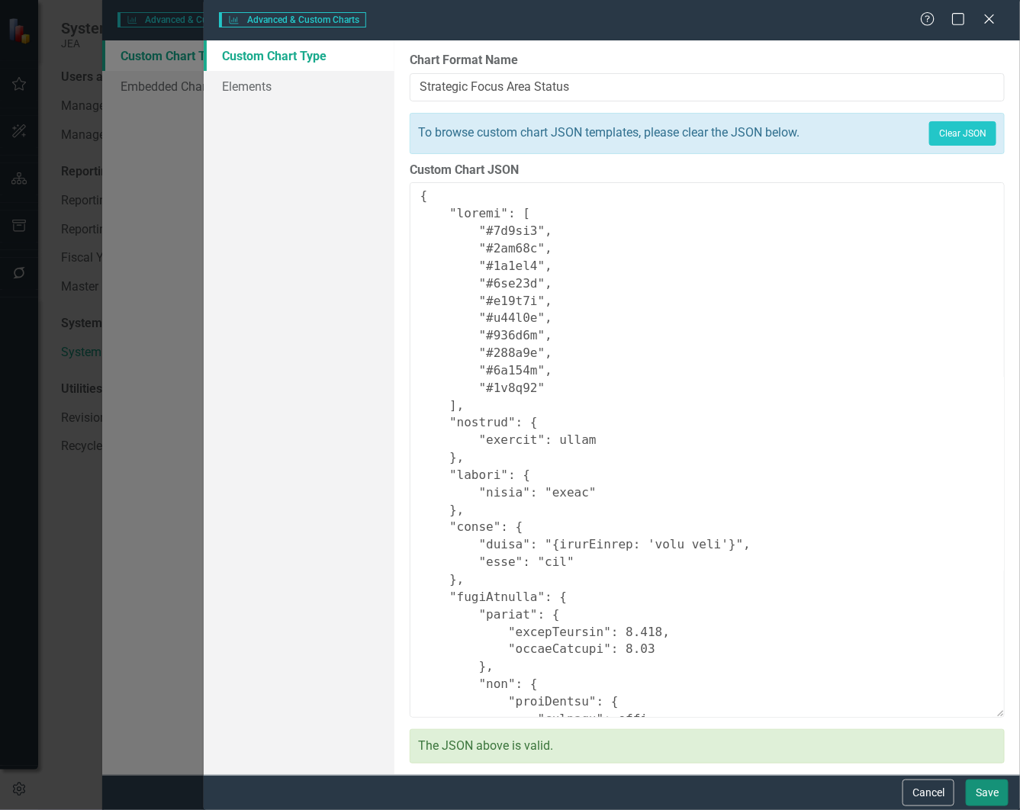
click at [978, 787] on button "Save" at bounding box center [987, 793] width 43 height 27
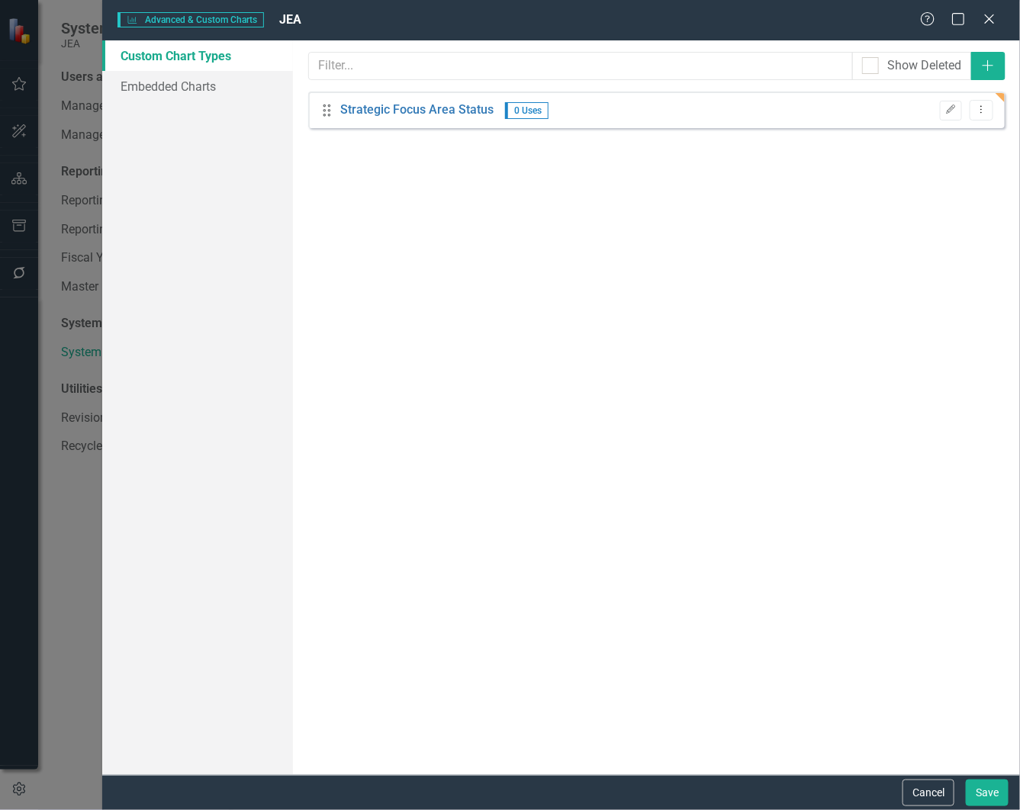
click at [952, 109] on icon "Edit" at bounding box center [950, 109] width 11 height 9
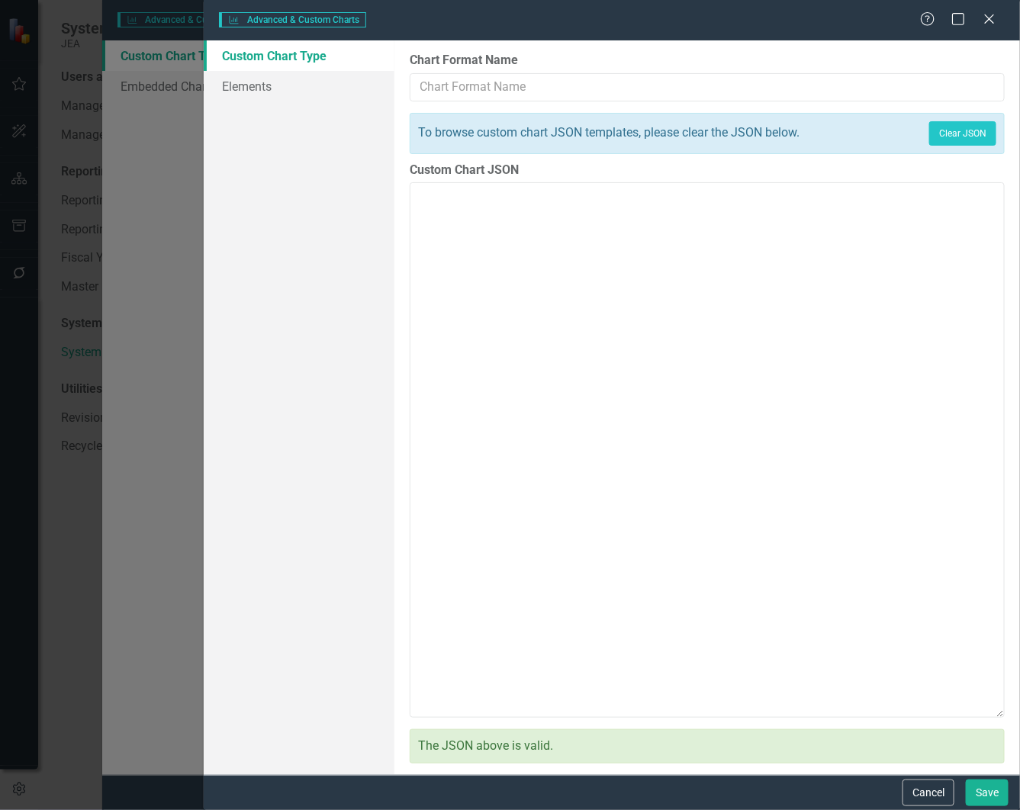
type input "Strategic Focus Area Status"
type textarea "{ "colors": [ "#6b8eb2", "#6bb28e", "#8e6bb2", "#8eb26b", "#b26b8e", "#b28e6b",…"
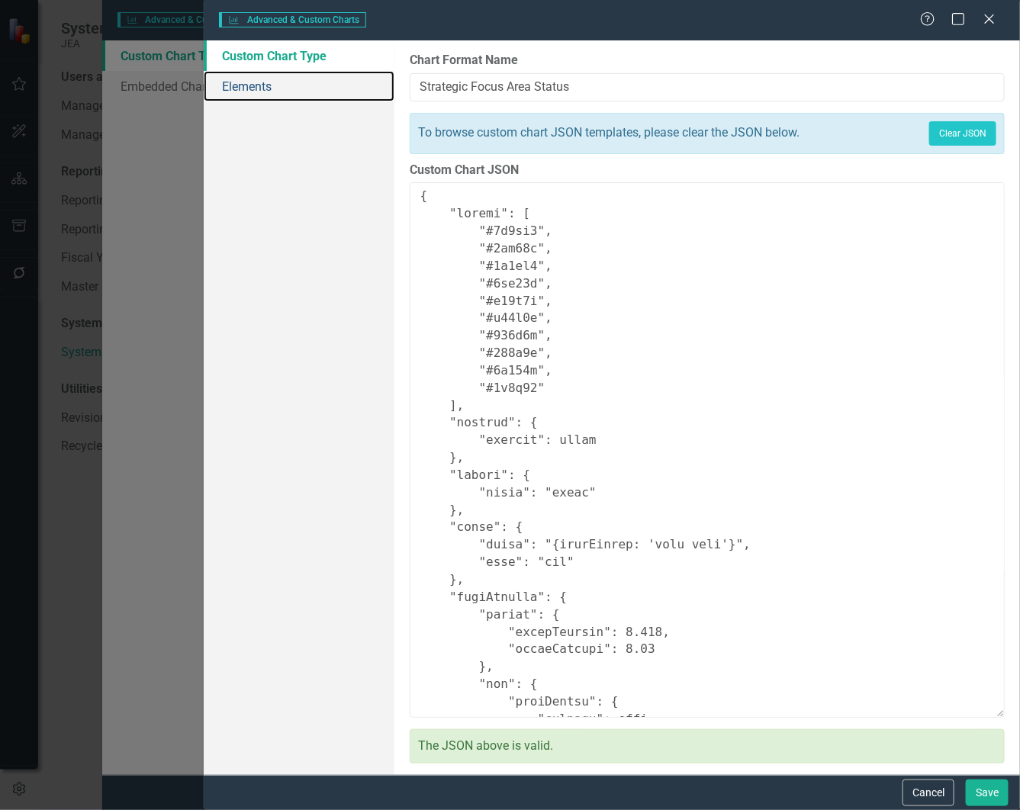
click at [261, 90] on link "Elements" at bounding box center [299, 86] width 191 height 31
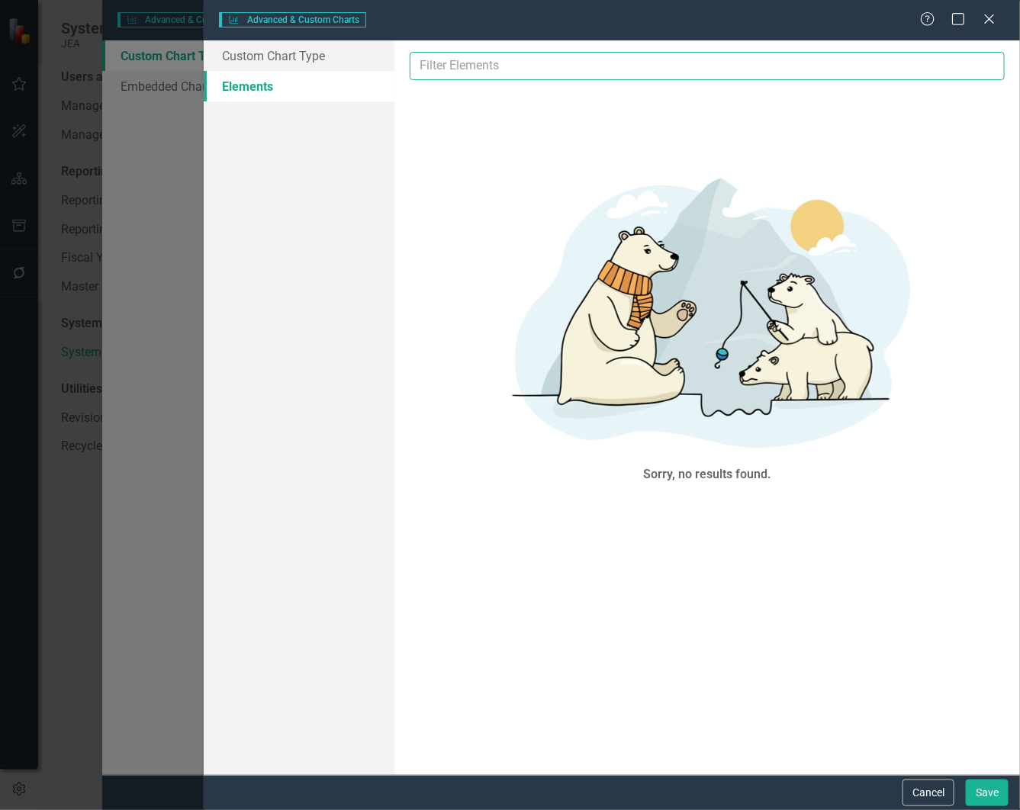
click at [500, 71] on input "text" at bounding box center [707, 66] width 595 height 28
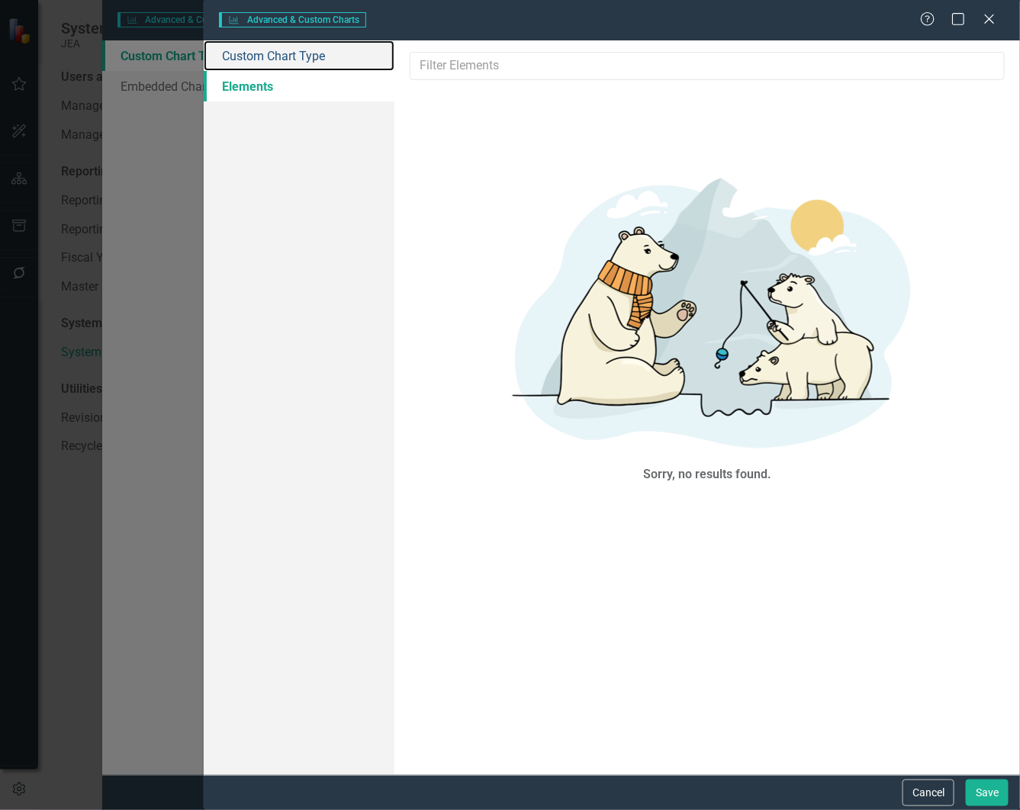
click at [332, 58] on link "Custom Chart Type" at bounding box center [299, 55] width 191 height 31
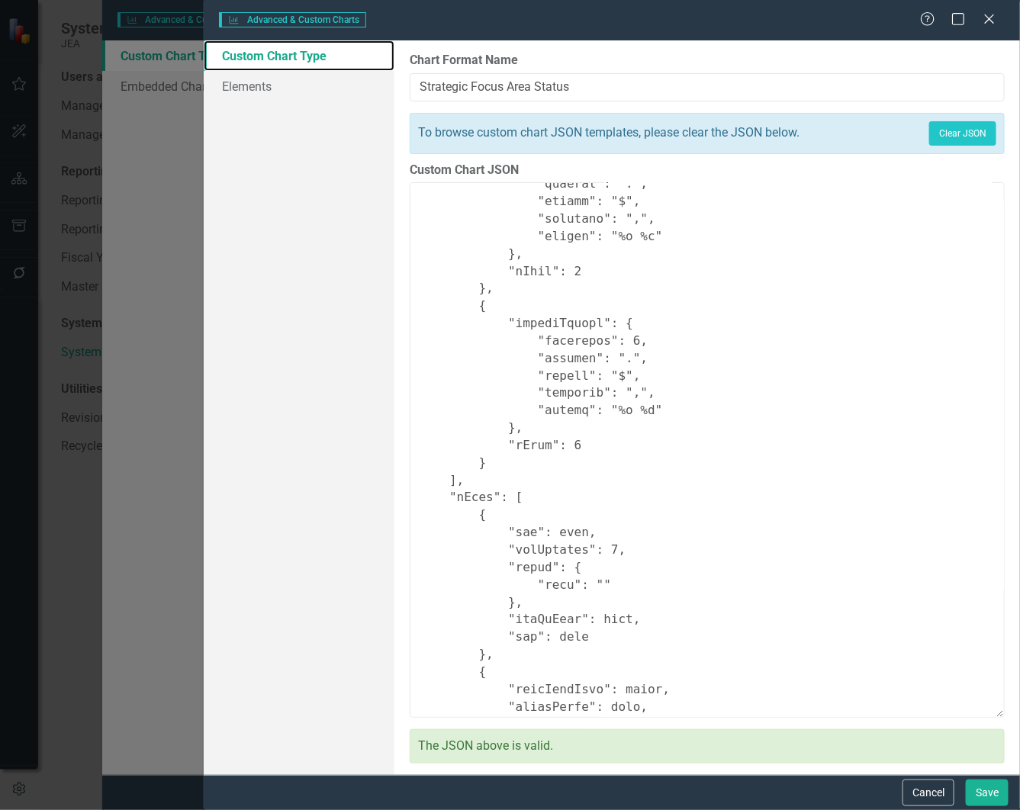
scroll to position [1219, 0]
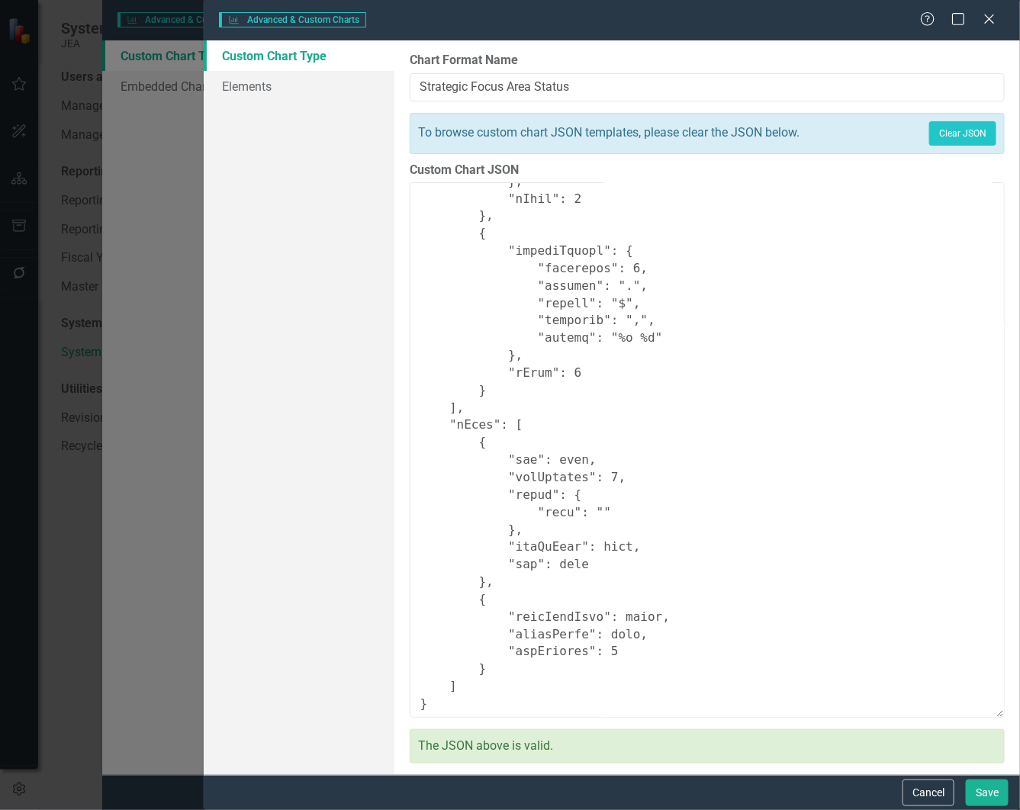
click at [923, 793] on button "Cancel" at bounding box center [929, 793] width 52 height 27
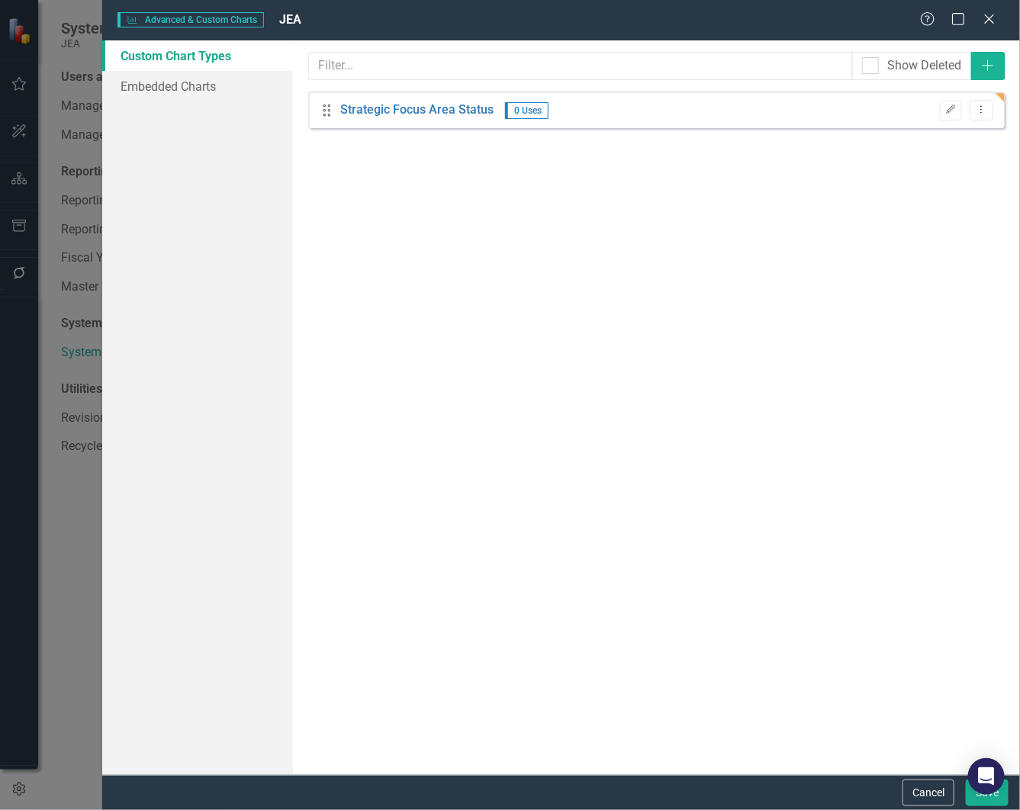
click at [979, 107] on icon "Dropdown Menu" at bounding box center [981, 110] width 13 height 10
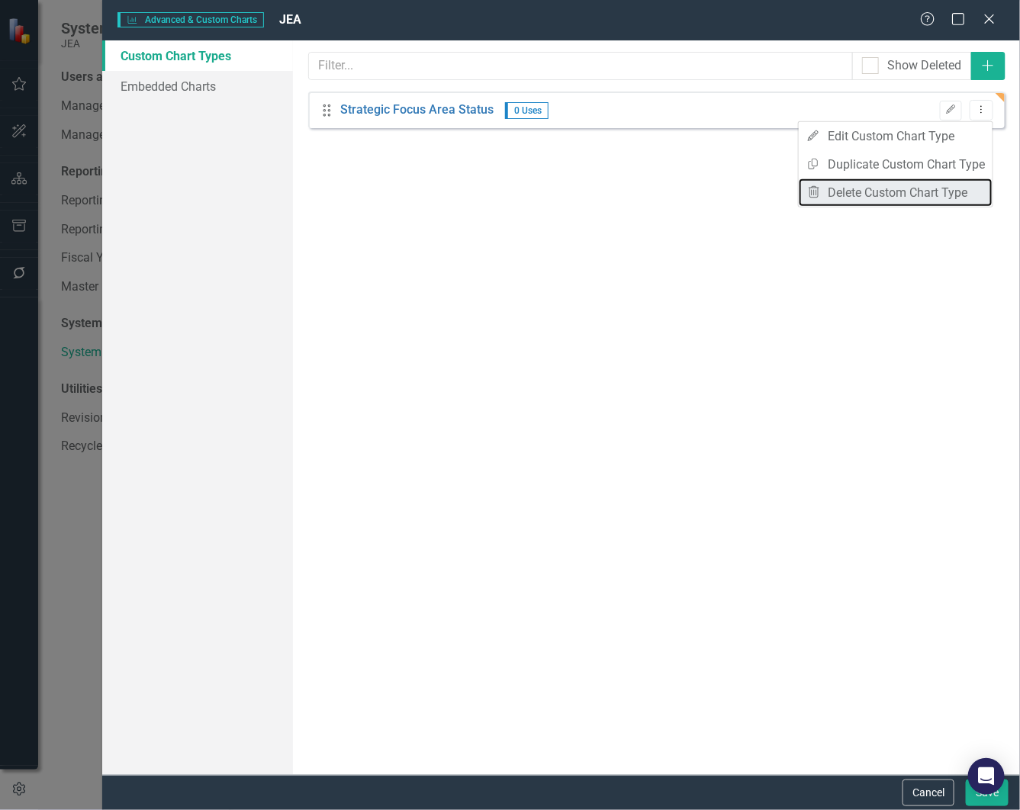
click at [840, 189] on link "Trash Delete Custom Chart Type" at bounding box center [896, 193] width 194 height 28
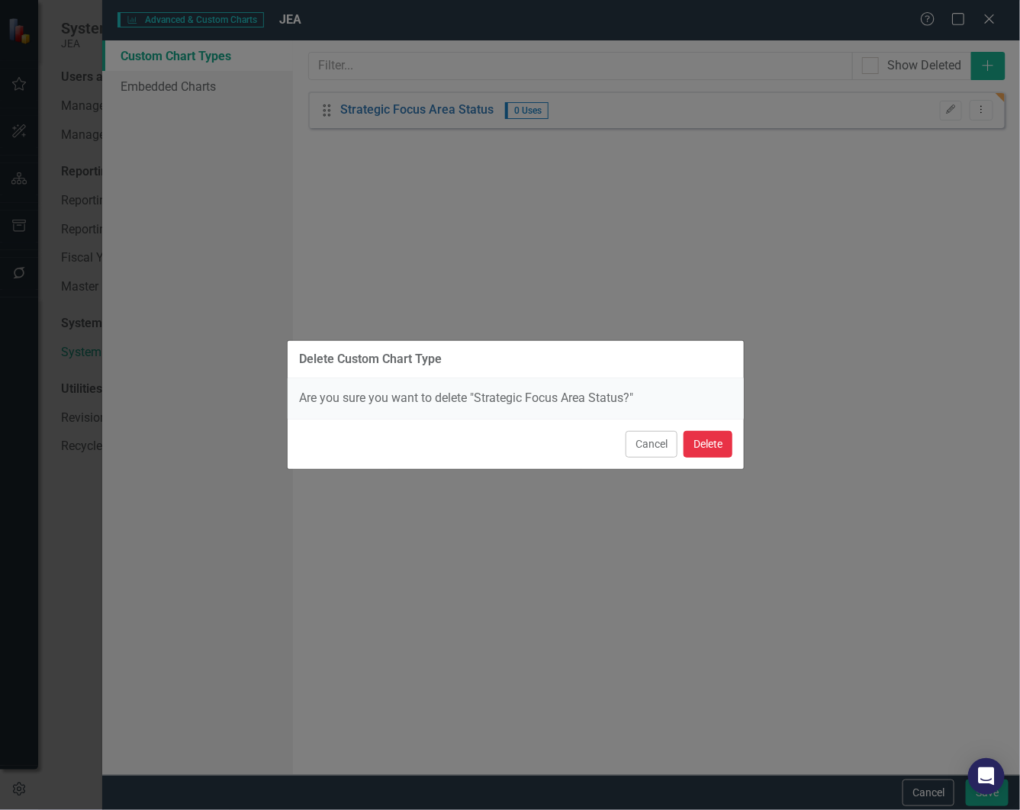
click at [704, 443] on button "Delete" at bounding box center [708, 444] width 49 height 27
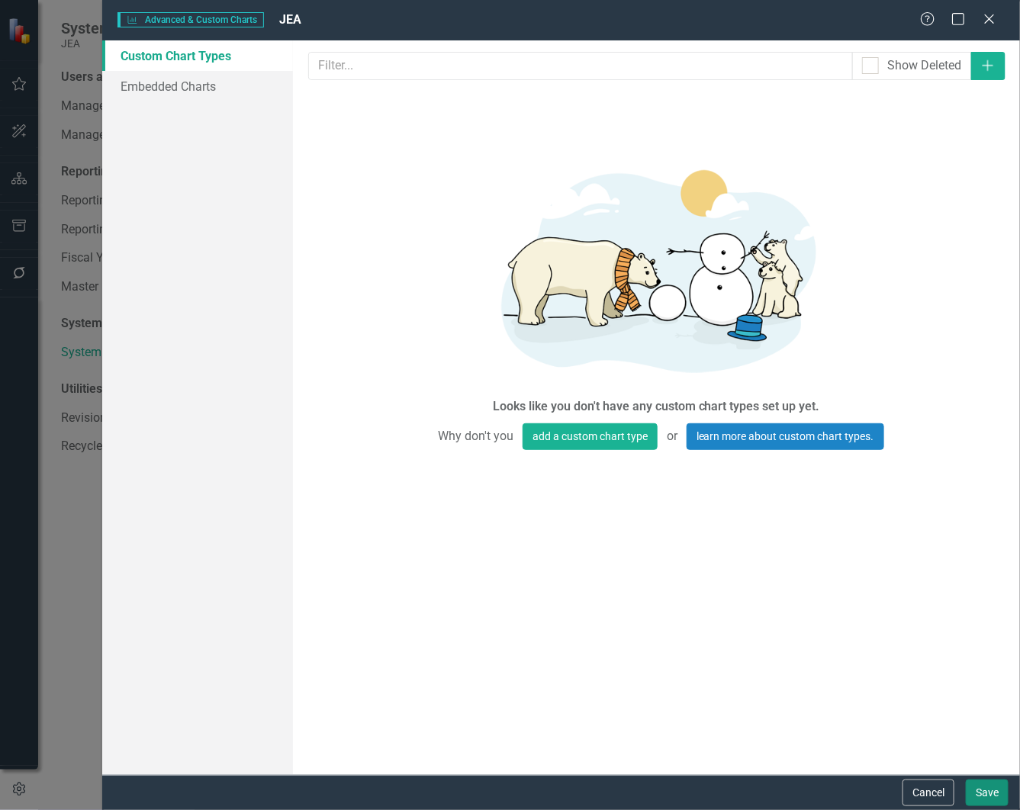
click at [986, 794] on button "Save" at bounding box center [987, 793] width 43 height 27
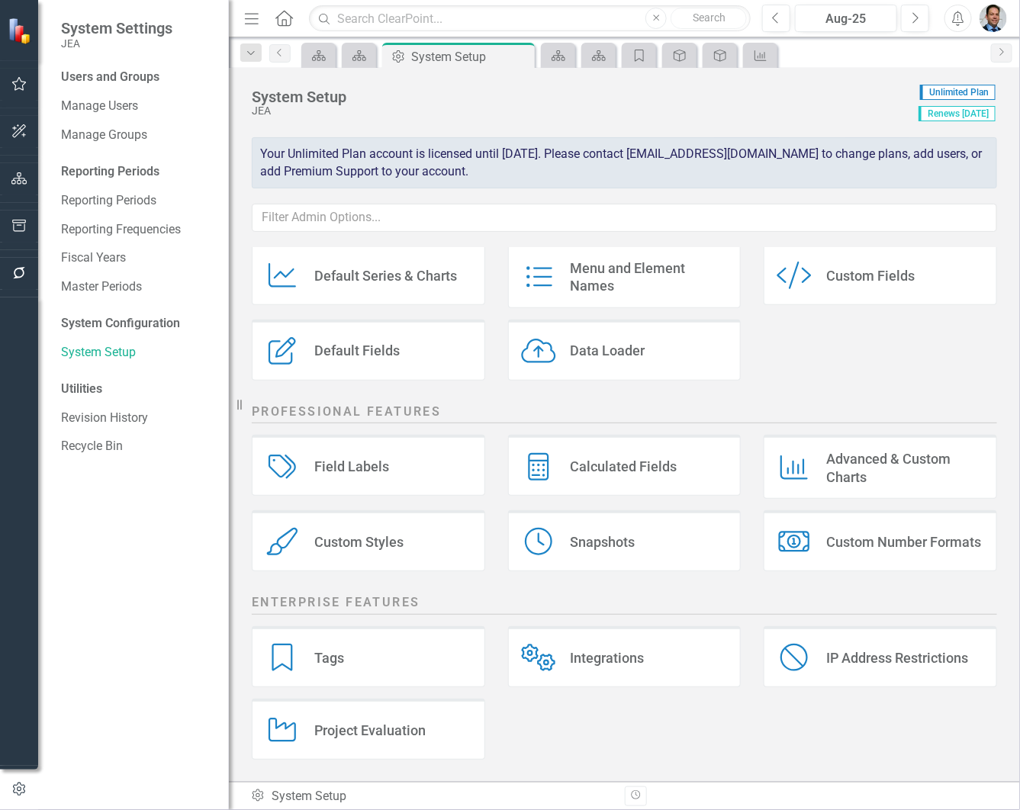
scroll to position [122, 0]
click at [356, 51] on icon "Scorecard" at bounding box center [359, 56] width 15 height 12
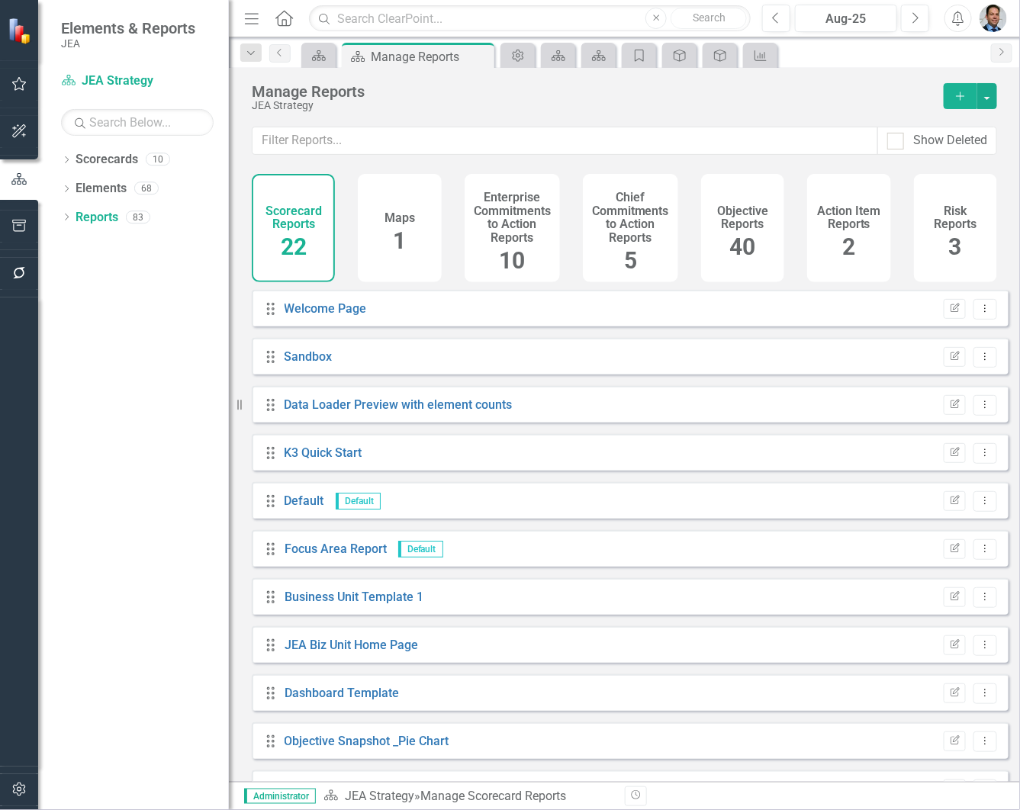
click at [519, 224] on h4 "Enterprise Commitments to Action Reports" at bounding box center [512, 217] width 77 height 53
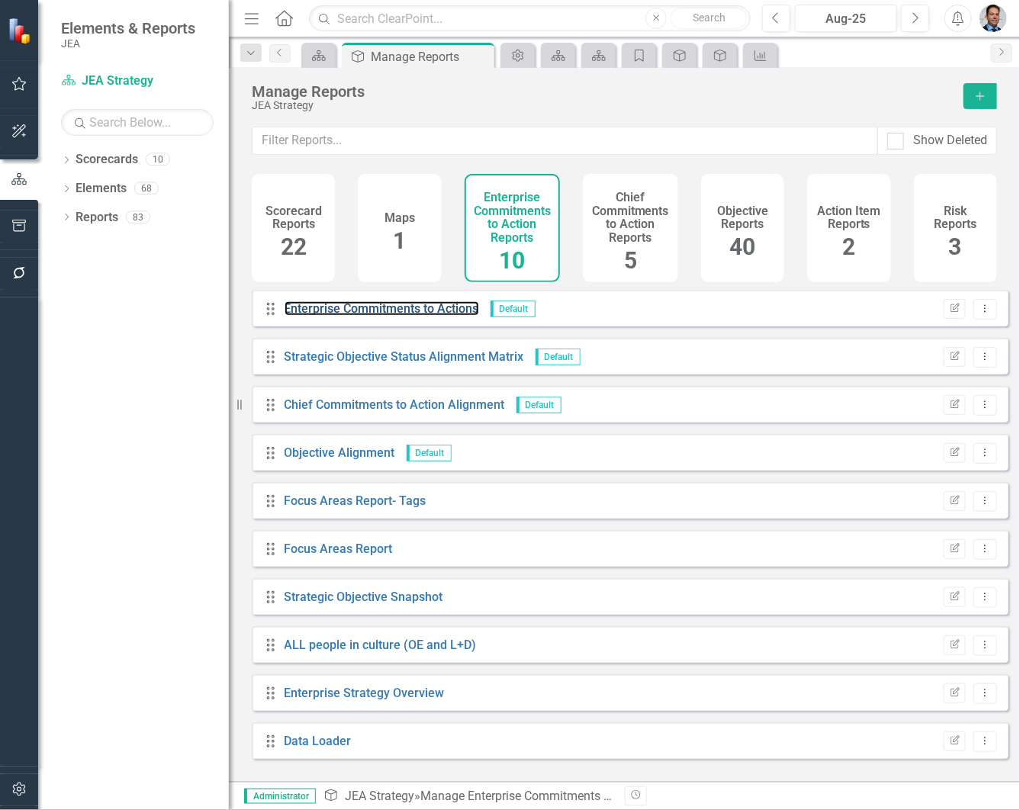
click at [414, 314] on link "Enterprise Commitments to Actions" at bounding box center [382, 308] width 195 height 14
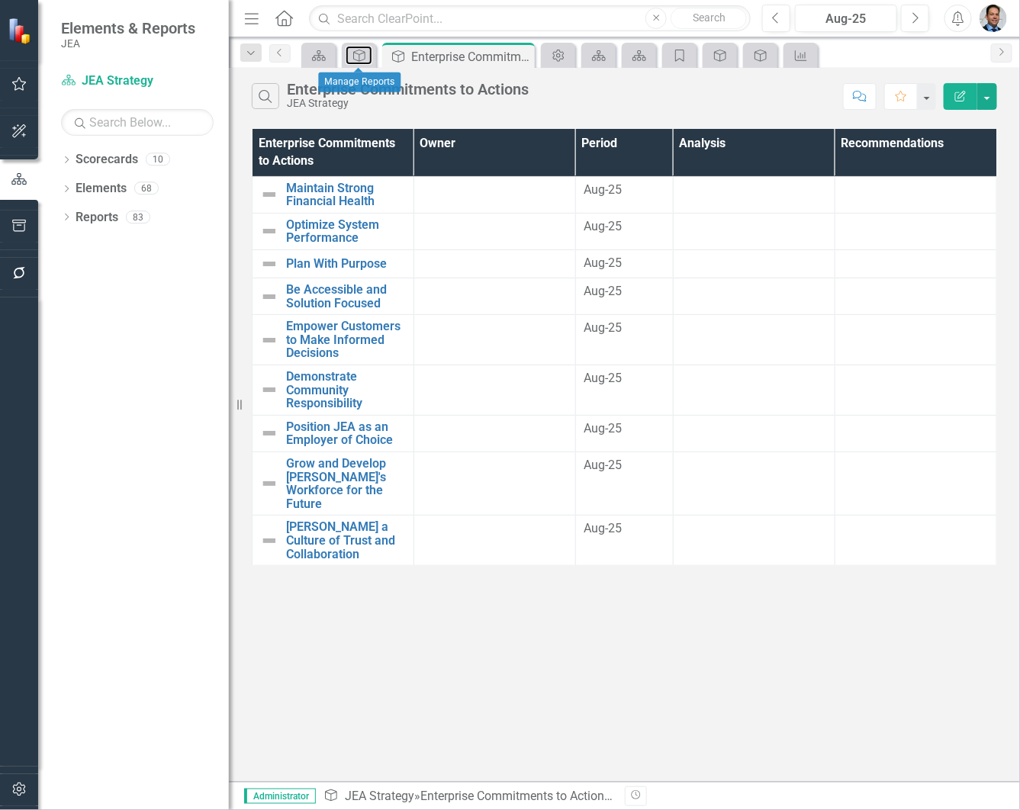
click at [360, 58] on icon "Enterprise Commitments to Action" at bounding box center [359, 56] width 15 height 12
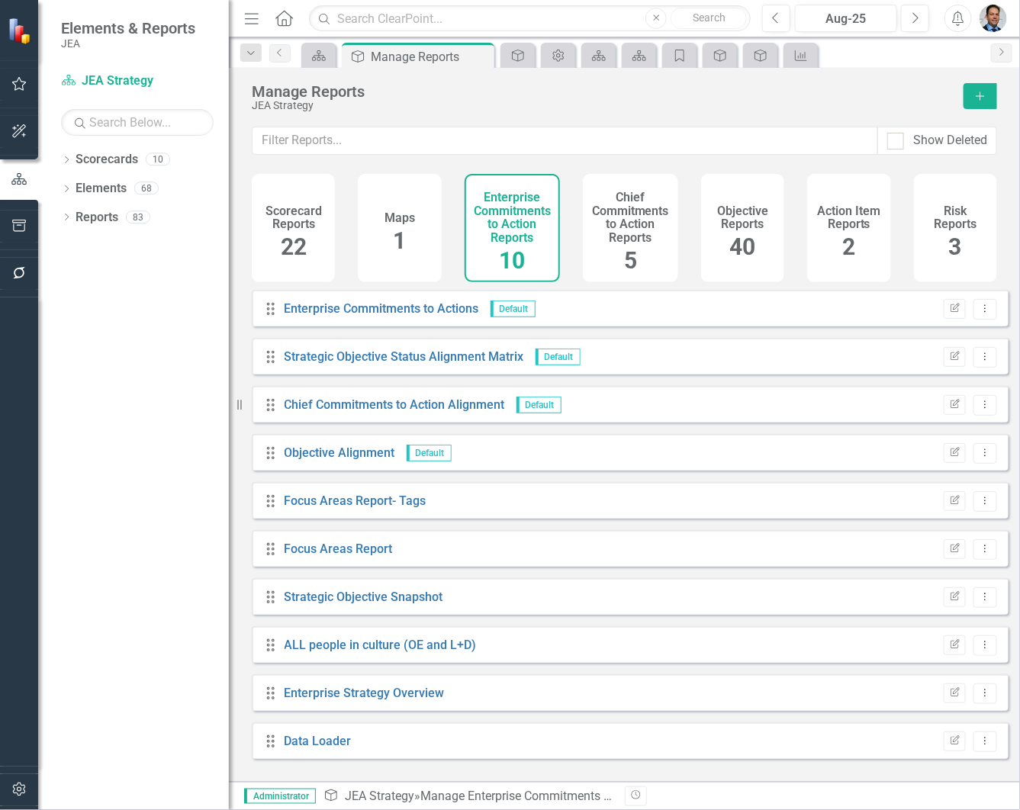
click at [626, 225] on h4 "Chief Commitments to Action Reports" at bounding box center [630, 217] width 77 height 53
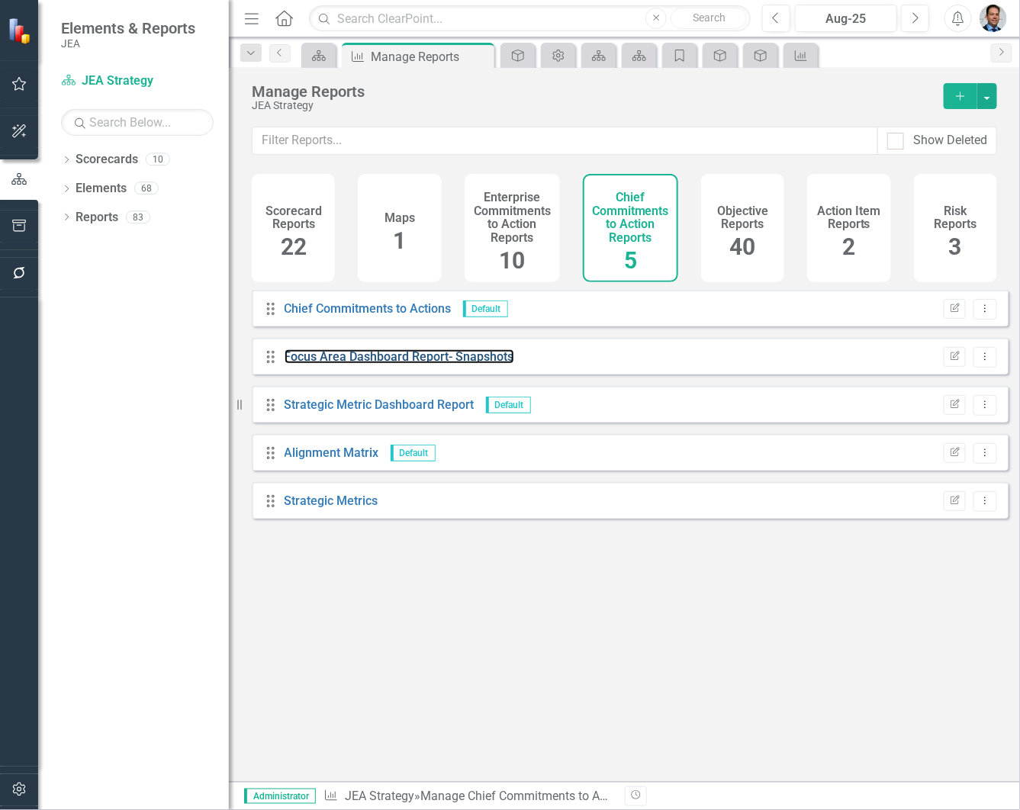
click at [417, 364] on link "Focus Area Dashboard Report- Snapshots" at bounding box center [400, 356] width 230 height 14
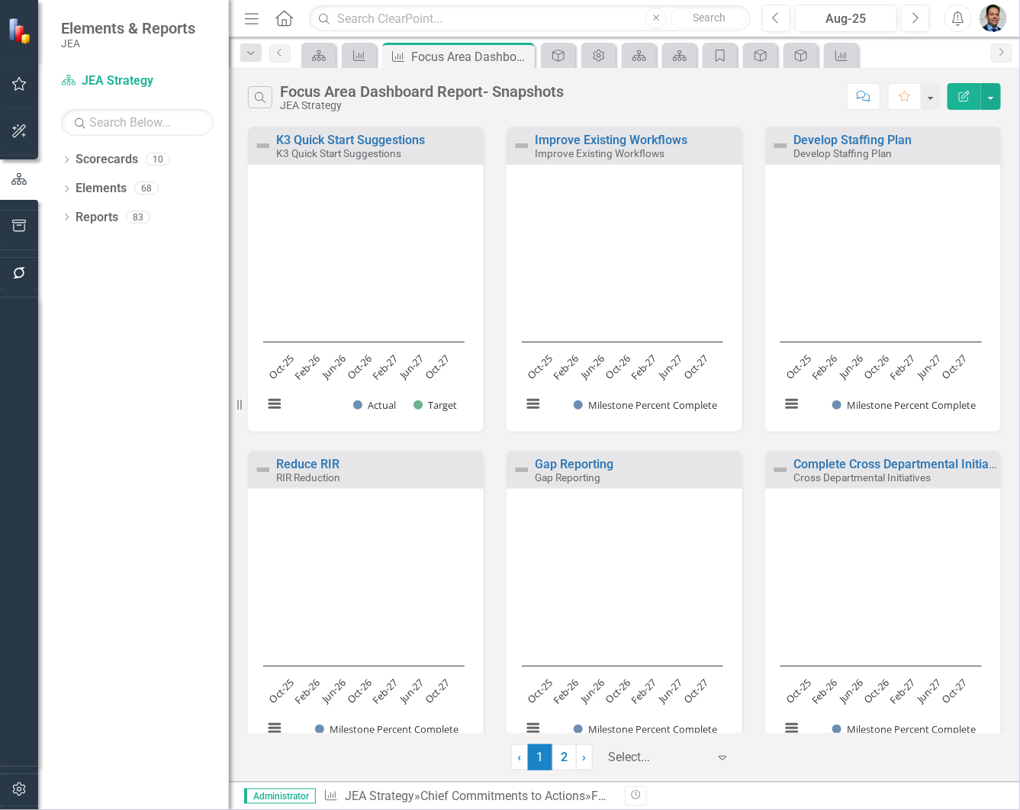
click at [0, 0] on icon "Close" at bounding box center [0, 0] width 0 height 0
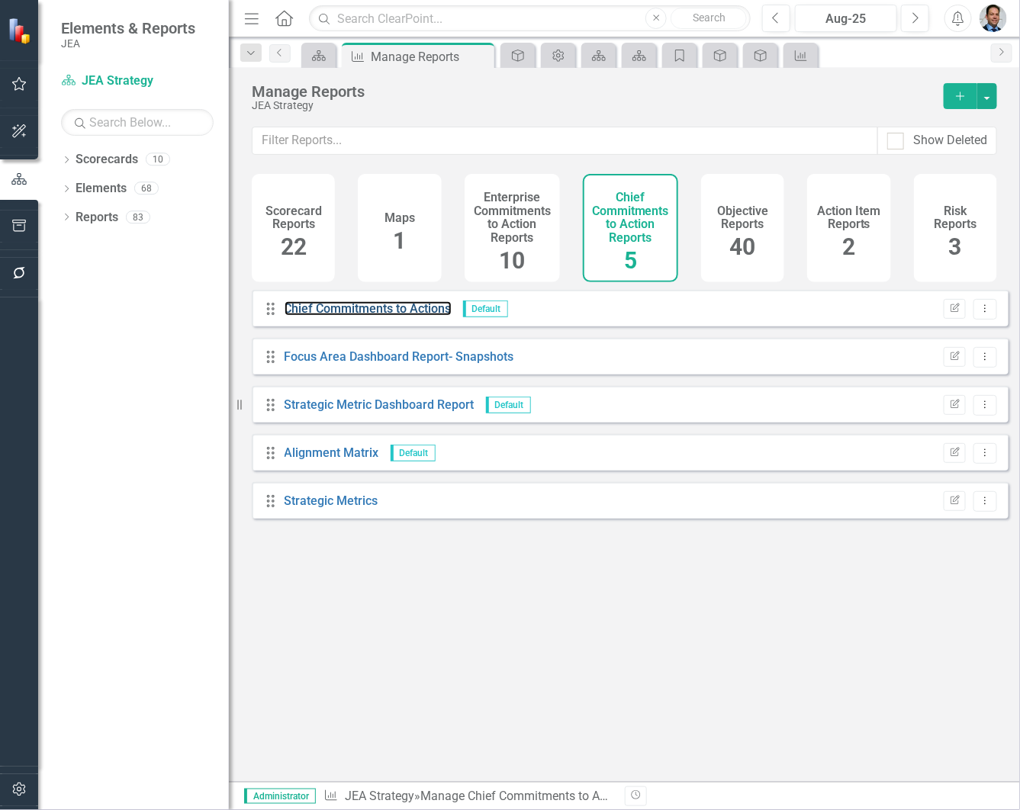
click at [375, 316] on link "Chief Commitments to Actions" at bounding box center [368, 308] width 167 height 14
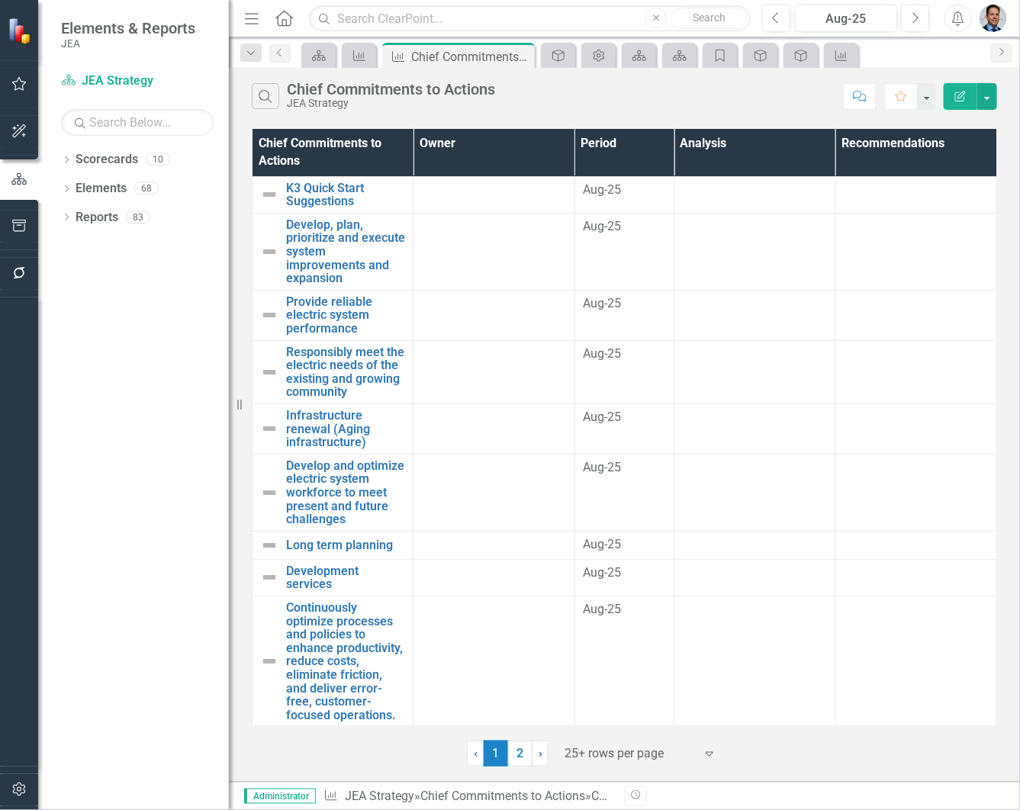
click at [0, 0] on icon at bounding box center [0, 0] width 0 height 0
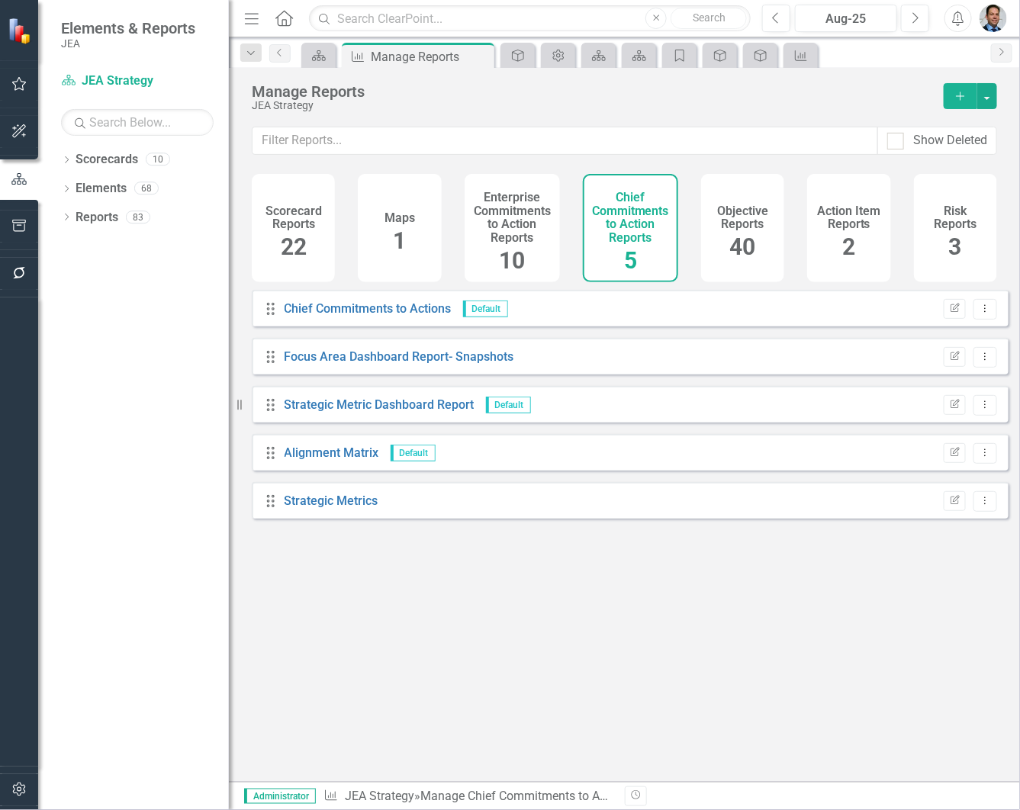
click at [757, 225] on h4 "Objective Reports" at bounding box center [742, 217] width 65 height 27
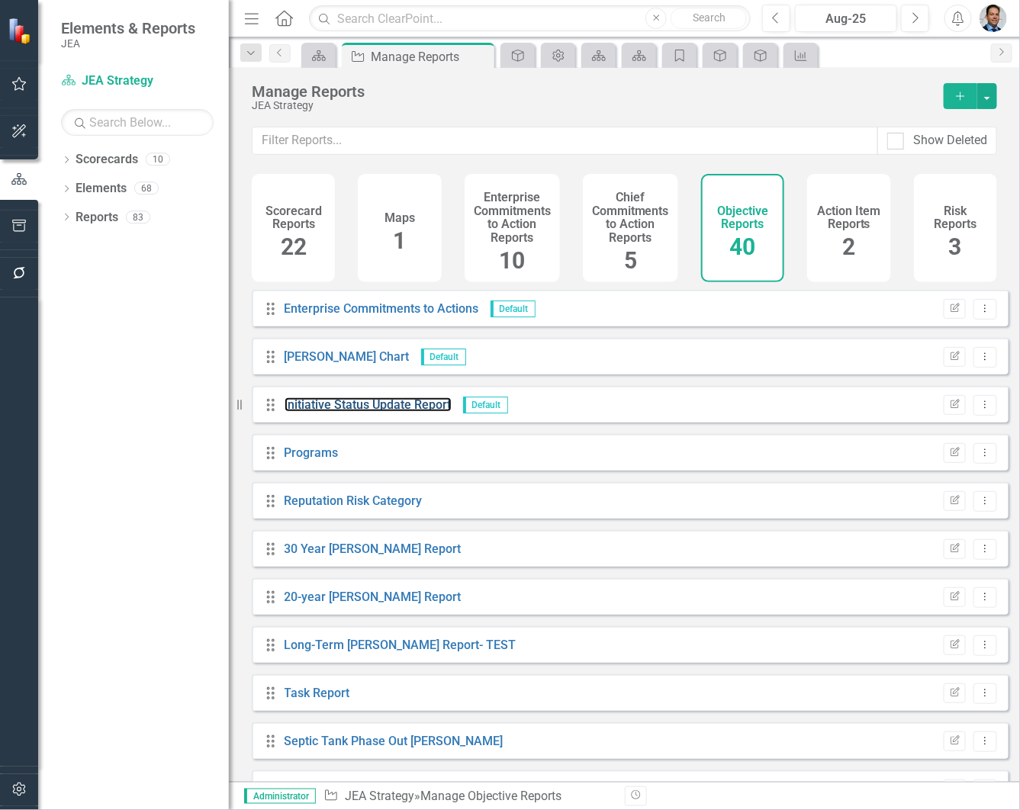
click at [310, 412] on link "Initiative Status Update Report" at bounding box center [368, 404] width 167 height 14
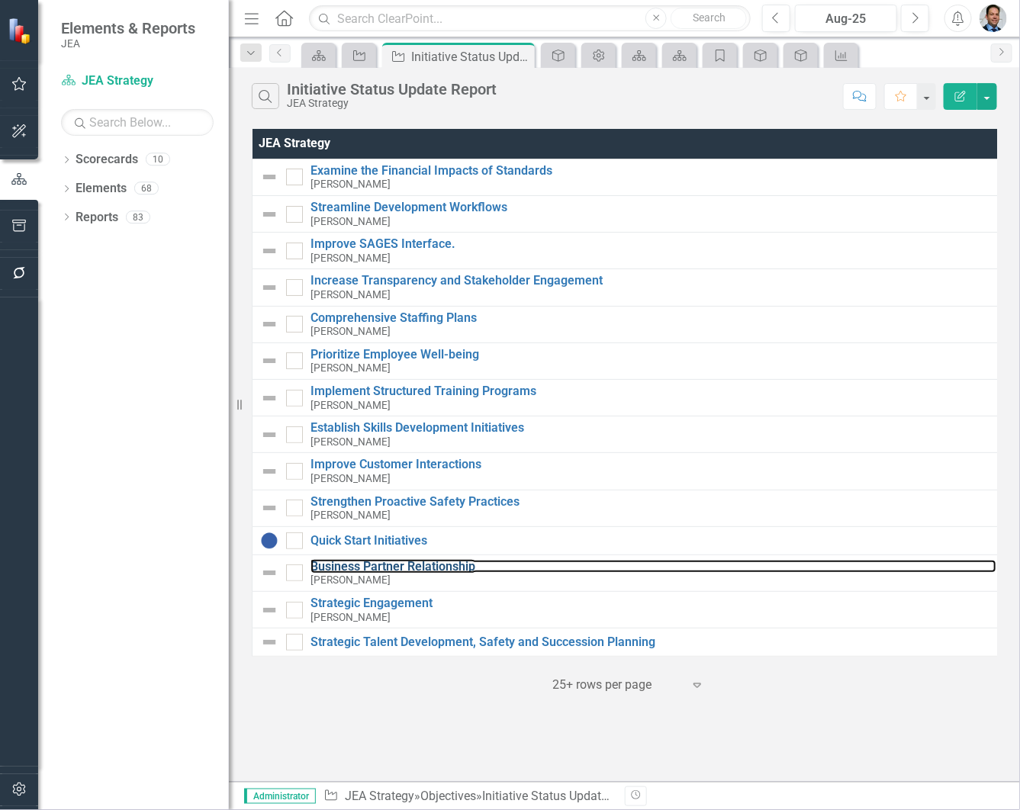
click at [394, 569] on link "Business Partner Relationship" at bounding box center [654, 567] width 686 height 14
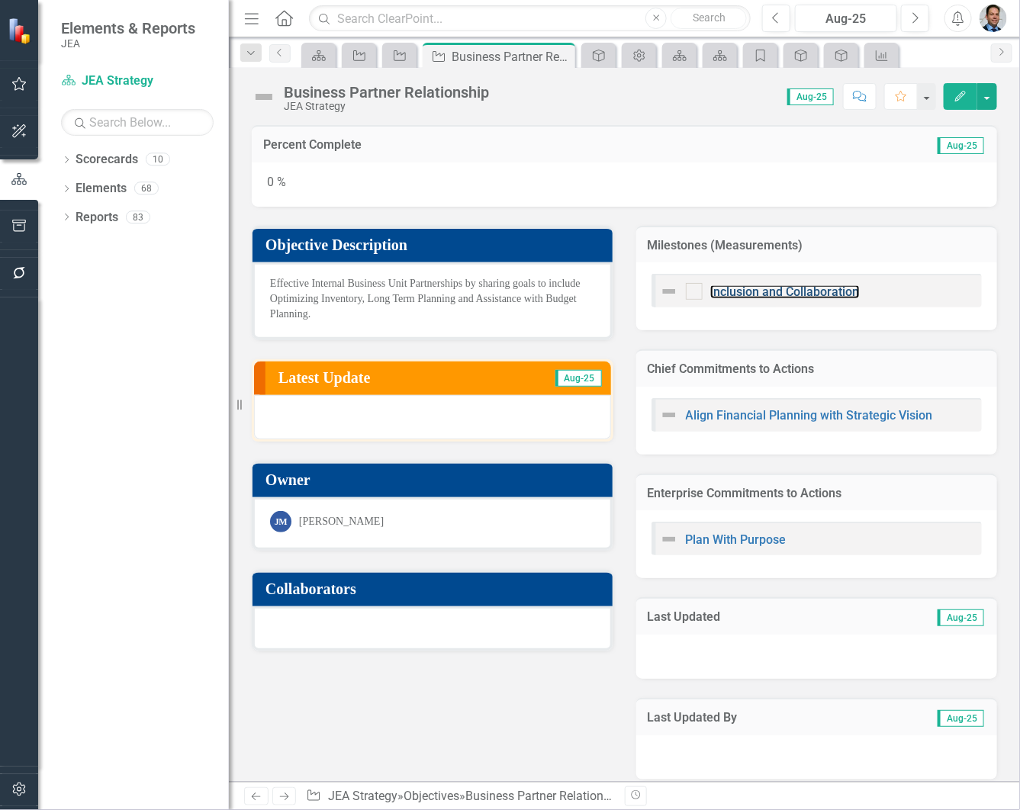
click at [756, 292] on link "Inclusion and Collaboration" at bounding box center [785, 292] width 150 height 14
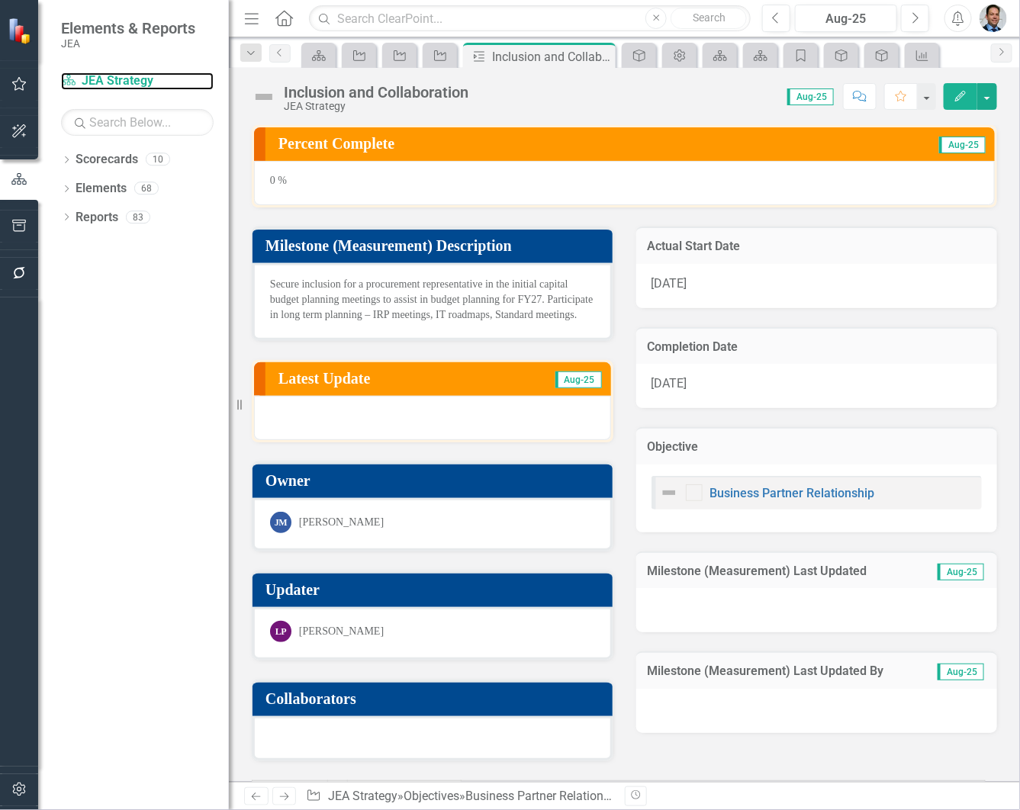
click at [124, 81] on link "Scorecard JEA Strategy" at bounding box center [137, 81] width 153 height 18
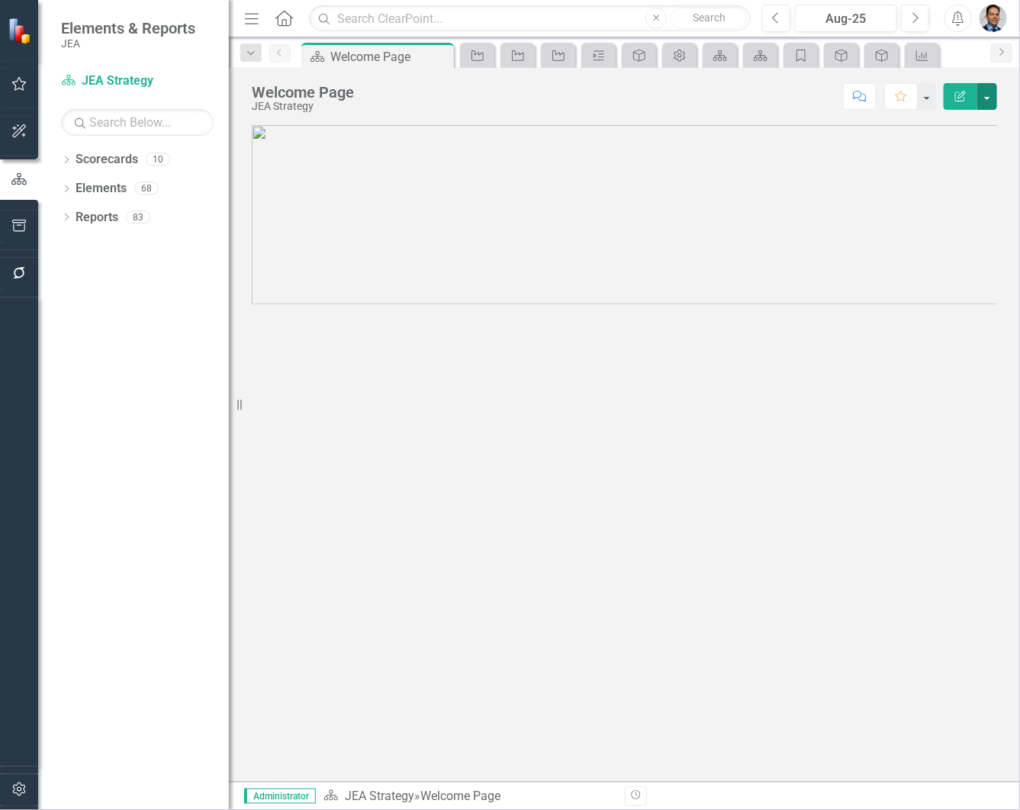
click at [989, 94] on button "button" at bounding box center [987, 96] width 20 height 27
click at [935, 323] on p at bounding box center [624, 323] width 745 height 0
click at [988, 93] on button "button" at bounding box center [987, 96] width 20 height 27
click at [973, 150] on link "Edit Report Edit Layout" at bounding box center [935, 154] width 124 height 28
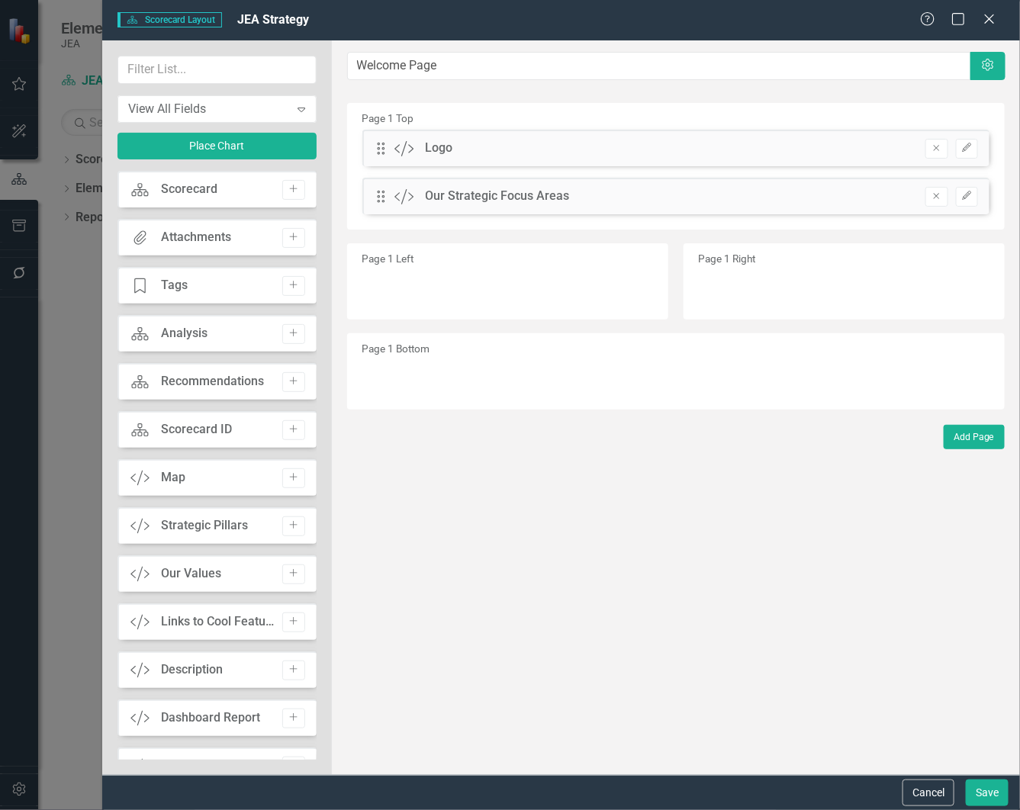
click at [288, 478] on icon "Add" at bounding box center [293, 477] width 11 height 9
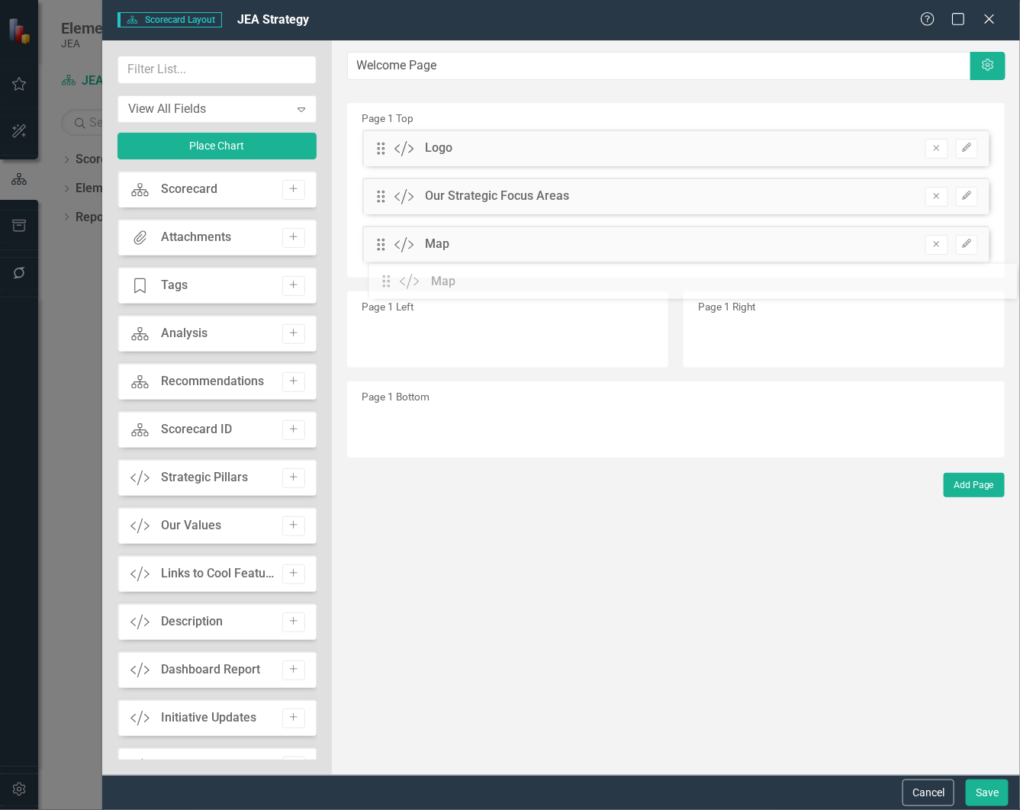
drag, startPoint x: 376, startPoint y: 150, endPoint x: 394, endPoint y: 283, distance: 134.0
click at [988, 796] on button "Save" at bounding box center [987, 793] width 43 height 27
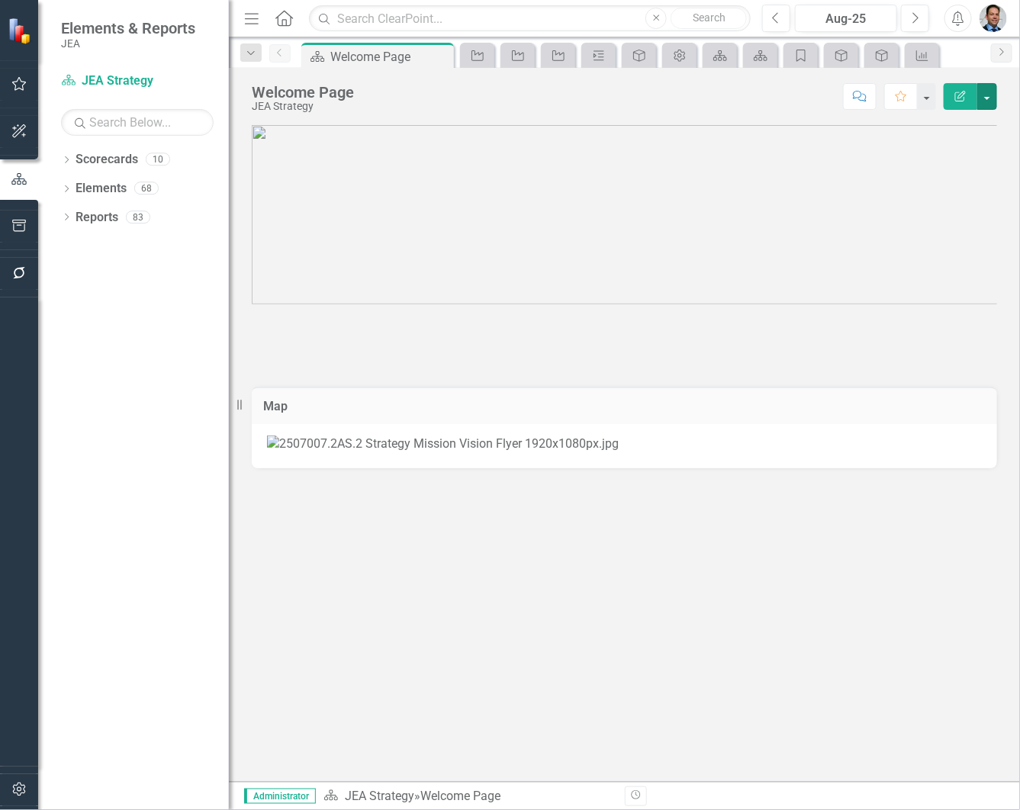
scroll to position [1012, 0]
click at [992, 95] on button "button" at bounding box center [987, 96] width 20 height 27
click at [935, 153] on link "Edit Report Edit Layout" at bounding box center [935, 154] width 124 height 28
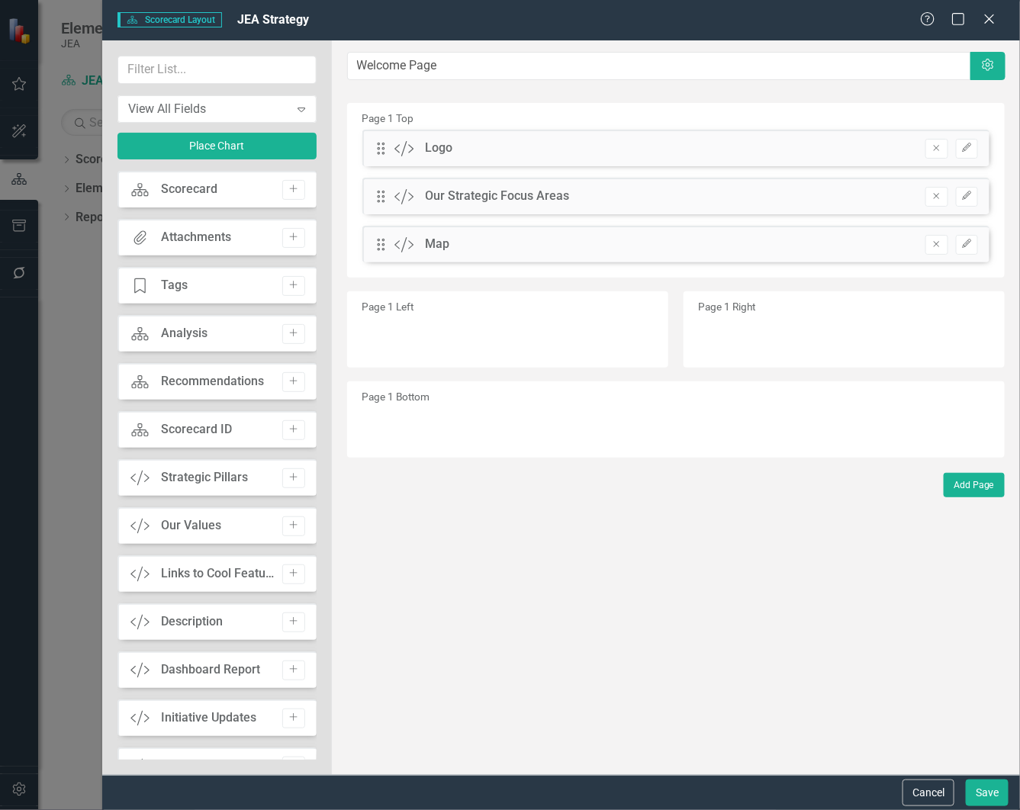
click at [935, 244] on icon "Remove" at bounding box center [936, 244] width 11 height 9
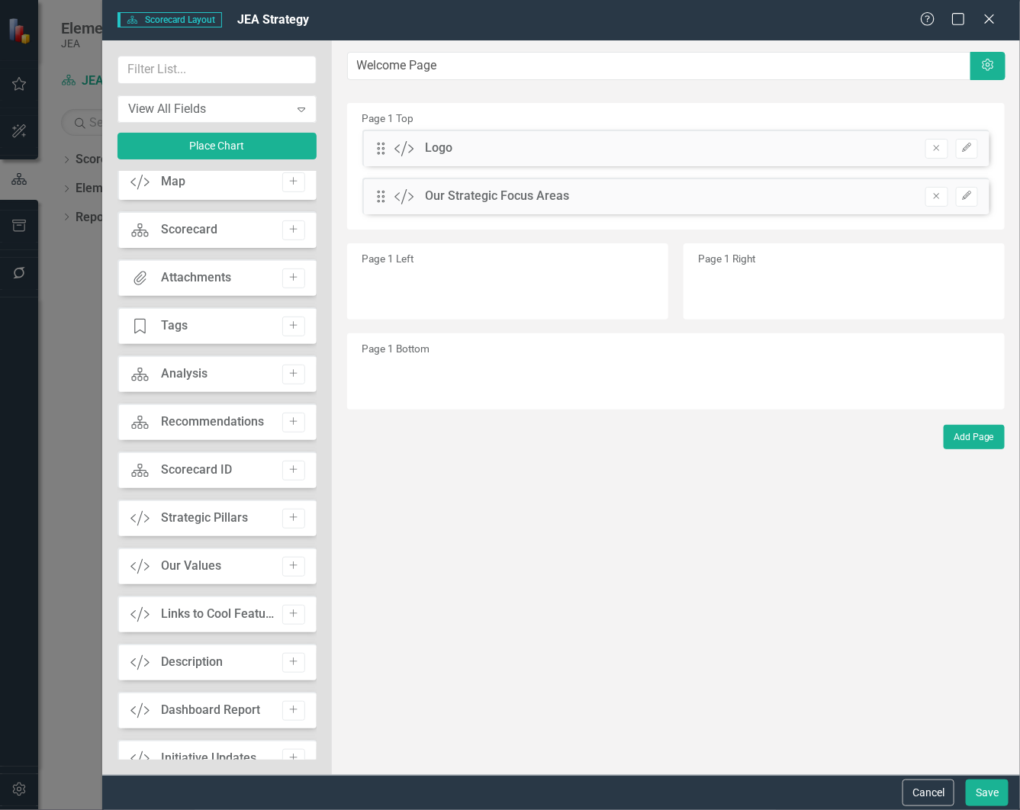
scroll to position [0, 0]
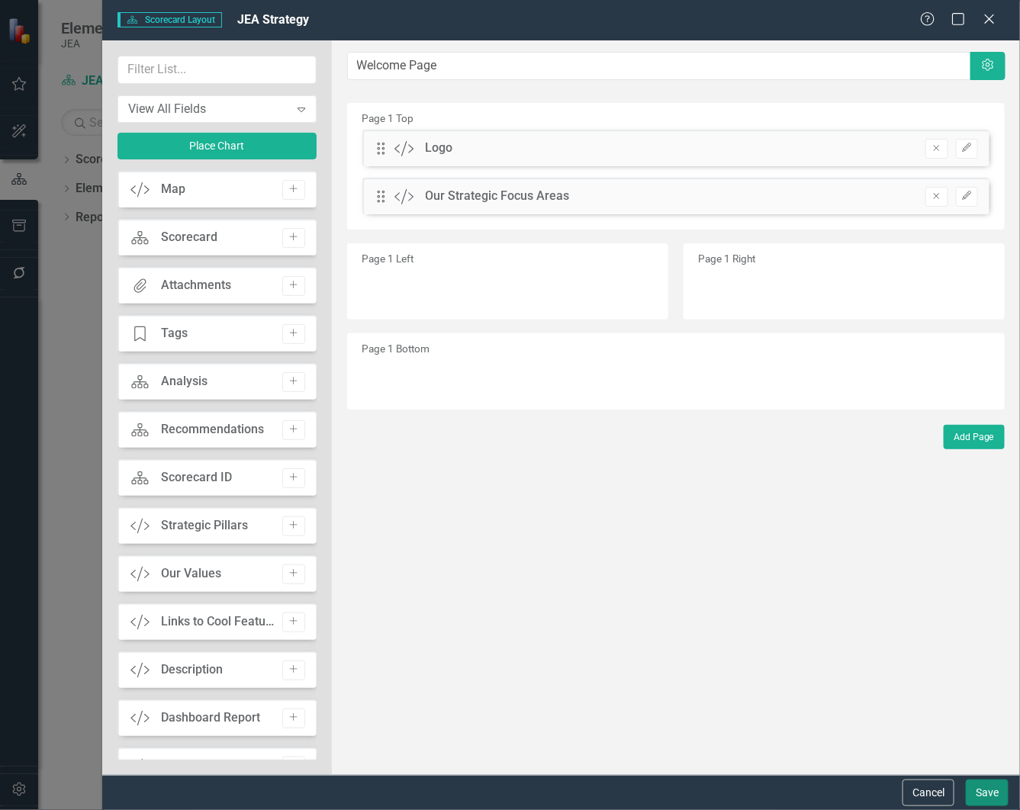
click at [979, 794] on button "Save" at bounding box center [987, 793] width 43 height 27
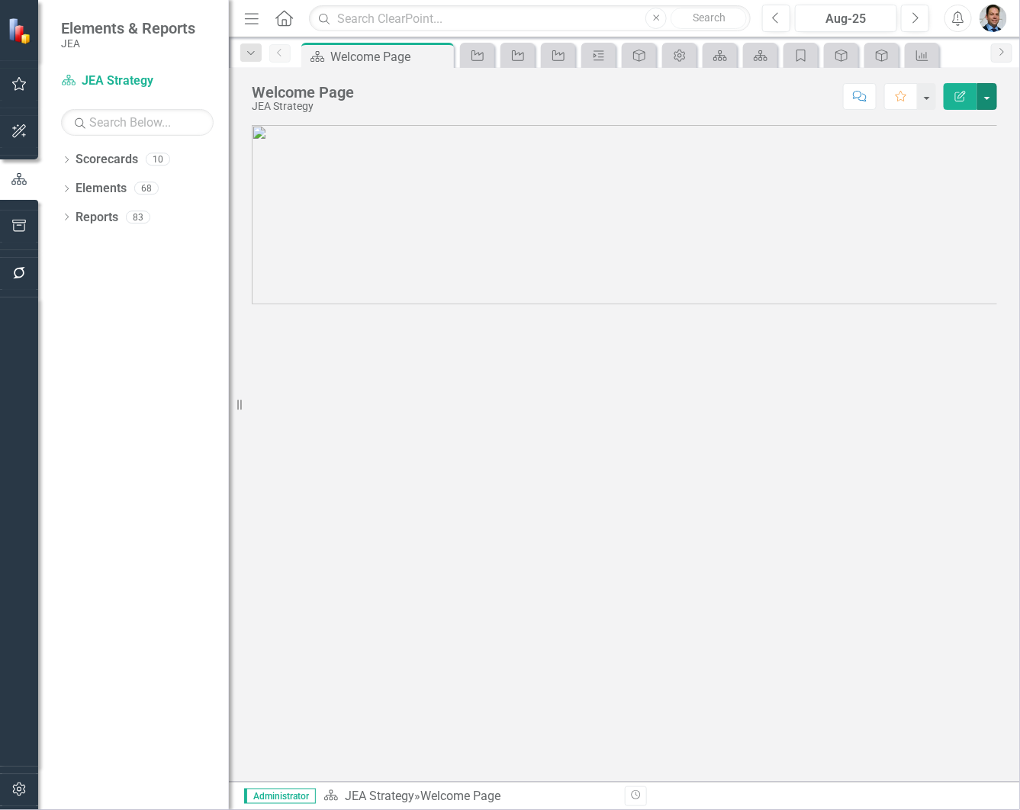
click at [982, 93] on button "button" at bounding box center [987, 96] width 20 height 27
click at [939, 121] on link "Edit Edit Scorecard" at bounding box center [935, 125] width 124 height 28
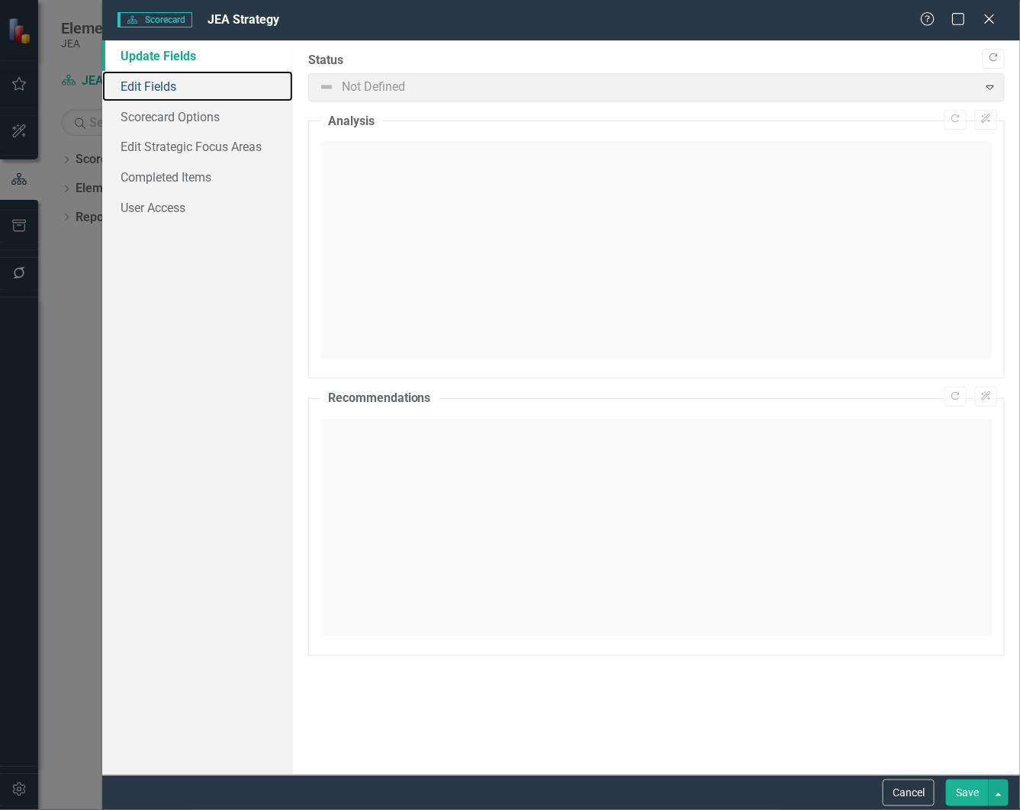
click at [155, 82] on link "Edit Fields" at bounding box center [197, 86] width 191 height 31
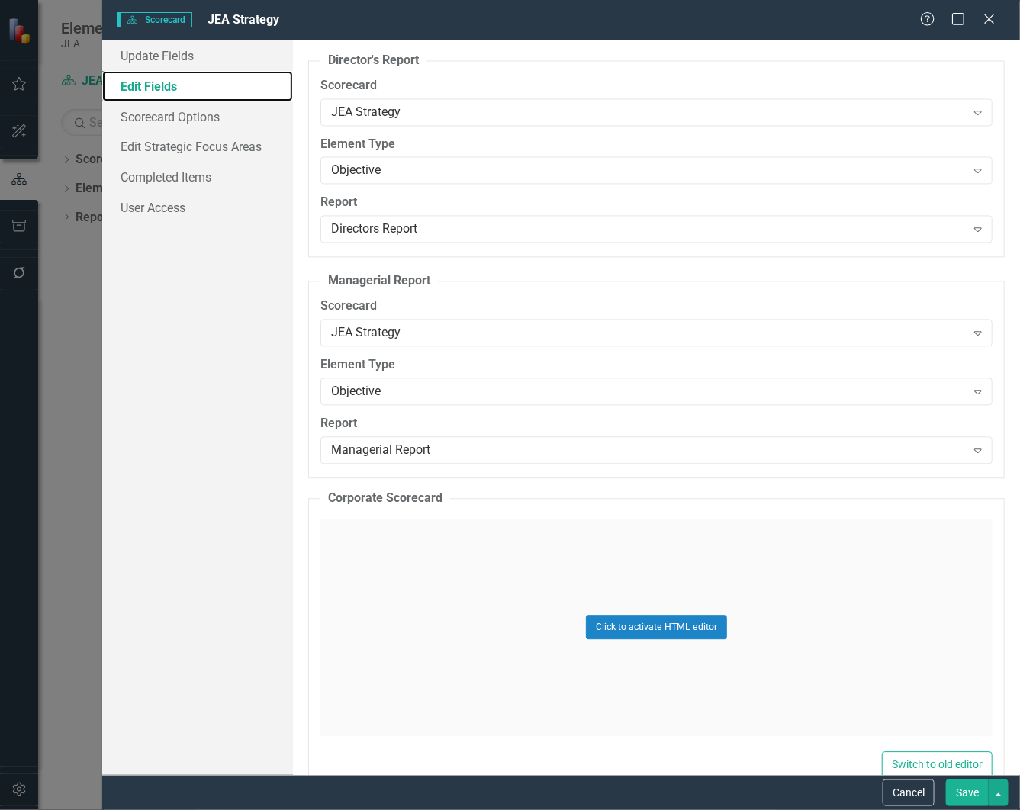
scroll to position [5125, 0]
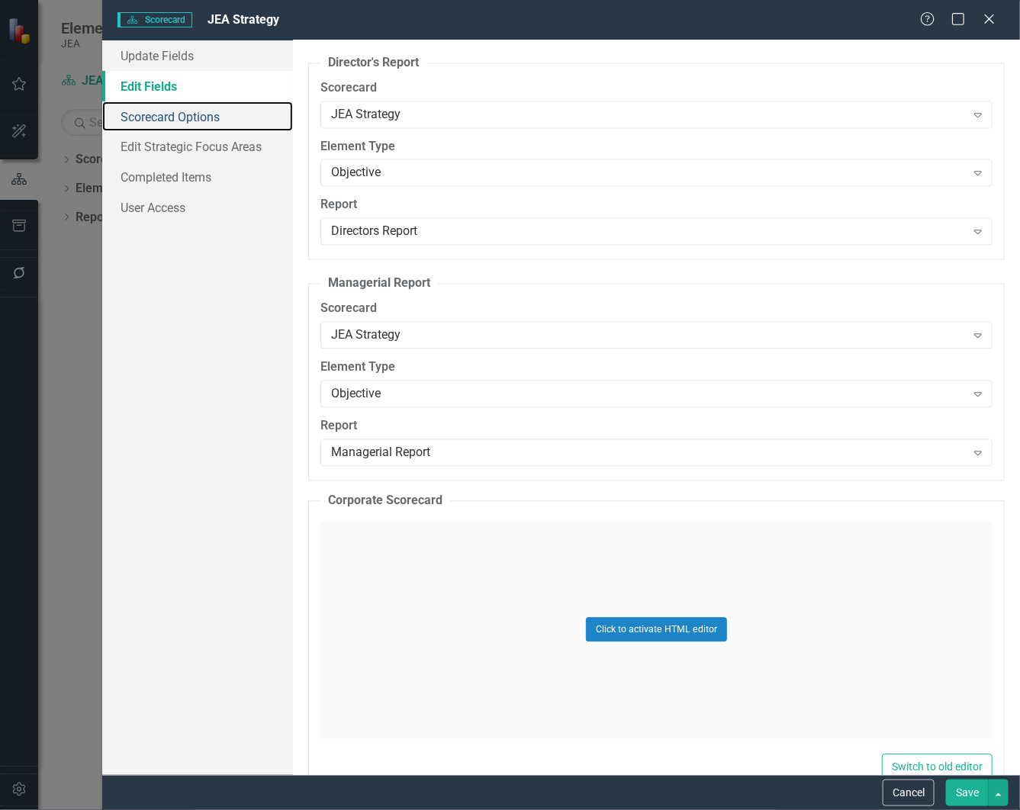
click at [172, 120] on link "Scorecard Options" at bounding box center [197, 116] width 191 height 31
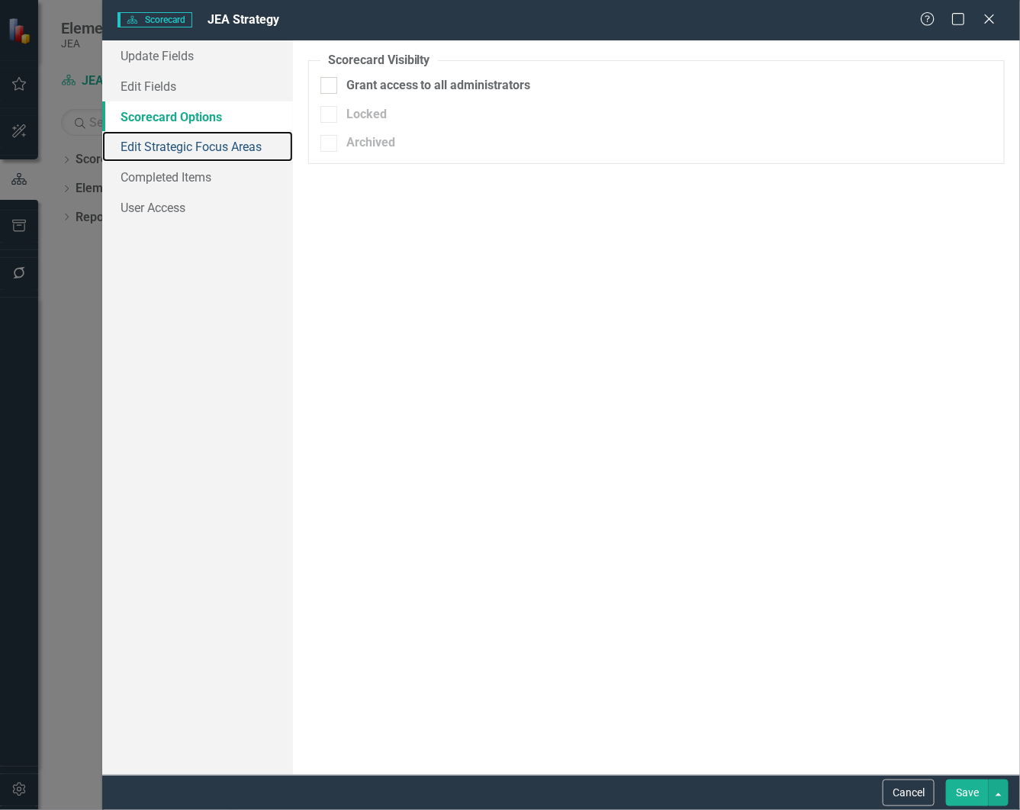
click at [169, 149] on link "Edit Strategic Focus Areas" at bounding box center [197, 146] width 191 height 31
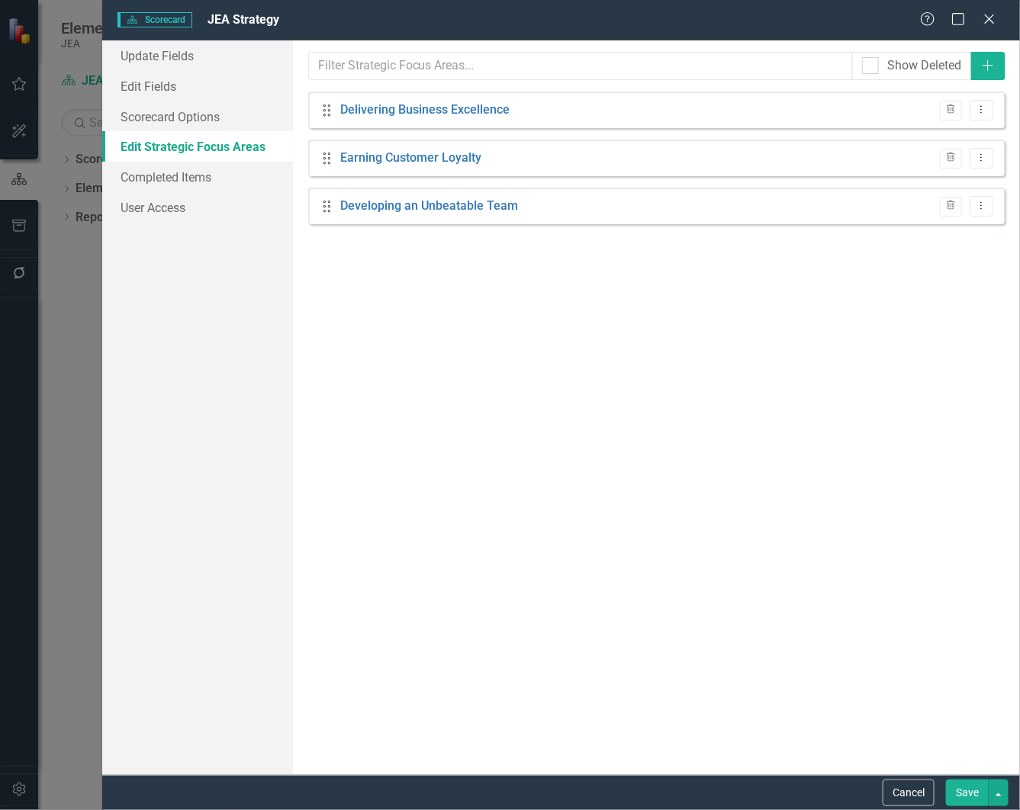
click at [910, 790] on button "Cancel" at bounding box center [909, 793] width 52 height 27
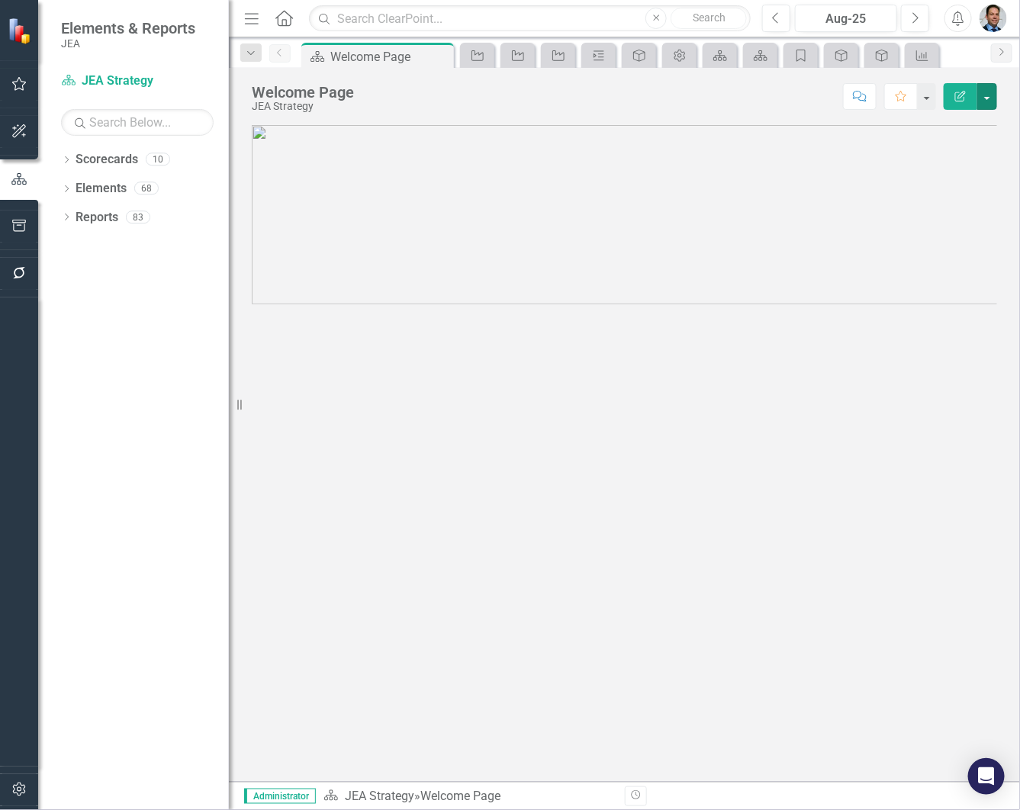
scroll to position [0, 0]
click at [985, 101] on button "button" at bounding box center [987, 96] width 20 height 27
click at [954, 323] on p at bounding box center [624, 323] width 745 height 0
click at [990, 99] on button "button" at bounding box center [987, 96] width 20 height 27
click at [951, 146] on link "Edit Report Edit Layout" at bounding box center [935, 154] width 124 height 28
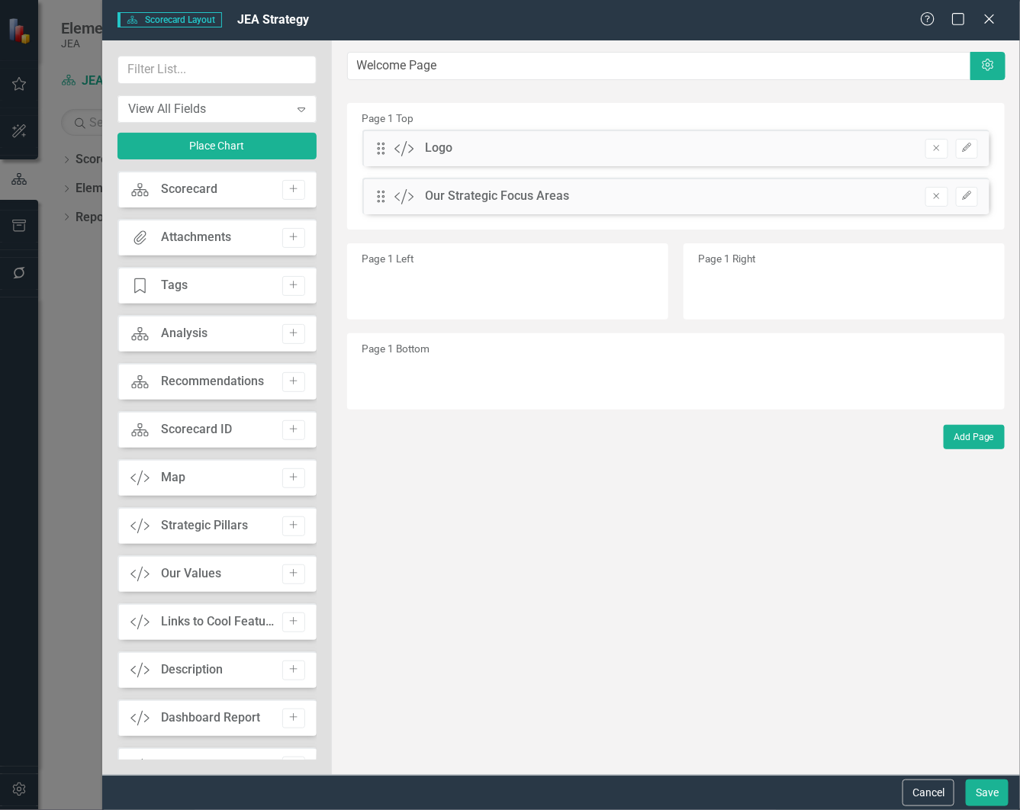
click at [283, 483] on button "Add" at bounding box center [293, 478] width 22 height 20
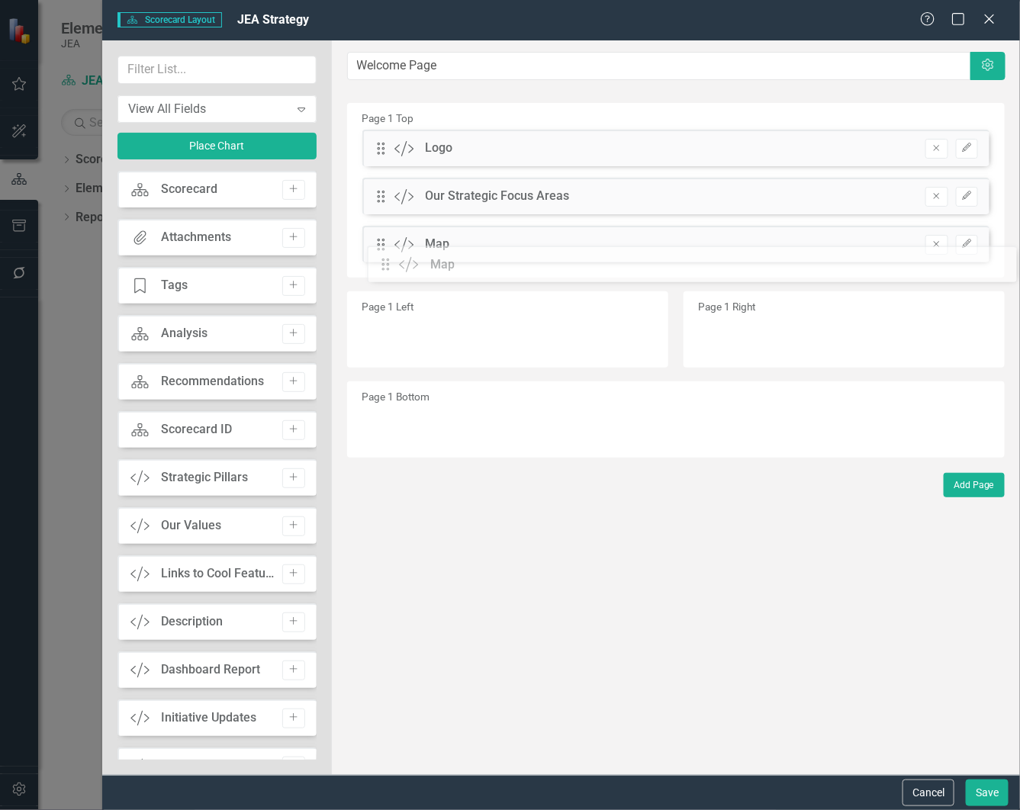
drag, startPoint x: 383, startPoint y: 155, endPoint x: 399, endPoint y: 273, distance: 119.3
click at [974, 788] on button "Save" at bounding box center [987, 793] width 43 height 27
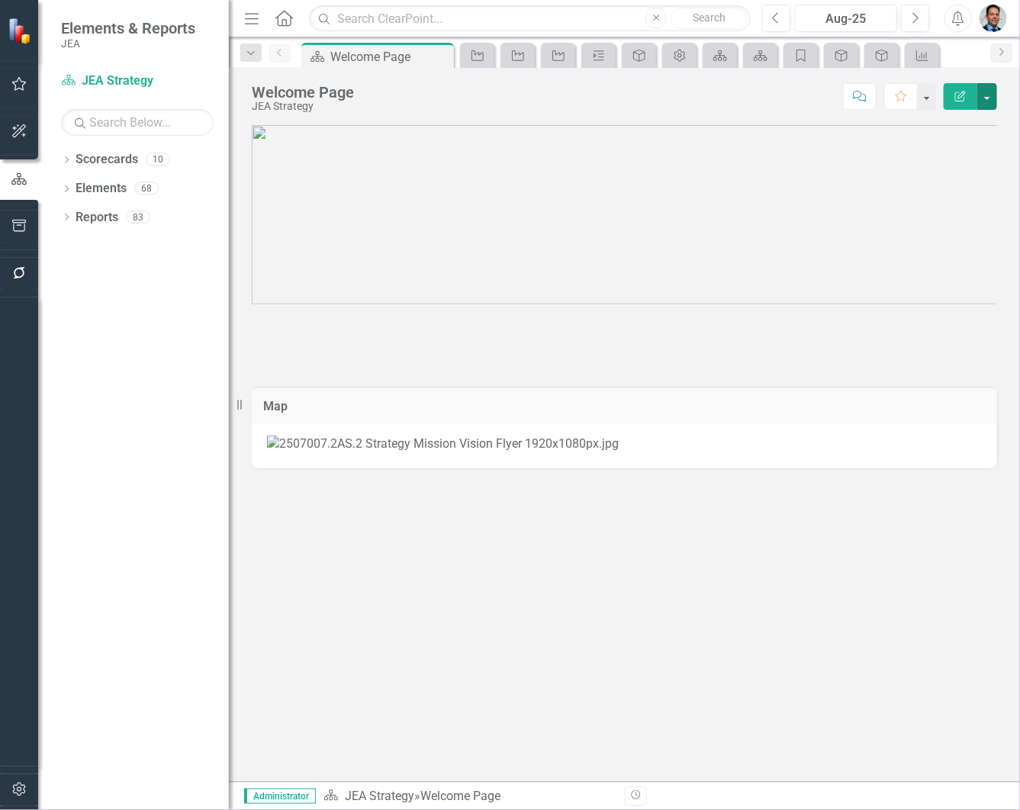
scroll to position [249, 0]
click at [992, 101] on button "button" at bounding box center [987, 96] width 20 height 27
click at [938, 157] on link "Edit Report Edit Layout" at bounding box center [935, 154] width 124 height 28
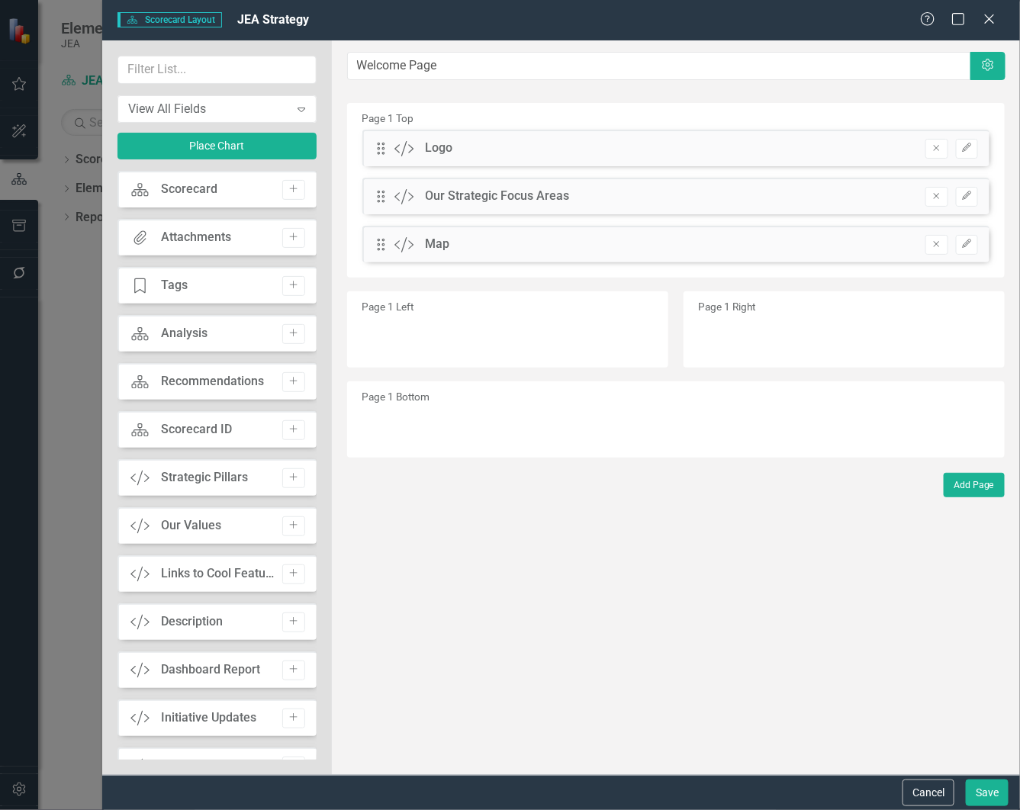
click at [932, 243] on icon "Remove" at bounding box center [936, 244] width 11 height 9
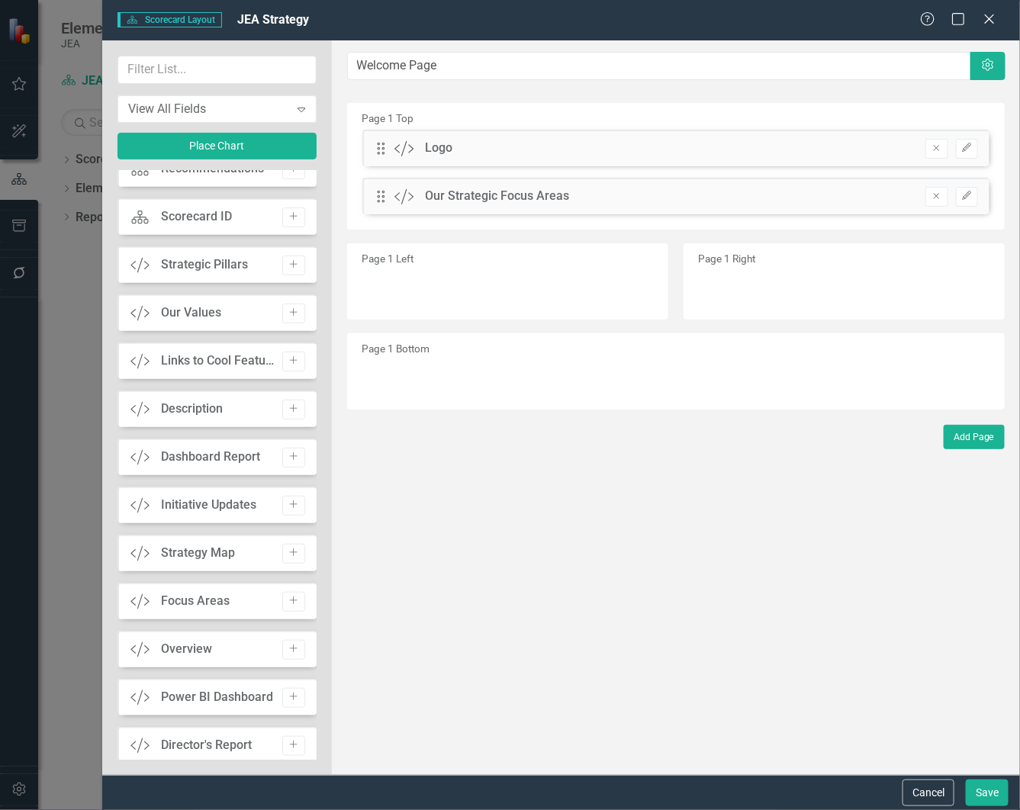
scroll to position [286, 0]
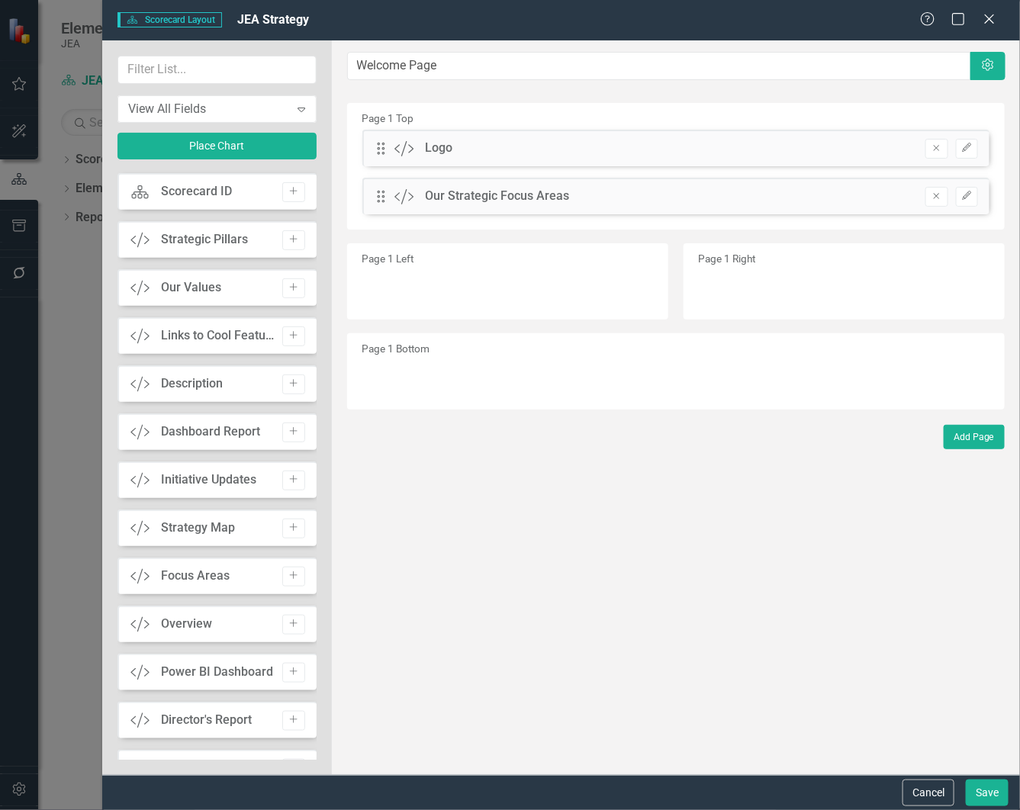
click at [288, 529] on icon "Add" at bounding box center [293, 527] width 11 height 9
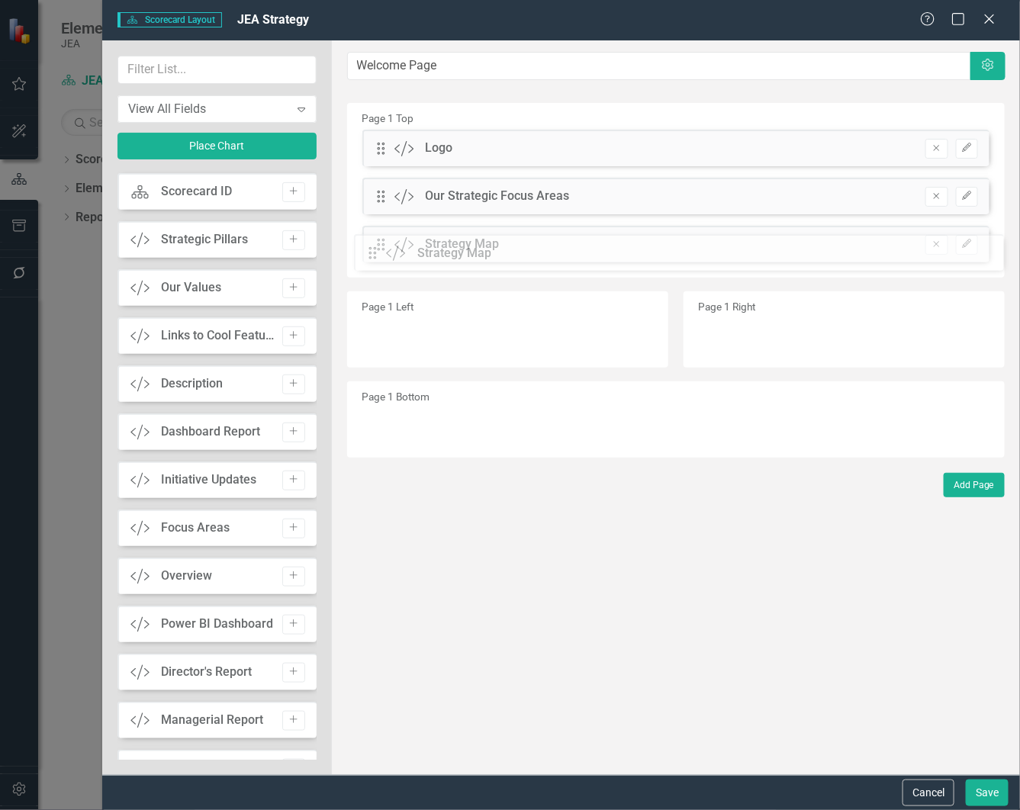
drag, startPoint x: 388, startPoint y: 153, endPoint x: 391, endPoint y: 257, distance: 104.6
click at [970, 799] on button "Save" at bounding box center [987, 793] width 43 height 27
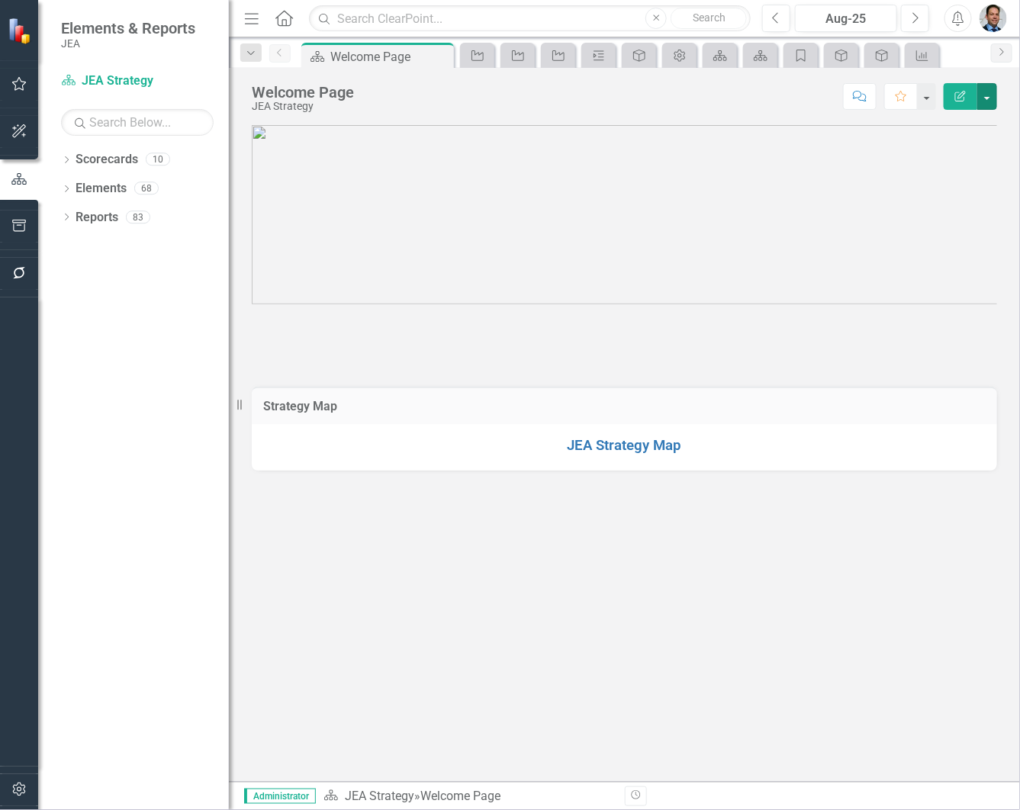
scroll to position [636, 0]
click at [601, 454] on link "JEA Strategy Map" at bounding box center [625, 445] width 114 height 17
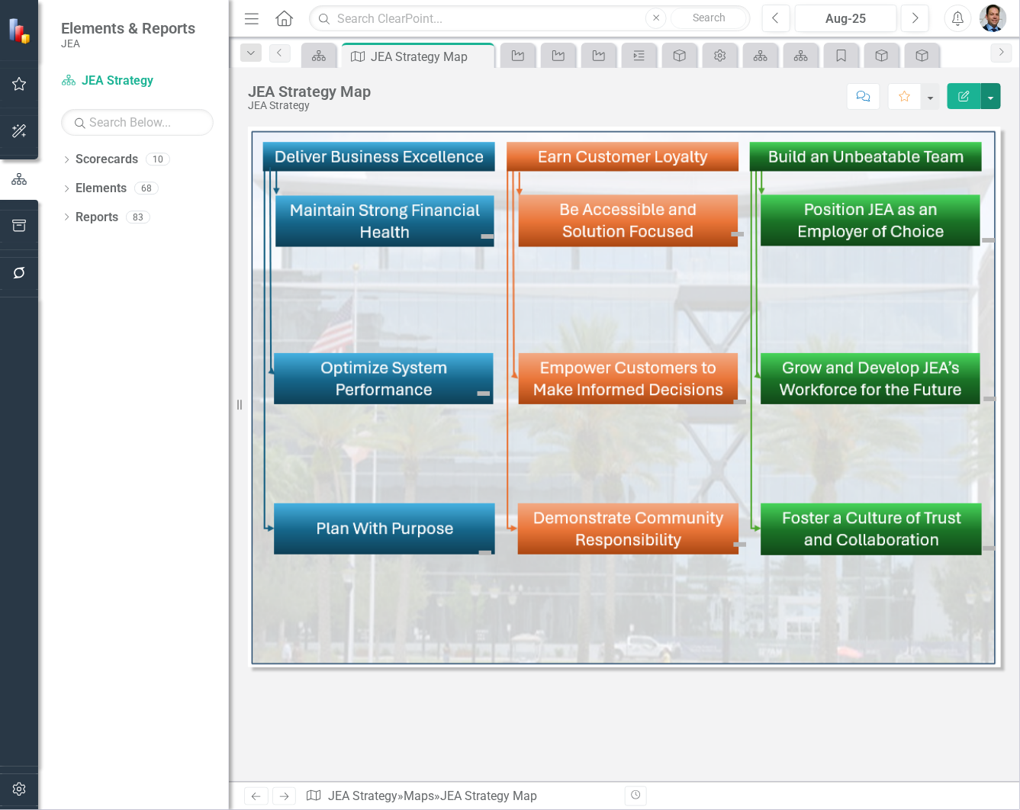
click at [993, 96] on button "button" at bounding box center [991, 96] width 20 height 26
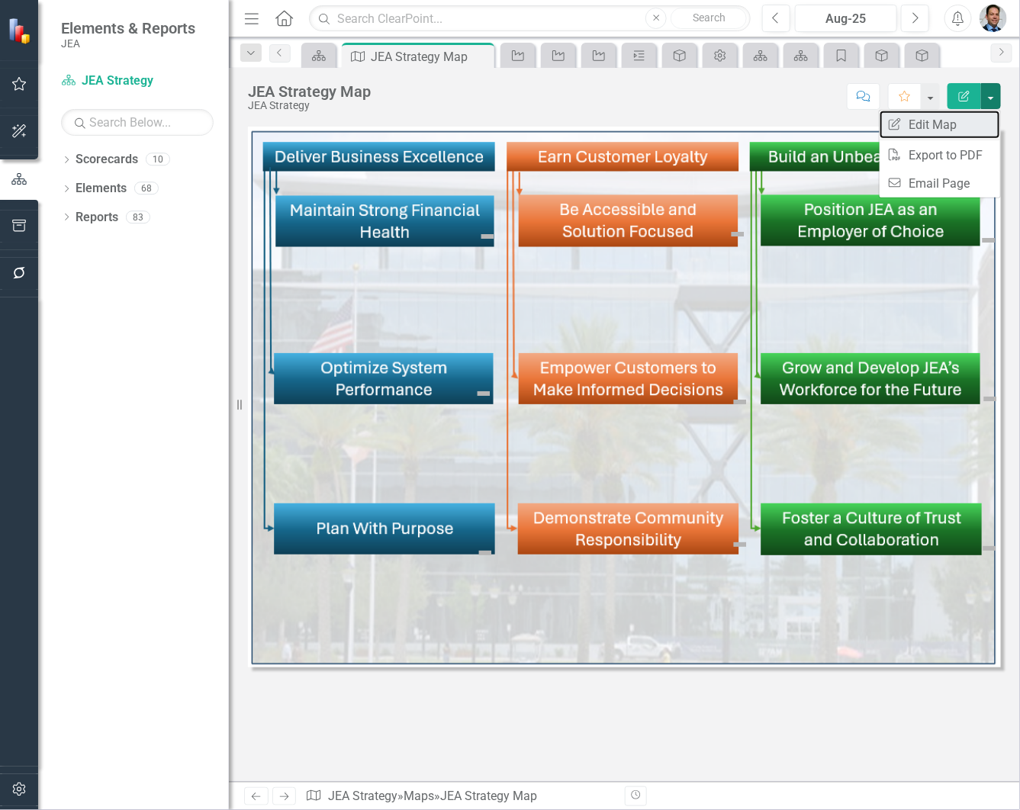
click at [951, 126] on link "Edit Report Edit Map" at bounding box center [940, 125] width 121 height 28
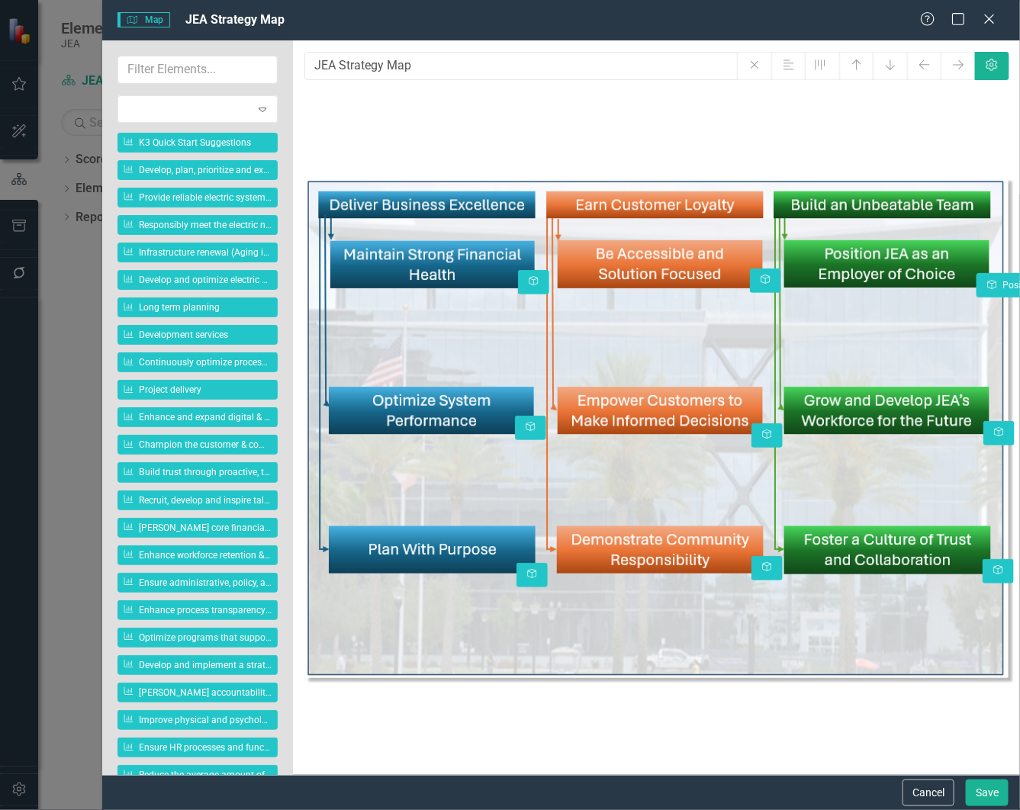
click at [999, 286] on body "Elements & Reports JEA Scorecard JEA Strategy Search Dropdown Scorecards 10 Dro…" at bounding box center [510, 405] width 1020 height 810
click at [999, 430] on body "Elements & Reports JEA Scorecard JEA Strategy Search Dropdown Scorecards 10 Dro…" at bounding box center [510, 405] width 1020 height 810
click at [990, 578] on body "Elements & Reports JEA Scorecard JEA Strategy Search Dropdown Scorecards 10 Dro…" at bounding box center [510, 405] width 1020 height 810
click at [756, 275] on body "Elements & Reports JEA Scorecard JEA Strategy Search Dropdown Scorecards 10 Dro…" at bounding box center [510, 405] width 1020 height 810
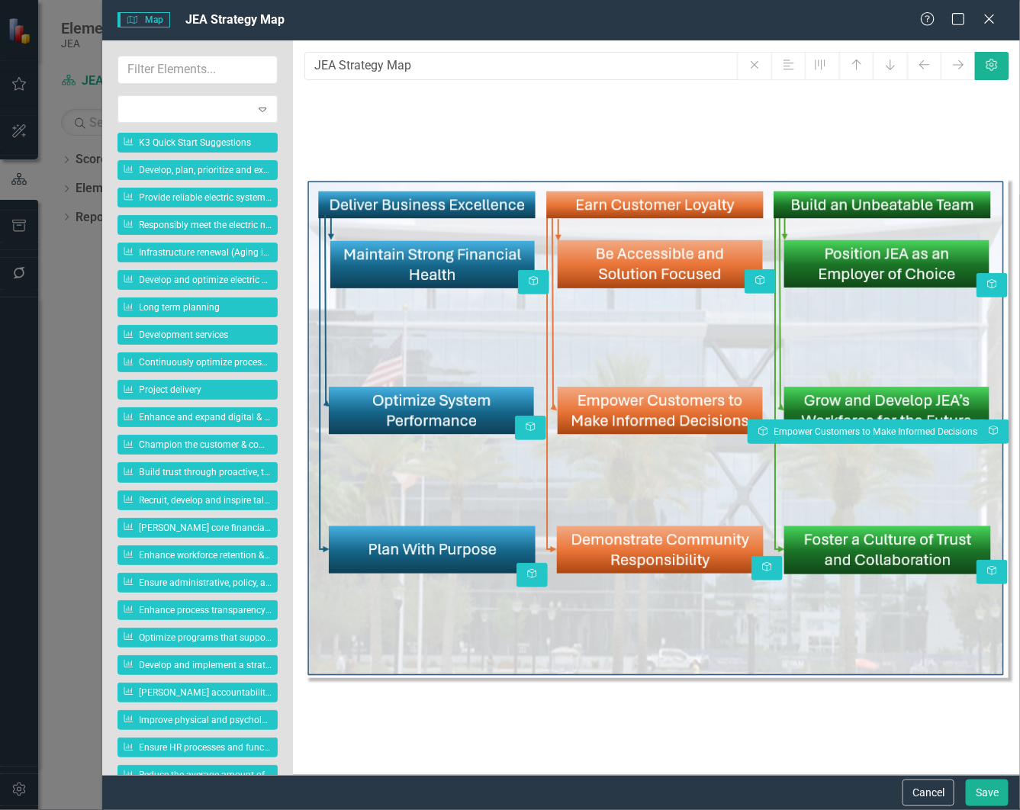
click at [764, 426] on body "Elements & Reports JEA Scorecard JEA Strategy Search Dropdown Scorecards 10 Dro…" at bounding box center [510, 405] width 1020 height 810
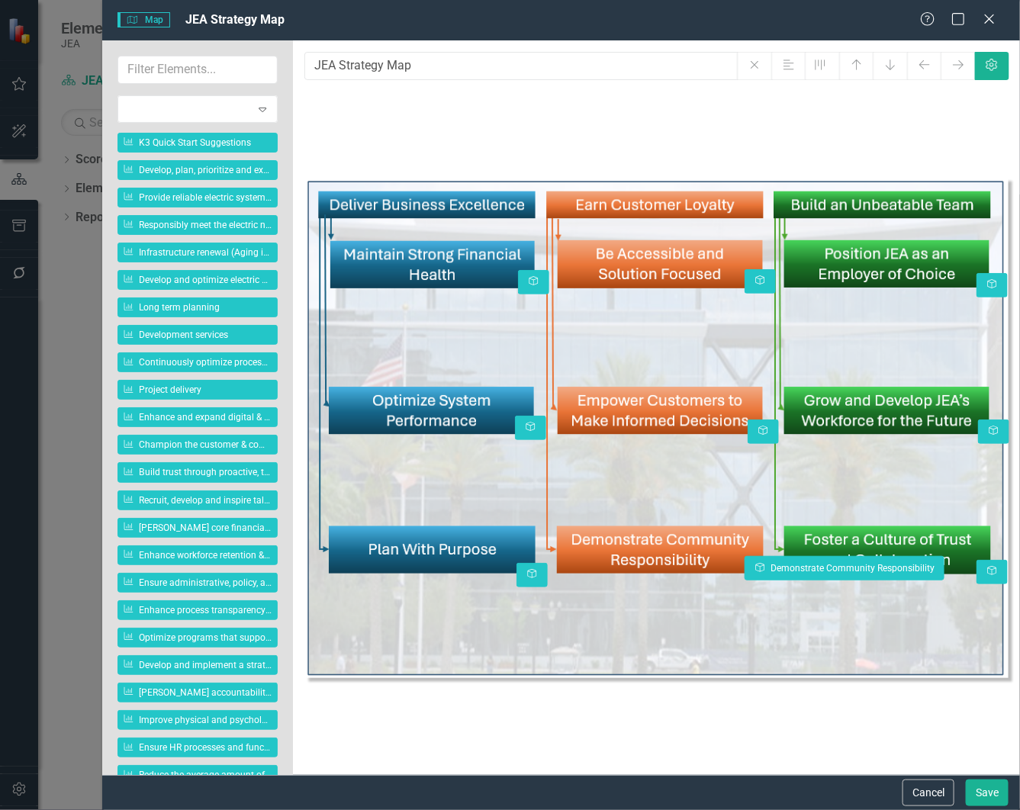
click at [754, 567] on body "Elements & Reports JEA Scorecard JEA Strategy Search Dropdown Scorecards 10 Dro…" at bounding box center [510, 405] width 1020 height 810
click at [520, 568] on body "Elements & Reports JEA Scorecard JEA Strategy Search Dropdown Scorecards 10 Dro…" at bounding box center [510, 405] width 1020 height 810
click at [986, 799] on button "Save" at bounding box center [987, 793] width 43 height 27
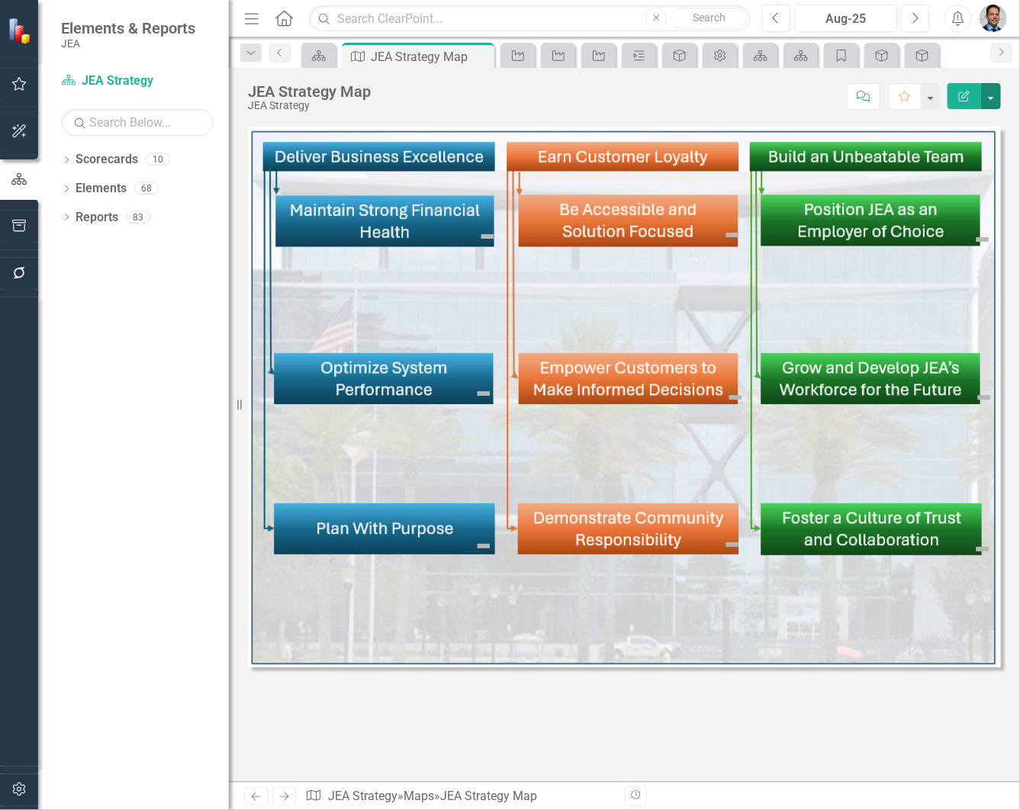
click at [986, 95] on button "button" at bounding box center [991, 96] width 20 height 26
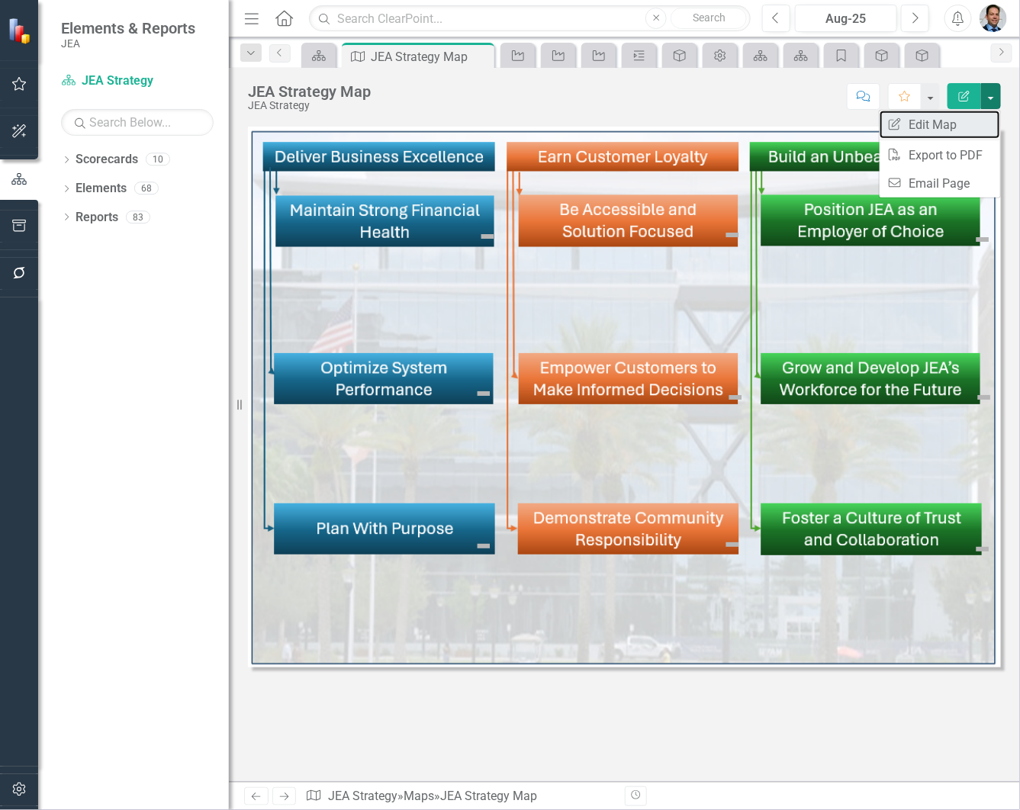
click at [951, 127] on link "Edit Report Edit Map" at bounding box center [940, 125] width 121 height 28
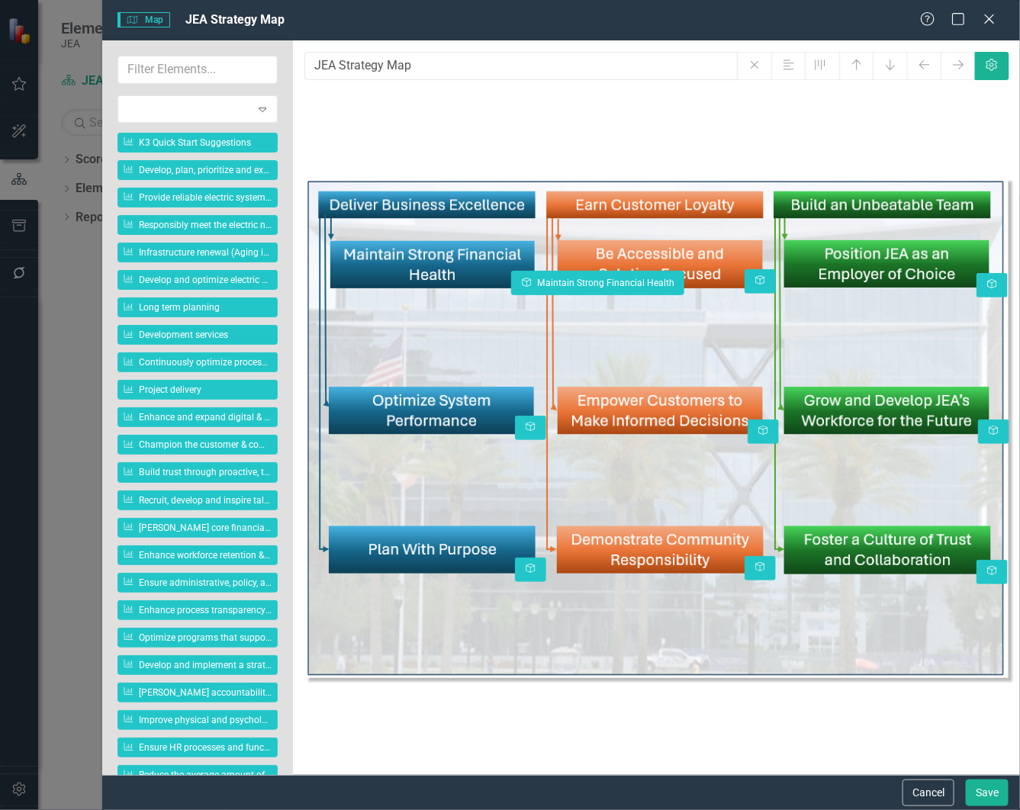
click at [529, 281] on body "Elements & Reports JEA Scorecard JEA Strategy Search Dropdown Scorecards 10 Dro…" at bounding box center [510, 405] width 1020 height 810
click at [517, 420] on body "Elements & Reports JEA Scorecard JEA Strategy Search Dropdown Scorecards 10 Dro…" at bounding box center [510, 405] width 1020 height 810
click at [519, 273] on body "Elements & Reports JEA Scorecard JEA Strategy Search Dropdown Scorecards 10 Dro…" at bounding box center [510, 405] width 1020 height 810
click at [552, 267] on body "Elements & Reports JEA Scorecard JEA Strategy Search Dropdown Scorecards 10 Dro…" at bounding box center [510, 405] width 1020 height 810
click at [525, 424] on body "Elements & Reports JEA Scorecard JEA Strategy Search Dropdown Scorecards 10 Dro…" at bounding box center [510, 405] width 1020 height 810
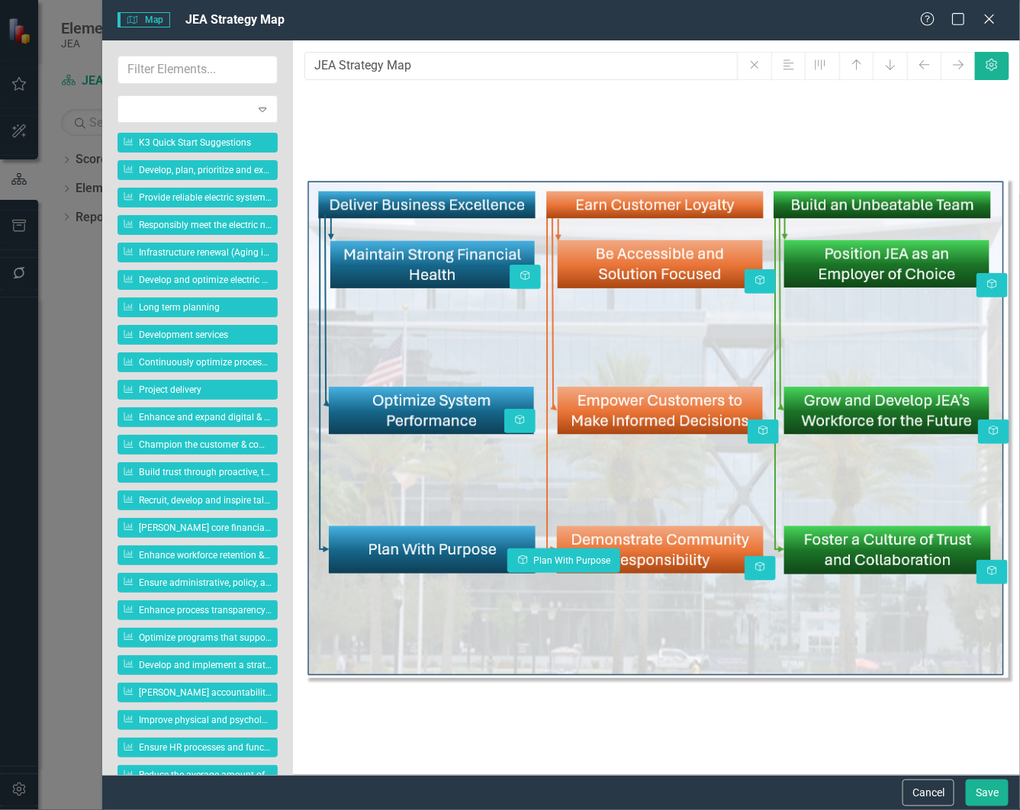
drag, startPoint x: 535, startPoint y: 571, endPoint x: 527, endPoint y: 562, distance: 11.9
click at [527, 562] on body "Elements & Reports JEA Scorecard JEA Strategy Search Dropdown Scorecards 10 Dro…" at bounding box center [510, 405] width 1020 height 810
drag, startPoint x: 761, startPoint y: 282, endPoint x: 752, endPoint y: 278, distance: 9.9
click at [752, 278] on body "Elements & Reports JEA Scorecard JEA Strategy Search Dropdown Scorecards 10 Dro…" at bounding box center [510, 405] width 1020 height 810
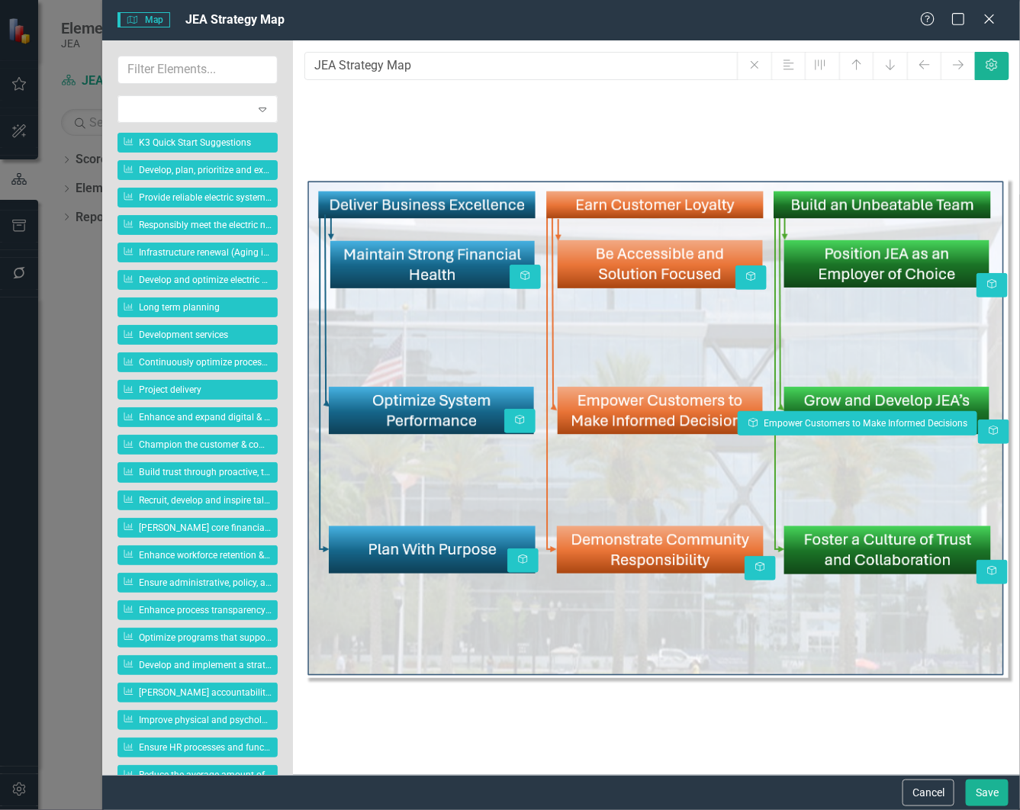
drag, startPoint x: 761, startPoint y: 429, endPoint x: 752, endPoint y: 420, distance: 13.0
click at [752, 420] on body "Elements & Reports JEA Scorecard JEA Strategy Search Dropdown Scorecards 10 Dro…" at bounding box center [510, 405] width 1020 height 810
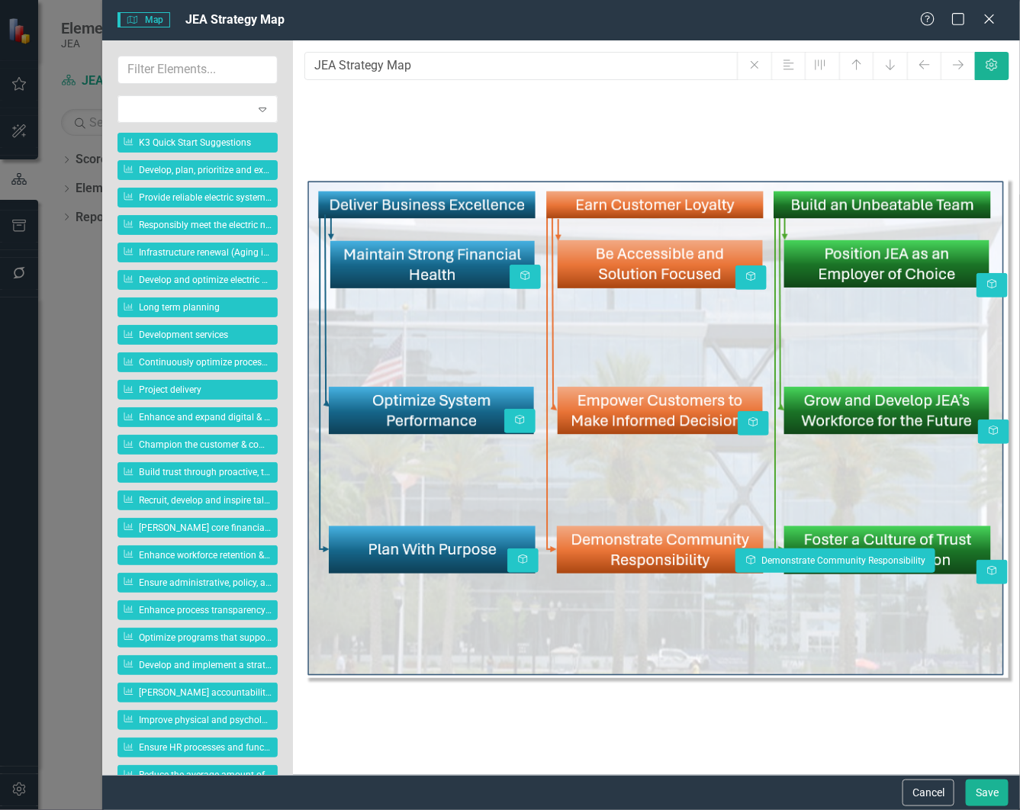
drag, startPoint x: 759, startPoint y: 565, endPoint x: 750, endPoint y: 558, distance: 11.9
click at [750, 558] on body "Elements & Reports JEA Scorecard JEA Strategy Search Dropdown Scorecards 10 Dro…" at bounding box center [510, 405] width 1020 height 810
drag, startPoint x: 993, startPoint y: 285, endPoint x: 977, endPoint y: 275, distance: 18.8
click at [977, 275] on body "Elements & Reports JEA Scorecard JEA Strategy Search Dropdown Scorecards 10 Dro…" at bounding box center [510, 405] width 1020 height 810
drag, startPoint x: 992, startPoint y: 432, endPoint x: 977, endPoint y: 421, distance: 18.6
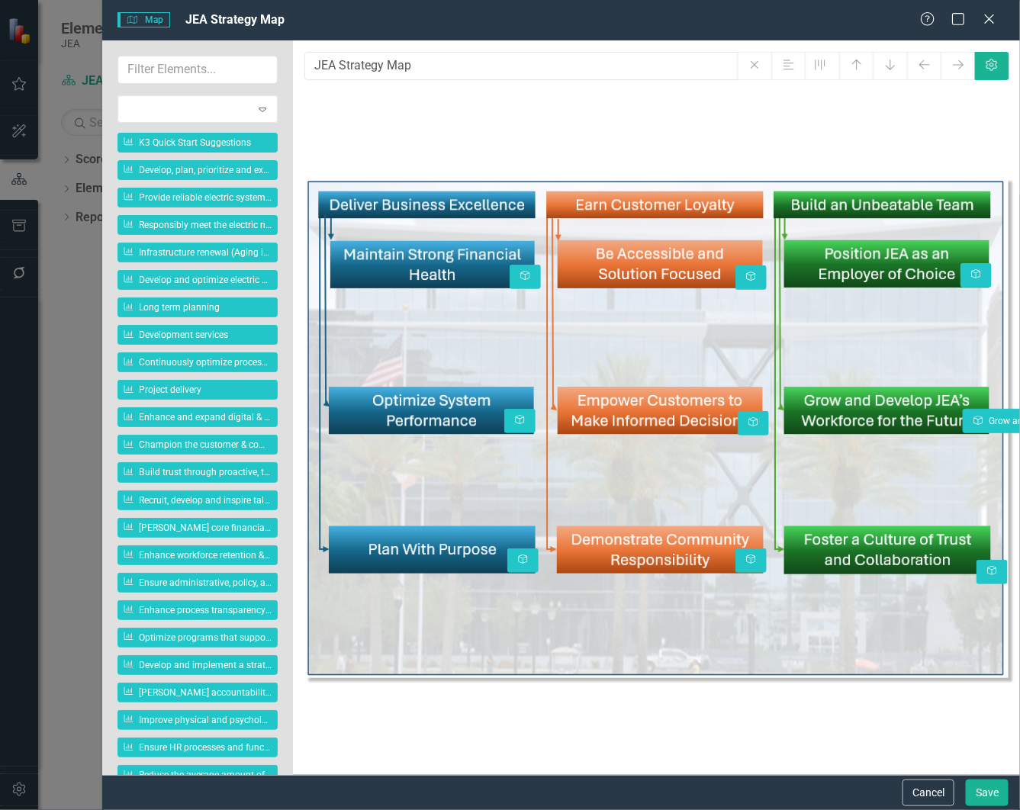
click at [977, 421] on body "Elements & Reports JEA Scorecard JEA Strategy Search Dropdown Scorecards 10 Dro…" at bounding box center [510, 405] width 1020 height 810
drag, startPoint x: 989, startPoint y: 572, endPoint x: 977, endPoint y: 563, distance: 15.3
click at [977, 563] on body "Elements & Reports JEA Scorecard JEA Strategy Search Dropdown Scorecards 10 Dro…" at bounding box center [510, 405] width 1020 height 810
click at [982, 793] on button "Save" at bounding box center [987, 793] width 43 height 27
